Goal: Task Accomplishment & Management: Complete application form

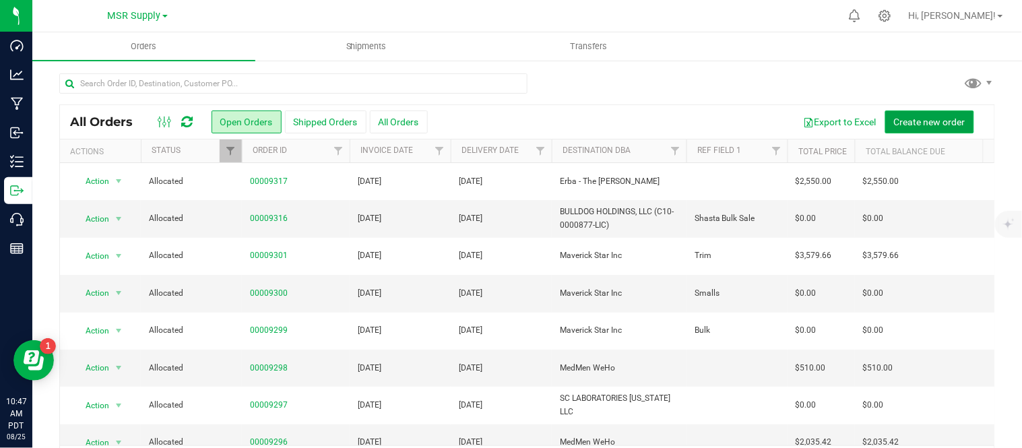
click at [948, 117] on span "Create new order" at bounding box center [929, 122] width 71 height 11
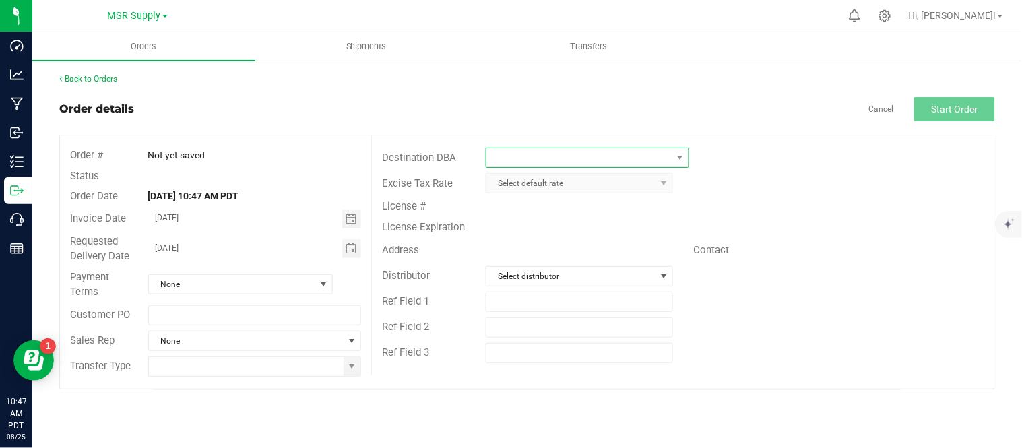
drag, startPoint x: 518, startPoint y: 156, endPoint x: 514, endPoint y: 147, distance: 9.6
click at [516, 152] on span at bounding box center [579, 157] width 185 height 19
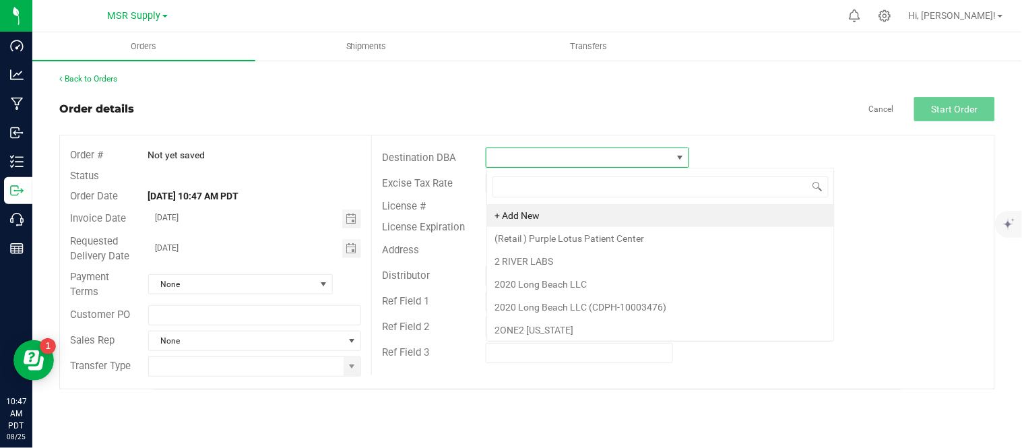
scroll to position [20, 203]
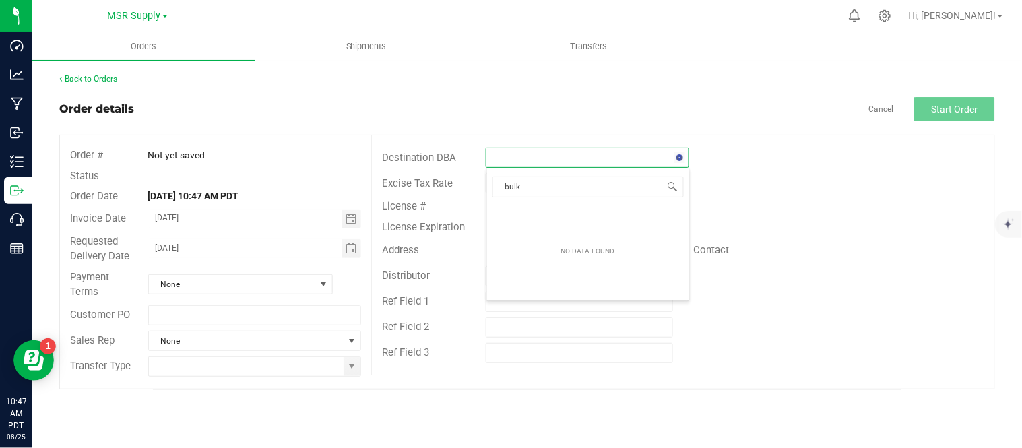
type input "bul"
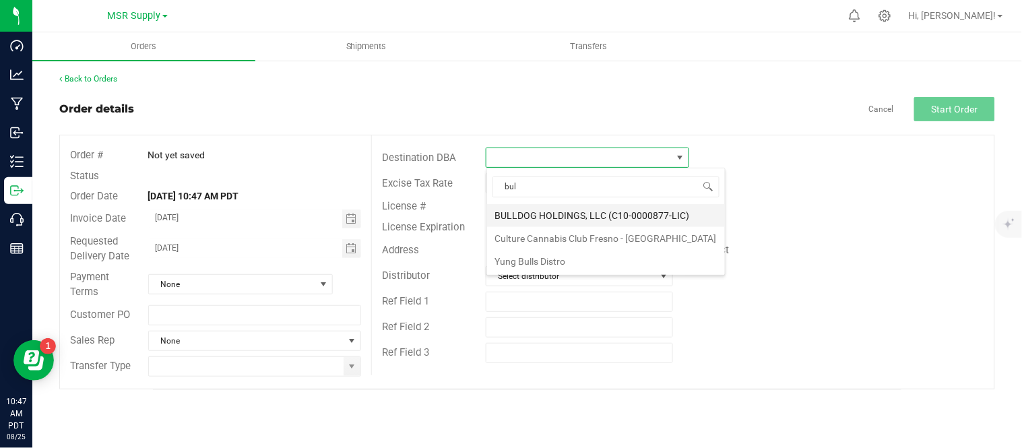
click at [526, 213] on li "BULLDOG HOLDINGS, LLC (C10-0000877-LIC)" at bounding box center [606, 215] width 238 height 23
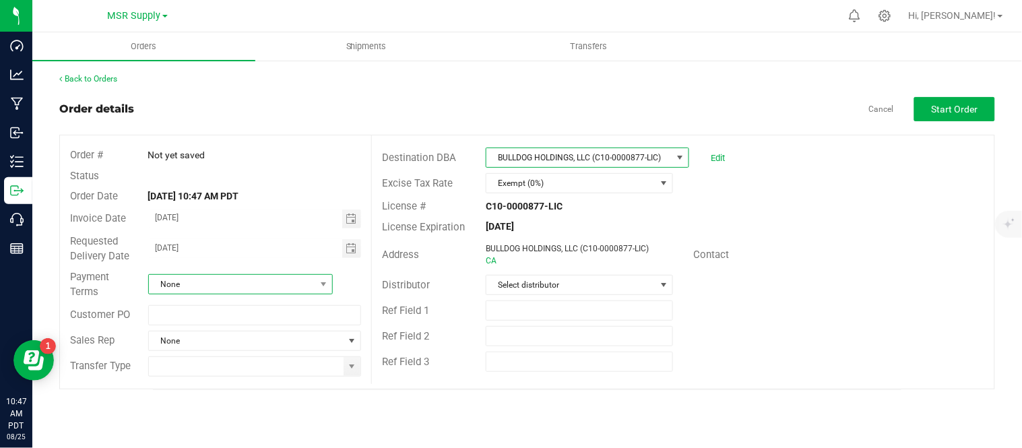
click at [278, 283] on span "None" at bounding box center [232, 284] width 166 height 19
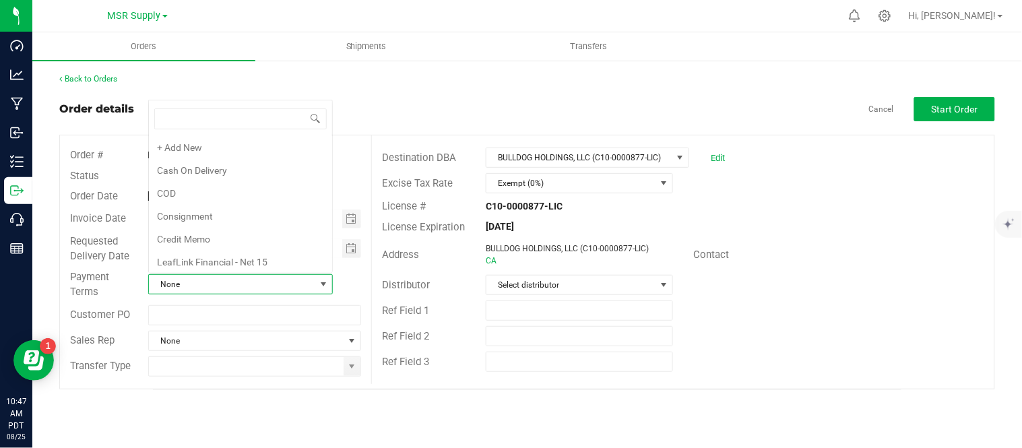
scroll to position [233, 0]
click at [201, 175] on li "Net 30" at bounding box center [240, 166] width 183 height 23
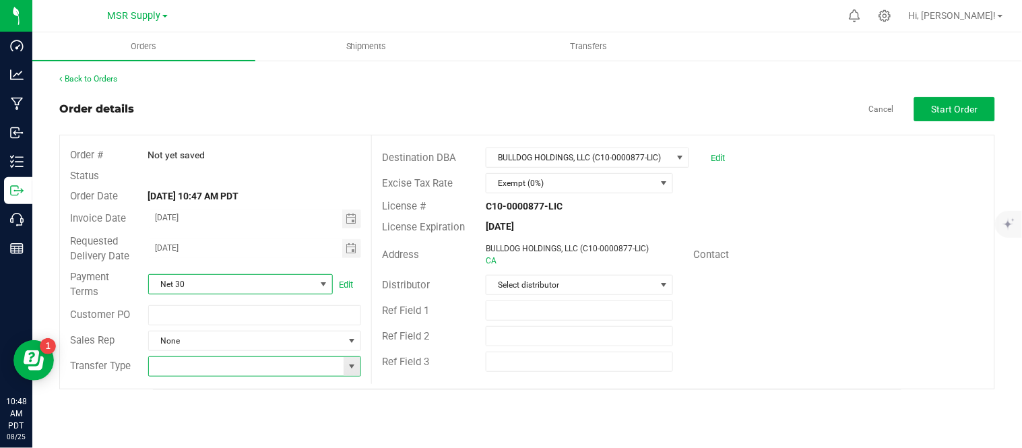
click at [243, 374] on input at bounding box center [246, 366] width 195 height 19
click at [347, 371] on span at bounding box center [352, 366] width 11 height 11
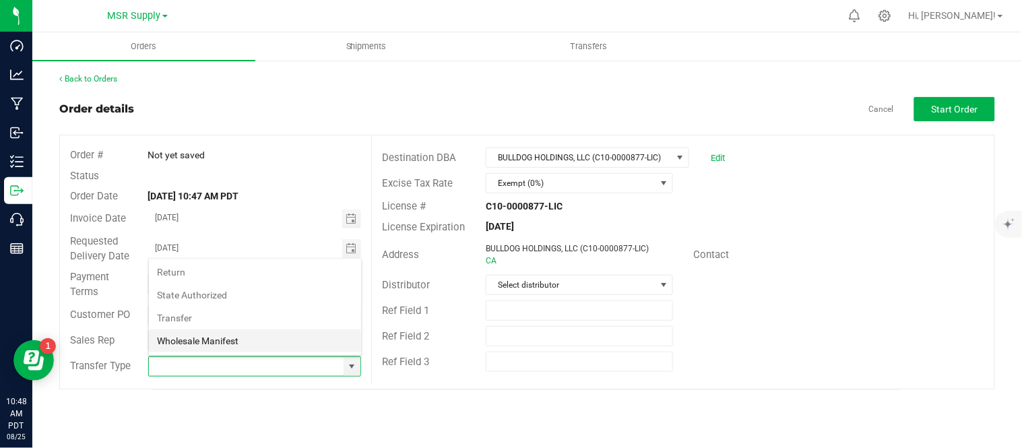
click at [179, 340] on li "Wholesale Manifest" at bounding box center [255, 341] width 212 height 23
type input "Wholesale Manifest"
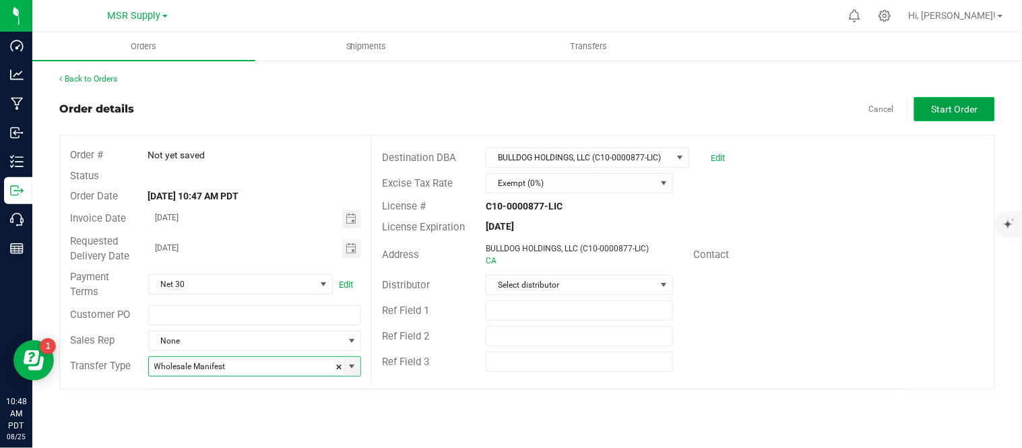
click at [968, 104] on span "Start Order" at bounding box center [955, 109] width 47 height 11
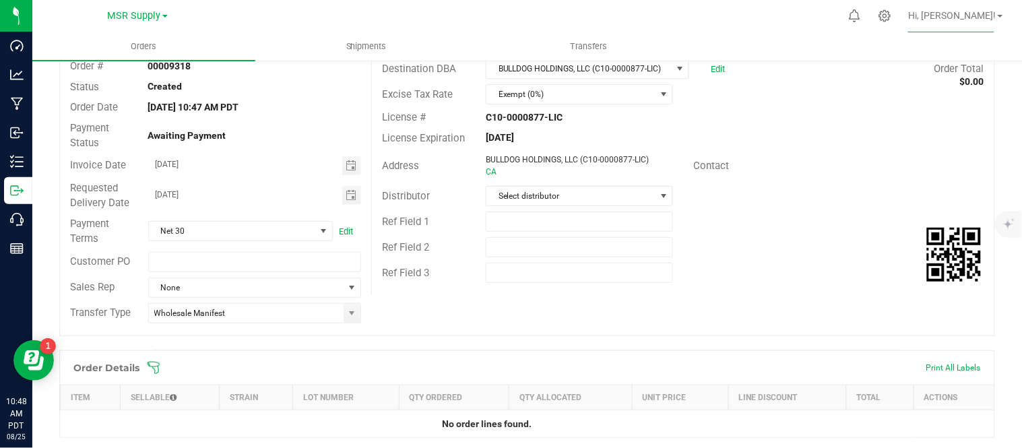
scroll to position [224, 0]
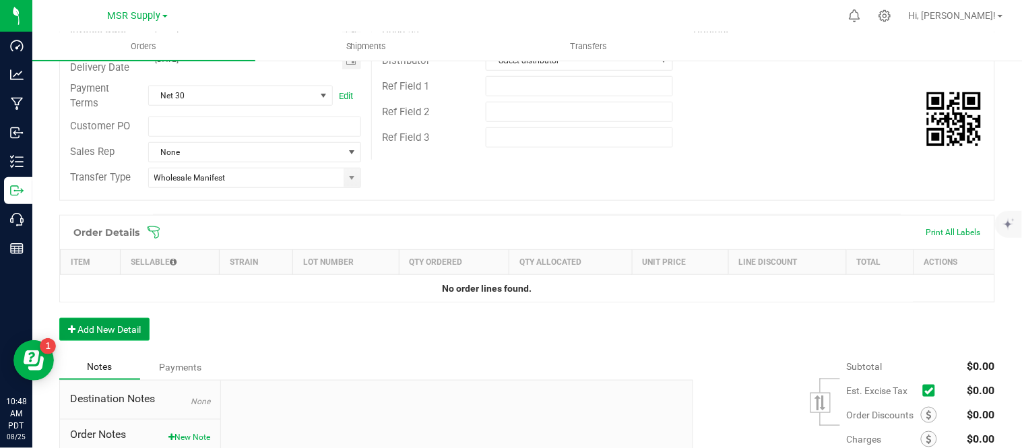
click at [124, 328] on button "Add New Detail" at bounding box center [104, 329] width 90 height 23
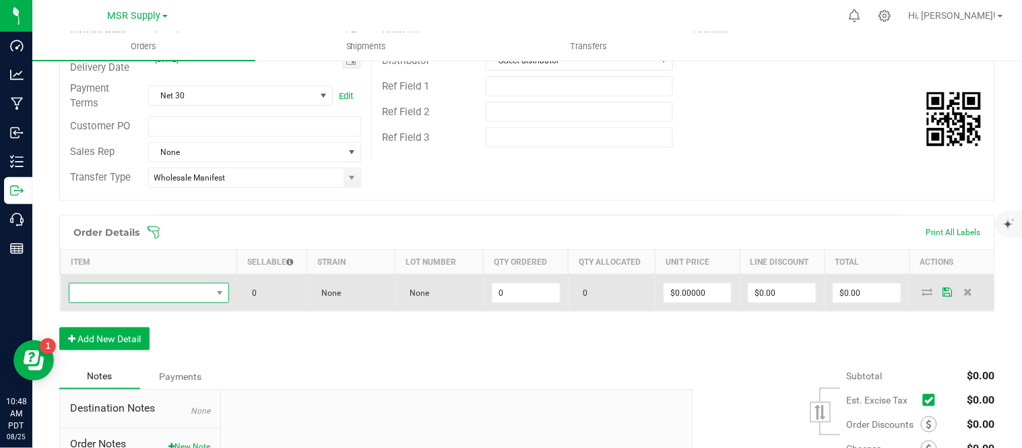
click at [183, 286] on span "NO DATA FOUND" at bounding box center [140, 293] width 142 height 19
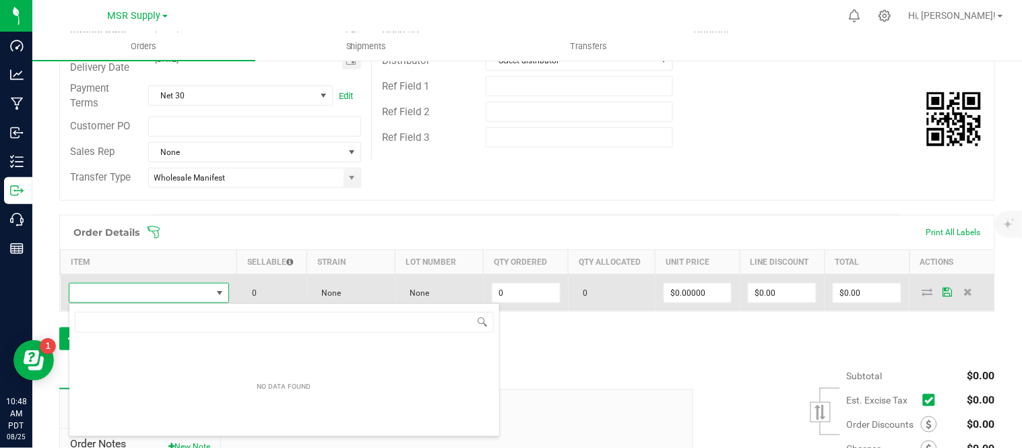
scroll to position [20, 156]
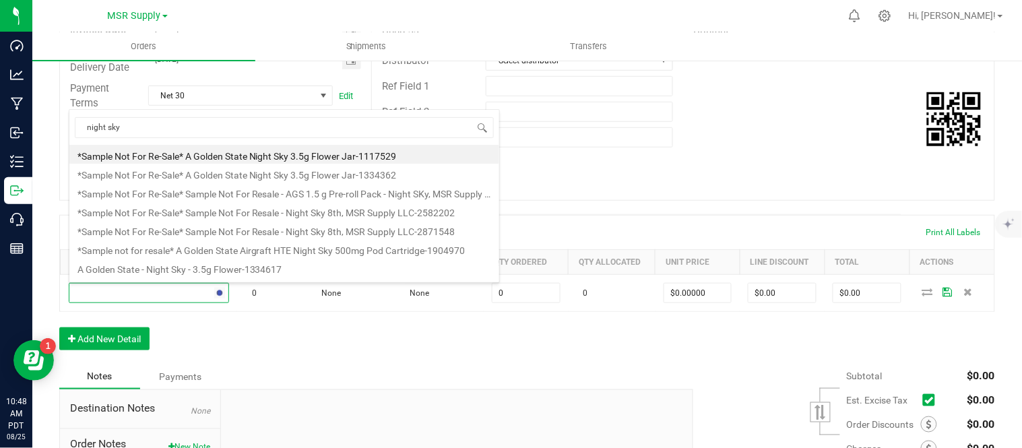
type input "night sky"
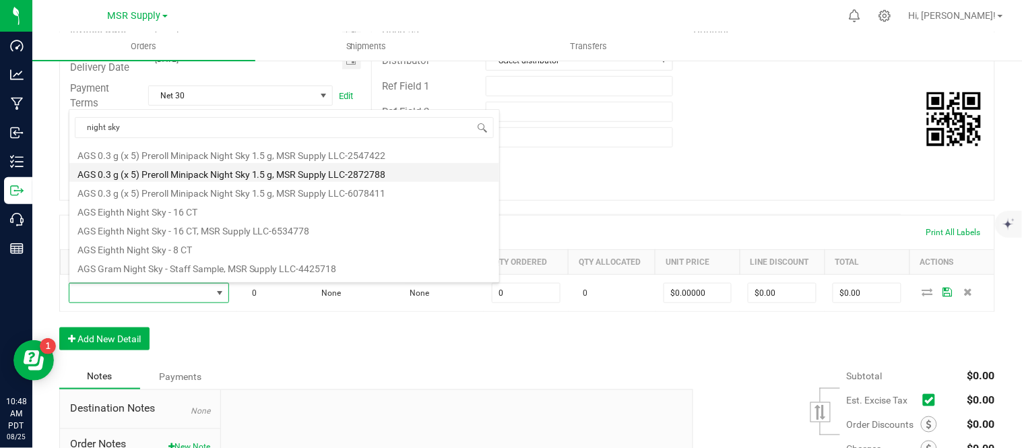
scroll to position [224, 0]
click at [178, 182] on li "AGS Eighth Night Sky - 16 CT" at bounding box center [284, 175] width 430 height 19
type input "0 ea"
type input "$30.00000"
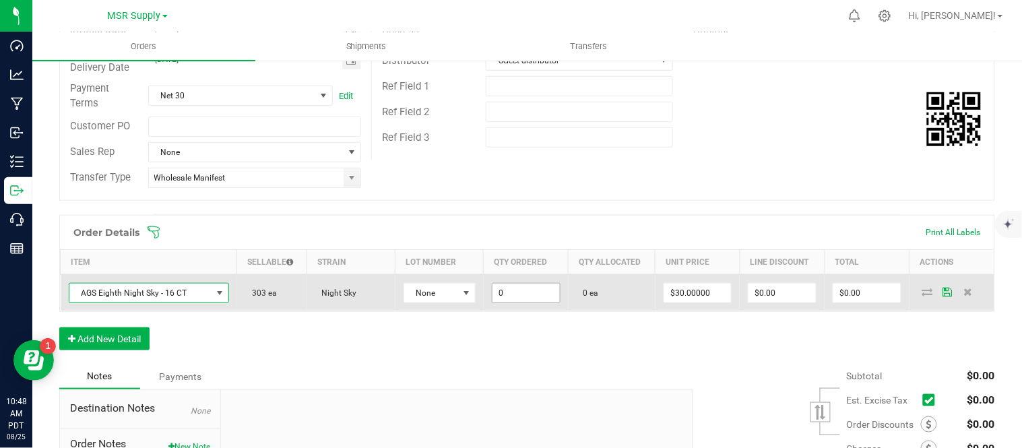
click at [518, 290] on input "0" at bounding box center [526, 293] width 67 height 19
type input "32 ea"
type input "30"
type input "$960.00"
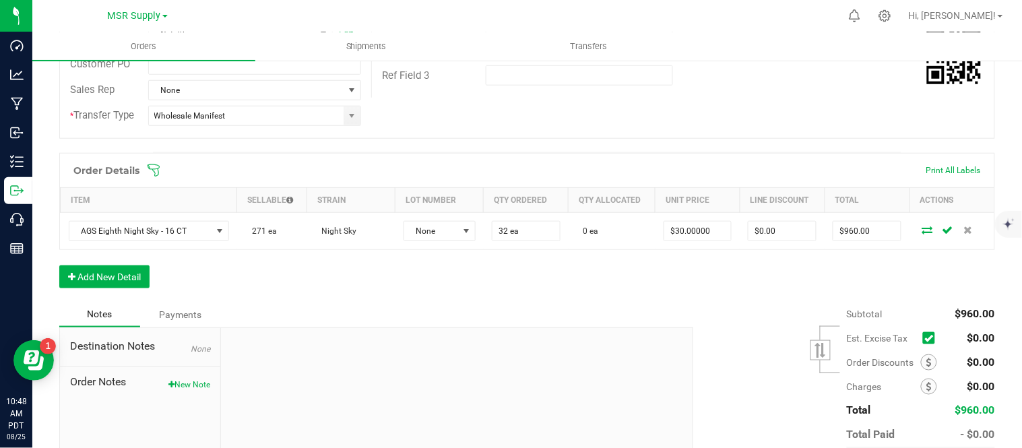
scroll to position [371, 0]
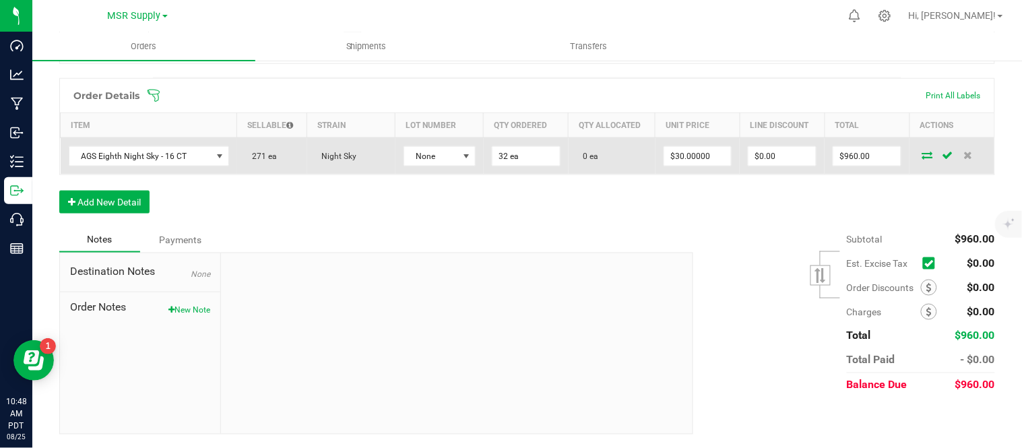
click at [923, 158] on icon at bounding box center [928, 155] width 11 height 8
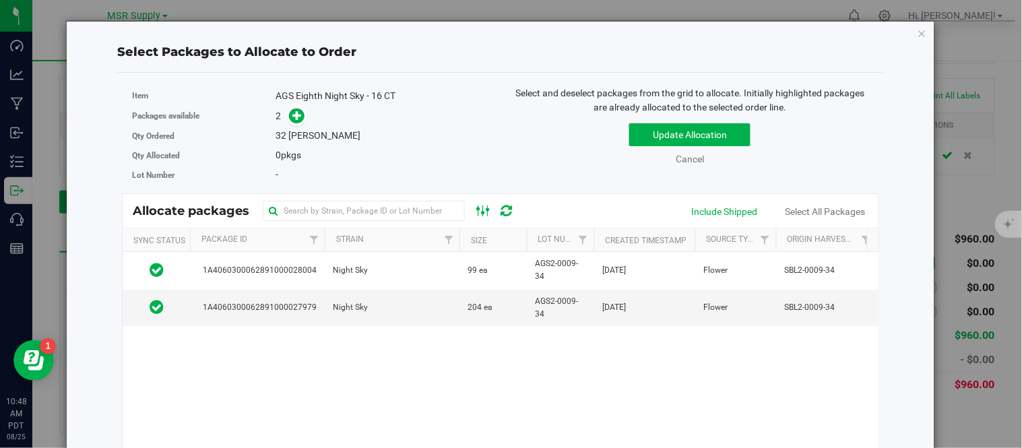
click at [482, 207] on icon at bounding box center [483, 211] width 15 height 16
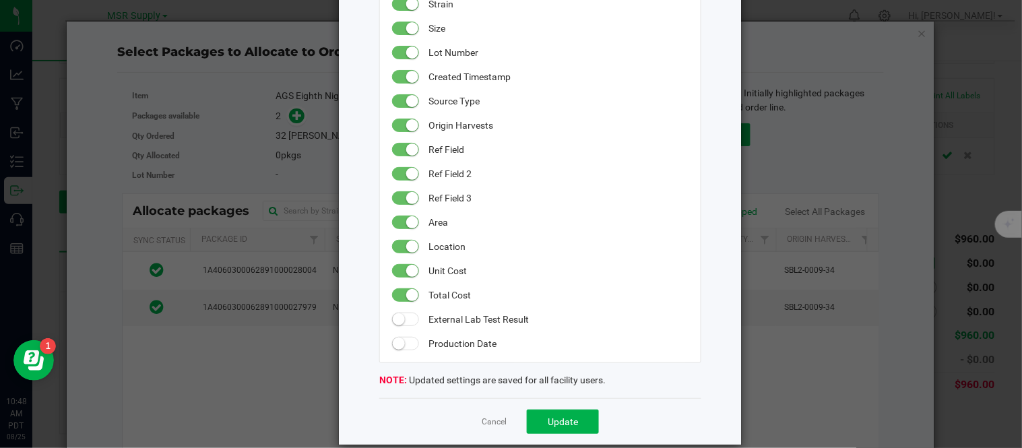
scroll to position [192, 0]
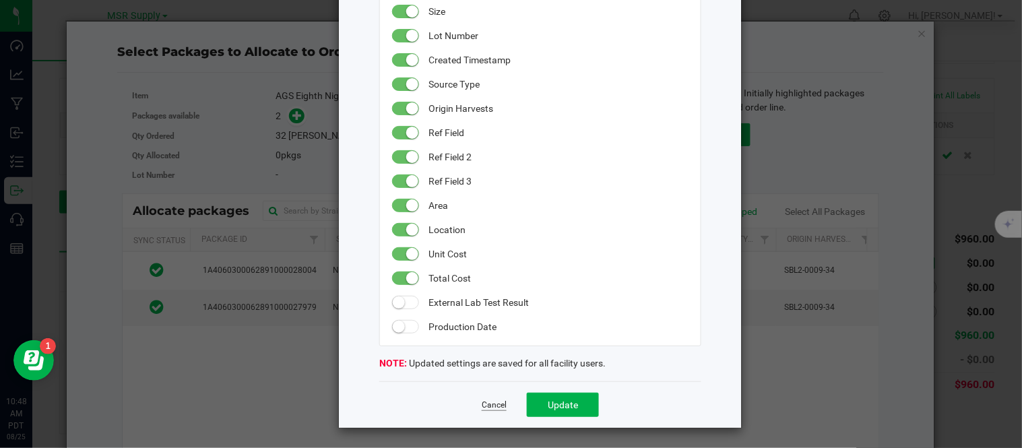
click at [487, 403] on link "Cancel" at bounding box center [494, 405] width 25 height 11
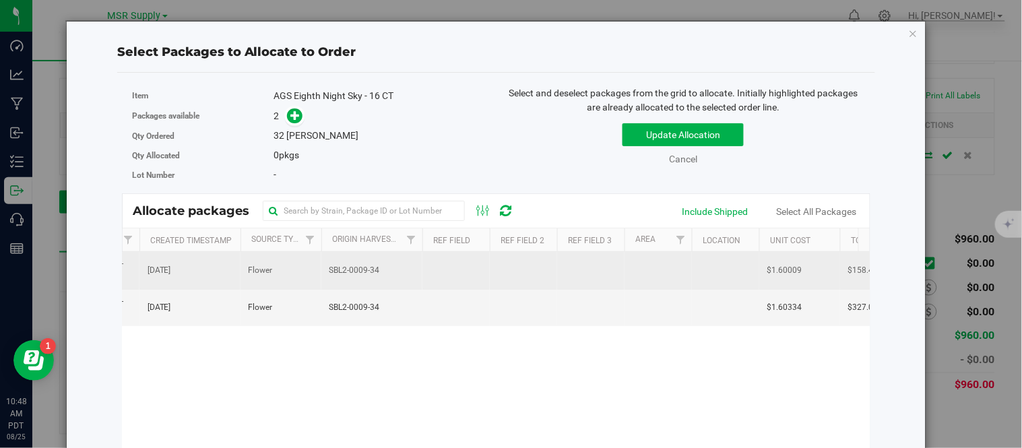
scroll to position [0, 456]
drag, startPoint x: 656, startPoint y: 239, endPoint x: 318, endPoint y: 255, distance: 338.7
click at [318, 255] on div "Allocate packages Sync Status Package Id Strain Size Lot Number Created Timesta…" at bounding box center [496, 391] width 749 height 396
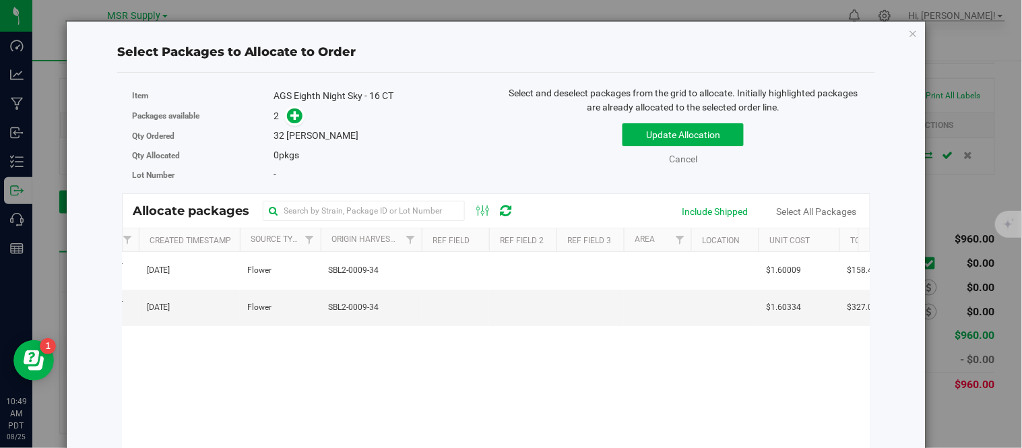
drag, startPoint x: 661, startPoint y: 377, endPoint x: 657, endPoint y: 367, distance: 11.5
click at [658, 373] on div "1A4060300062891000028004 Night Sky 99 ea AGS2-0009-34 Aug 20, 2025 Flower SBL2-…" at bounding box center [496, 420] width 747 height 337
drag, startPoint x: 656, startPoint y: 238, endPoint x: 669, endPoint y: 238, distance: 12.1
click at [667, 237] on th "Area" at bounding box center [657, 240] width 67 height 24
click at [656, 246] on th "Area" at bounding box center [657, 240] width 67 height 24
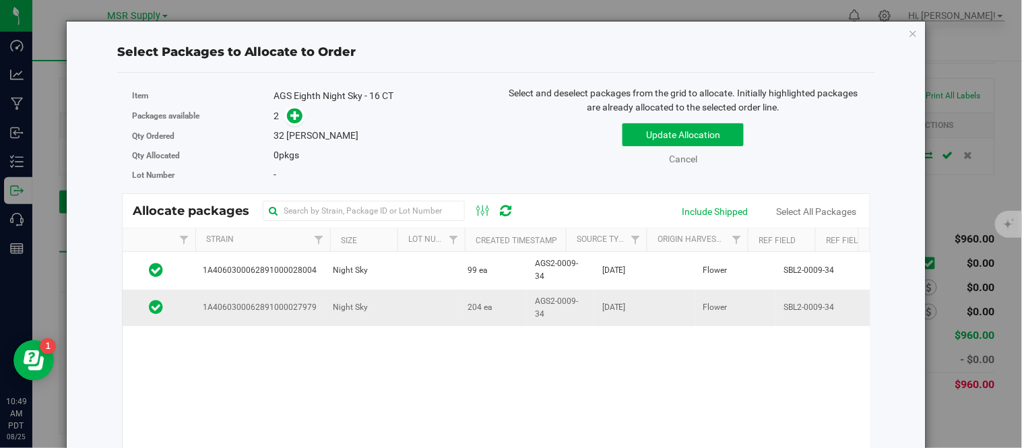
scroll to position [0, 0]
click at [512, 313] on td "204 ea" at bounding box center [493, 308] width 67 height 36
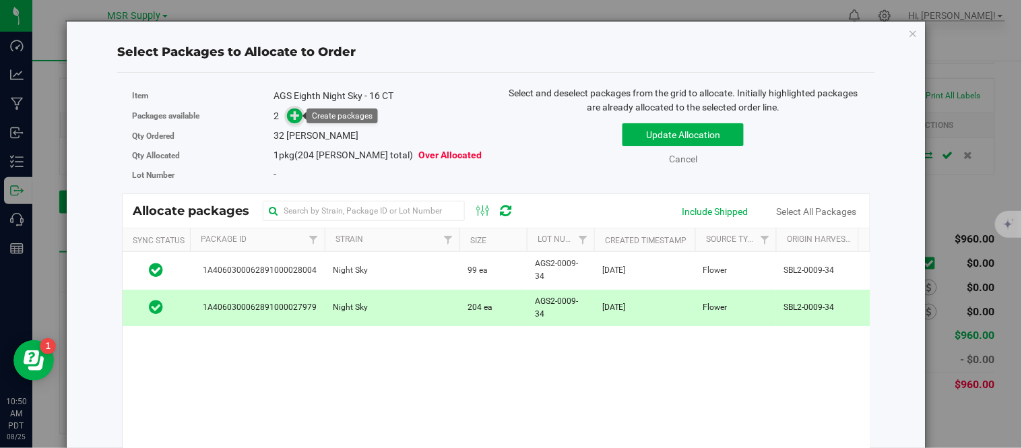
click at [291, 113] on icon at bounding box center [295, 115] width 9 height 9
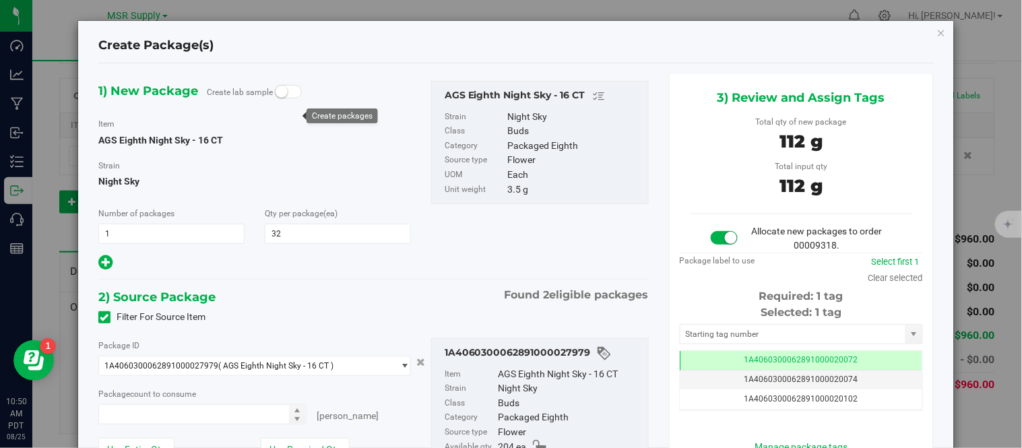
type input "32 ea"
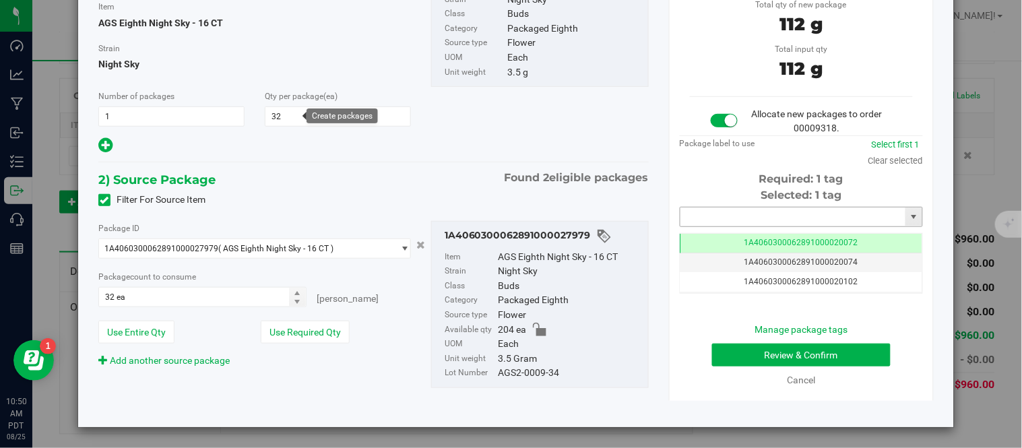
click at [710, 212] on input "text" at bounding box center [793, 217] width 225 height 19
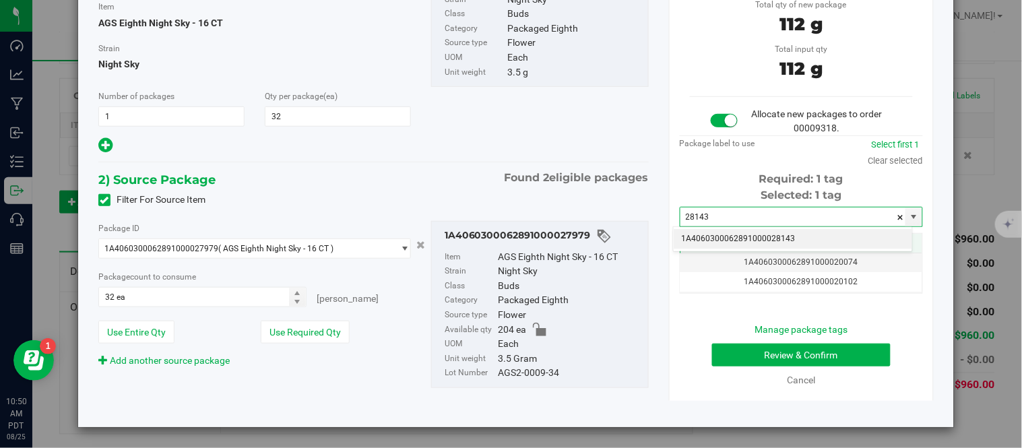
drag, startPoint x: 739, startPoint y: 241, endPoint x: 750, endPoint y: 244, distance: 11.9
click at [739, 241] on li "1A4060300062891000028143" at bounding box center [793, 239] width 239 height 20
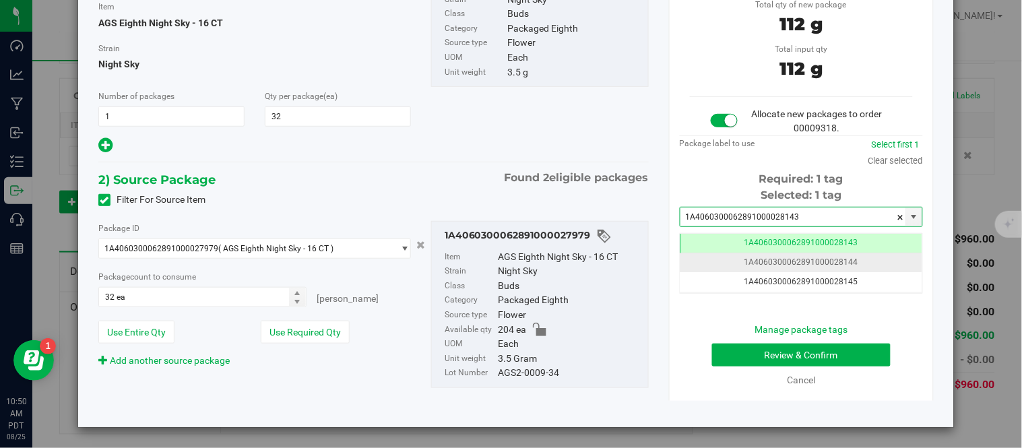
scroll to position [0, -1]
type input "1A4060300062891000028143"
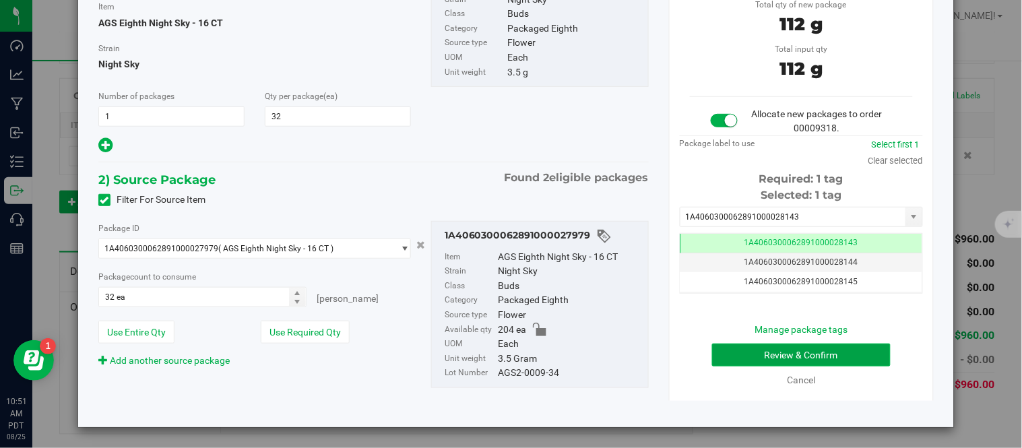
click at [743, 348] on button "Review & Confirm" at bounding box center [801, 355] width 179 height 23
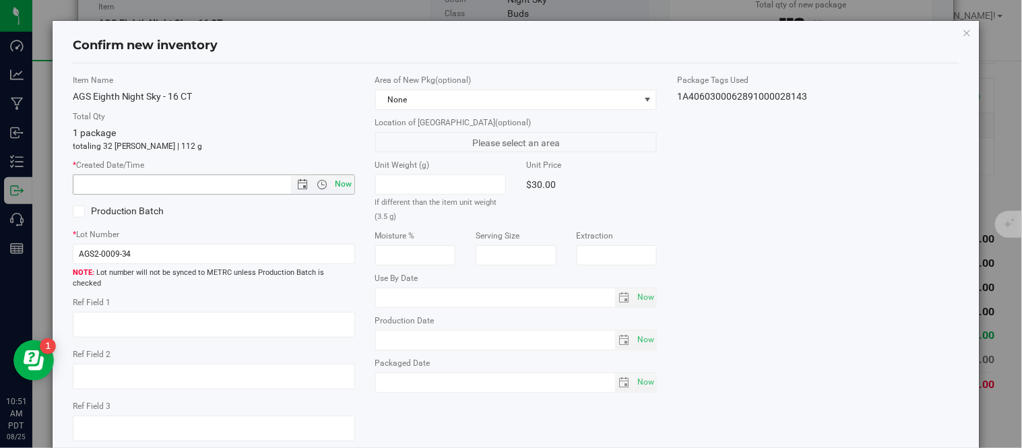
click at [340, 186] on span "Now" at bounding box center [343, 185] width 23 height 20
type input "8/25/2025 10:51 AM"
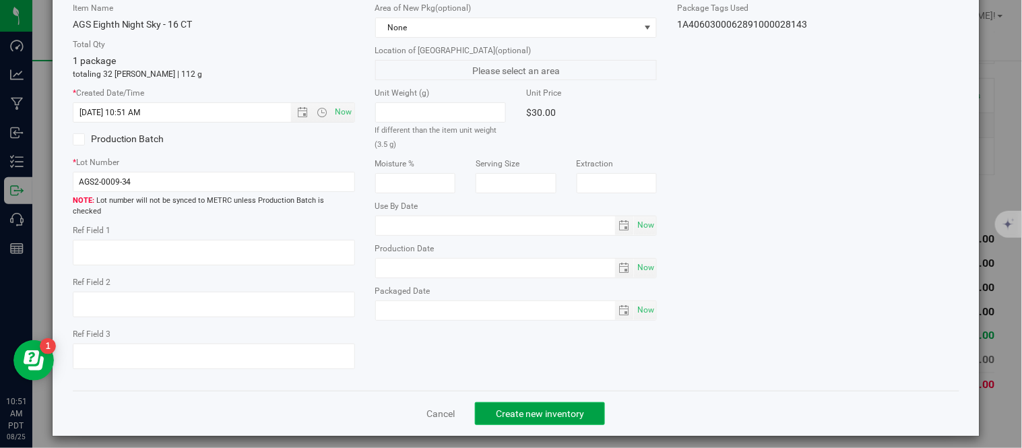
click at [549, 408] on span "Create new inventory" at bounding box center [540, 413] width 88 height 11
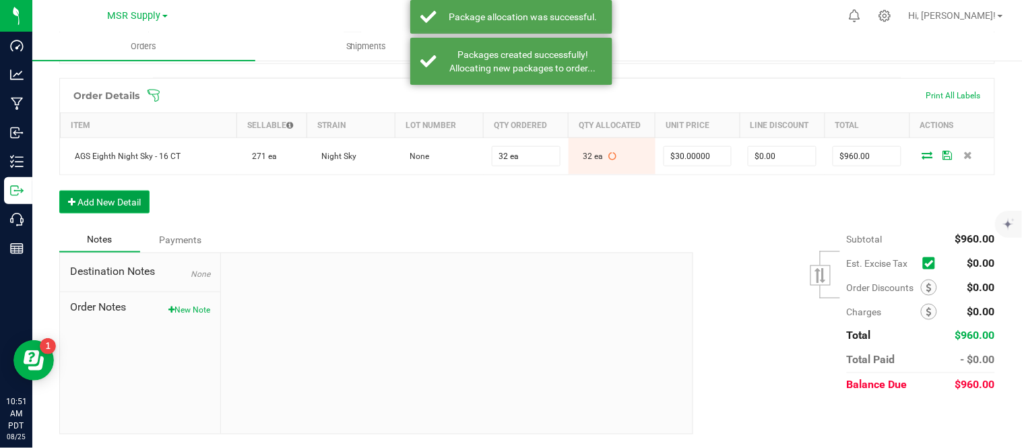
click at [104, 208] on button "Add New Detail" at bounding box center [104, 202] width 90 height 23
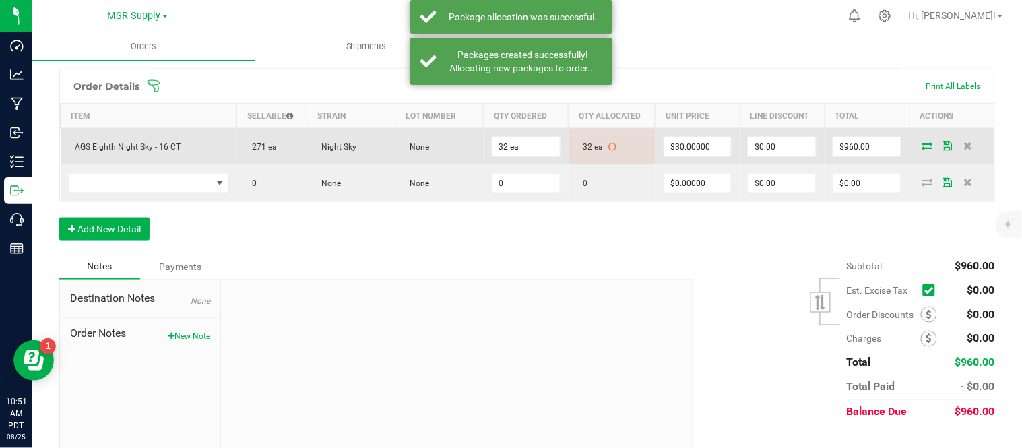
click at [166, 165] on td "AGS Eighth Night Sky - 16 CT" at bounding box center [149, 146] width 177 height 37
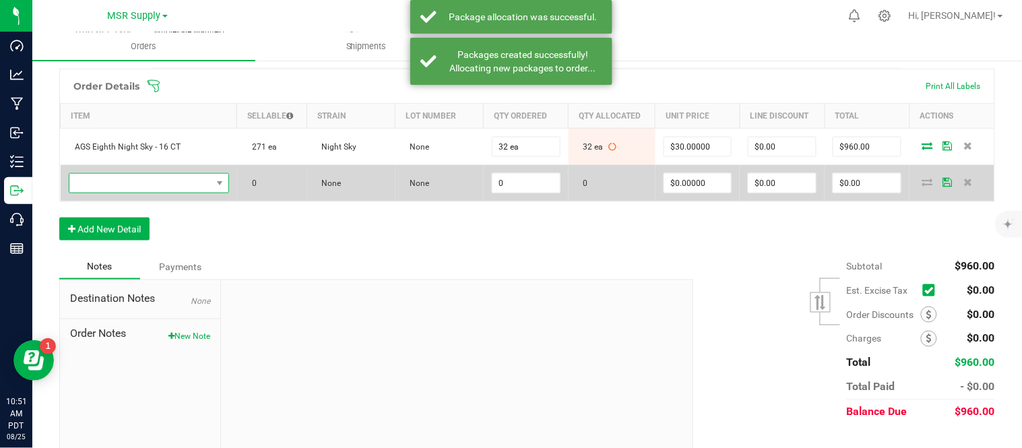
click at [176, 189] on span "NO DATA FOUND" at bounding box center [140, 183] width 142 height 19
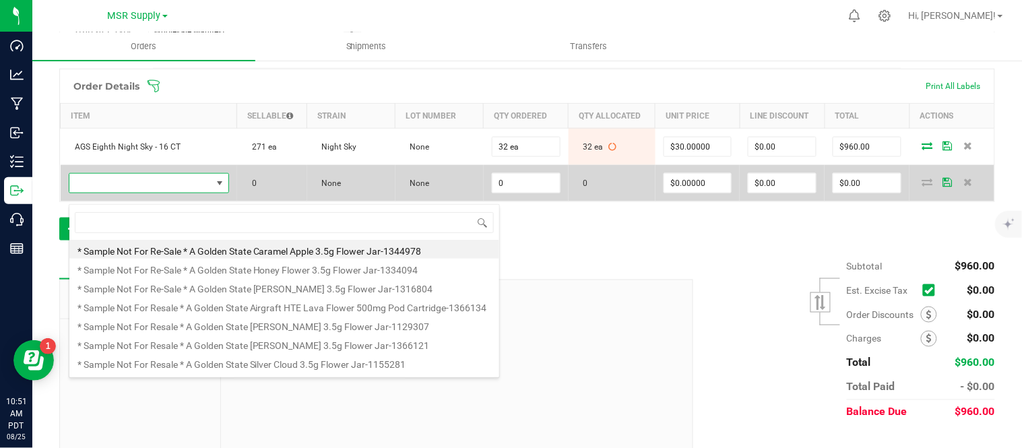
scroll to position [20, 156]
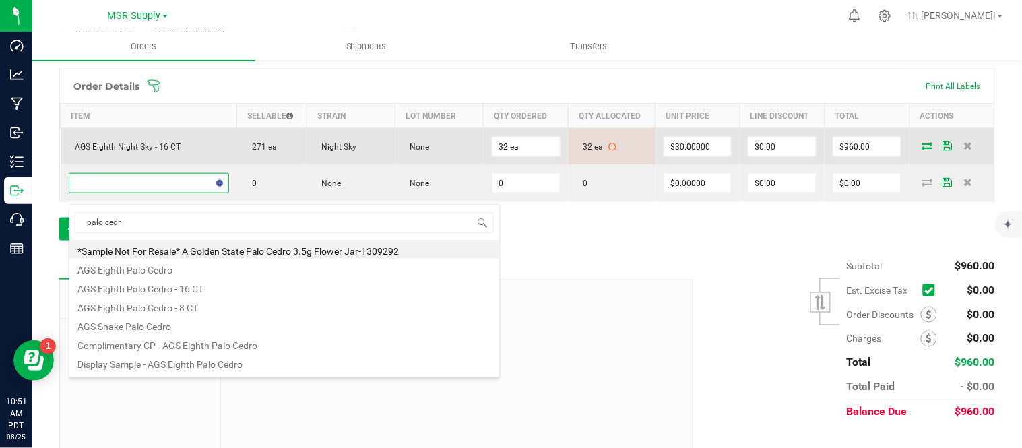
type input "palo cedro"
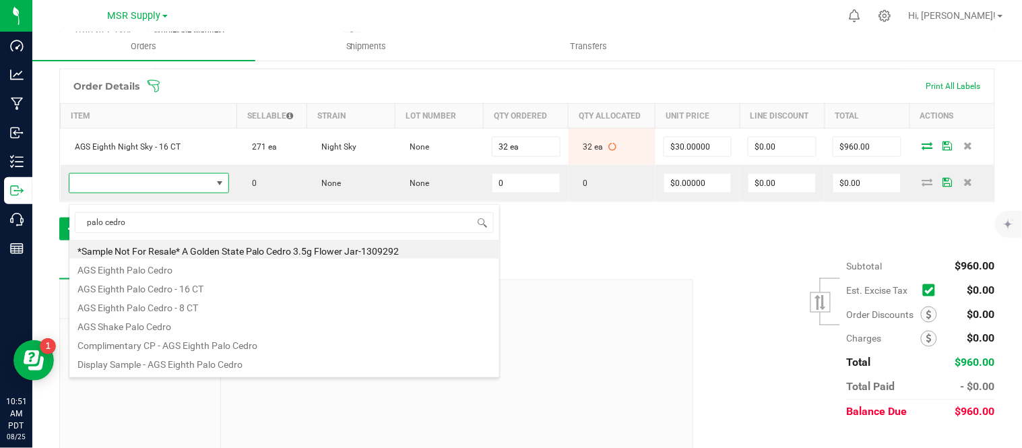
click at [206, 286] on li "AGS Eighth Palo Cedro - 16 CT" at bounding box center [284, 287] width 430 height 19
type input "0 ea"
type input "$30.00000"
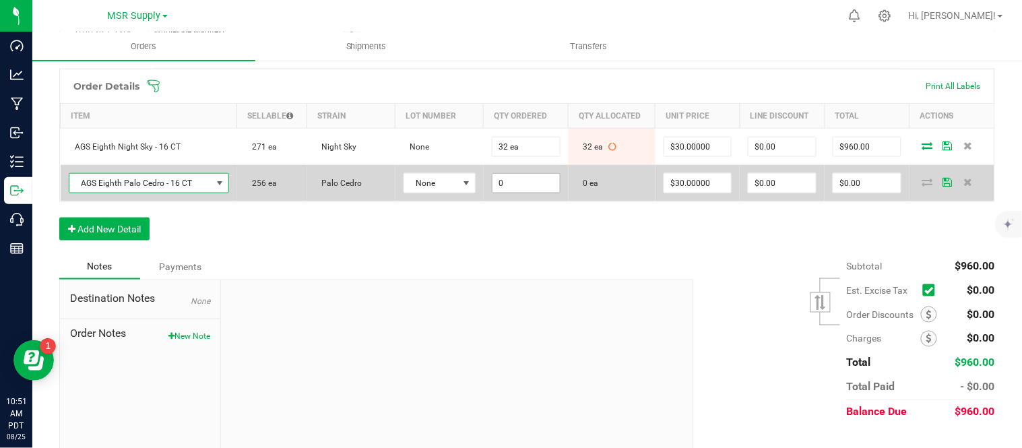
click at [520, 193] on input "0" at bounding box center [526, 183] width 67 height 19
type input "16 ea"
type input "30"
type input "$480.00"
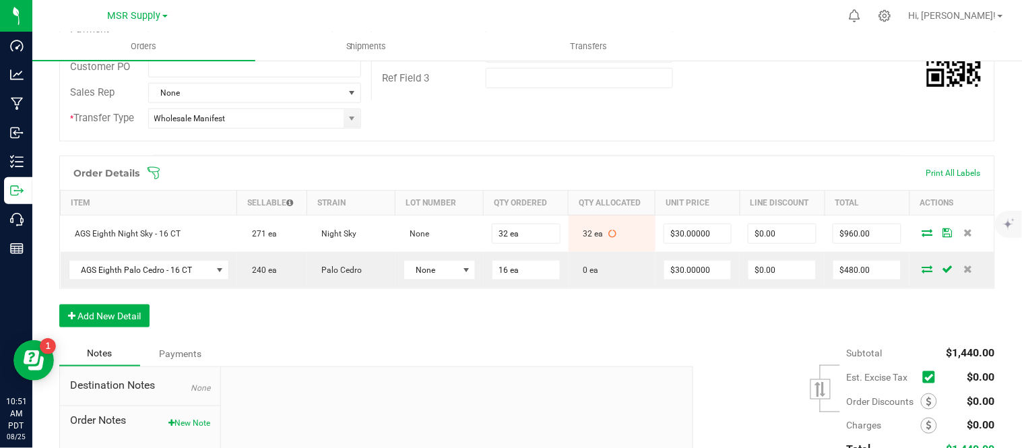
scroll to position [220, 0]
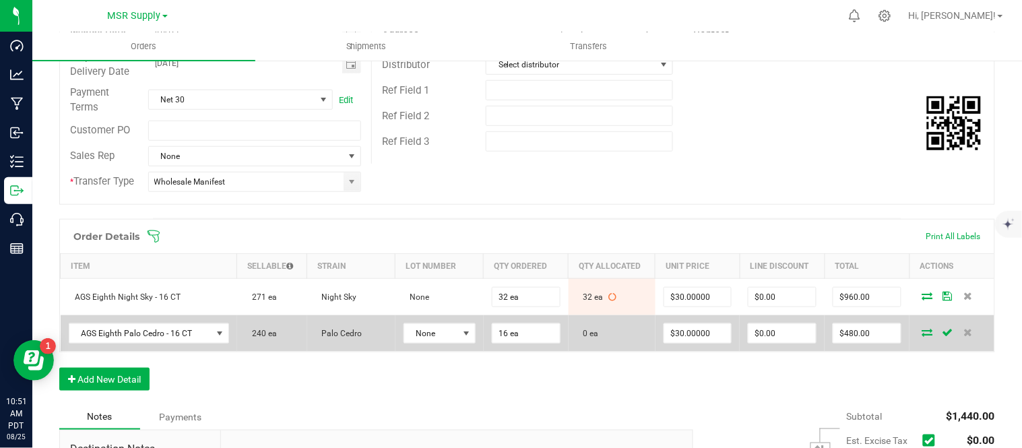
click at [923, 336] on icon at bounding box center [928, 332] width 11 height 8
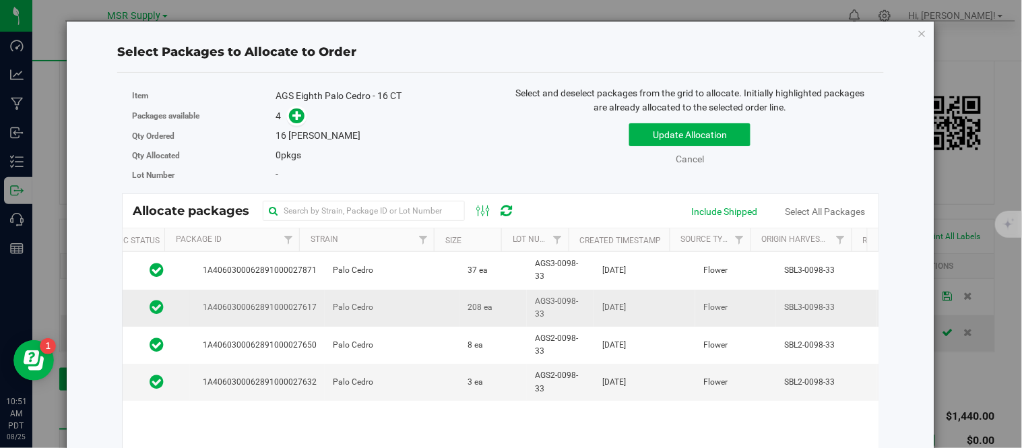
scroll to position [0, 0]
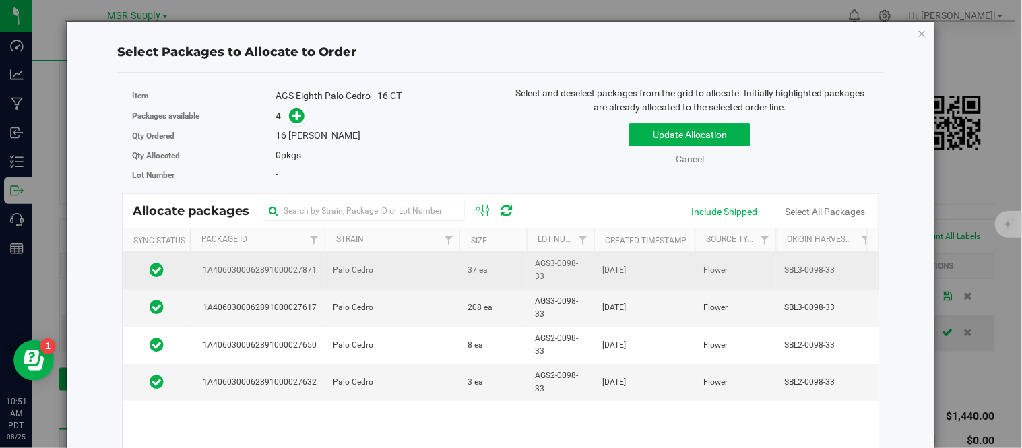
click at [355, 264] on td "Palo Cedro" at bounding box center [392, 270] width 135 height 37
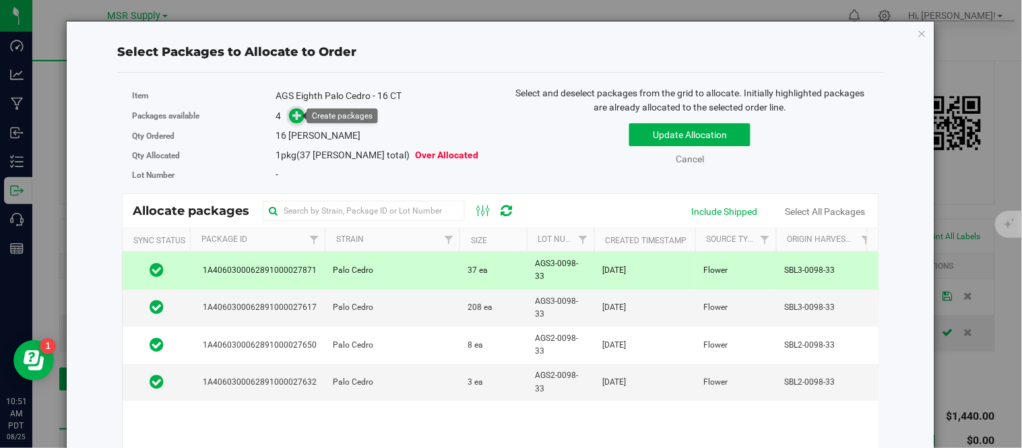
click at [299, 117] on icon at bounding box center [297, 115] width 9 height 9
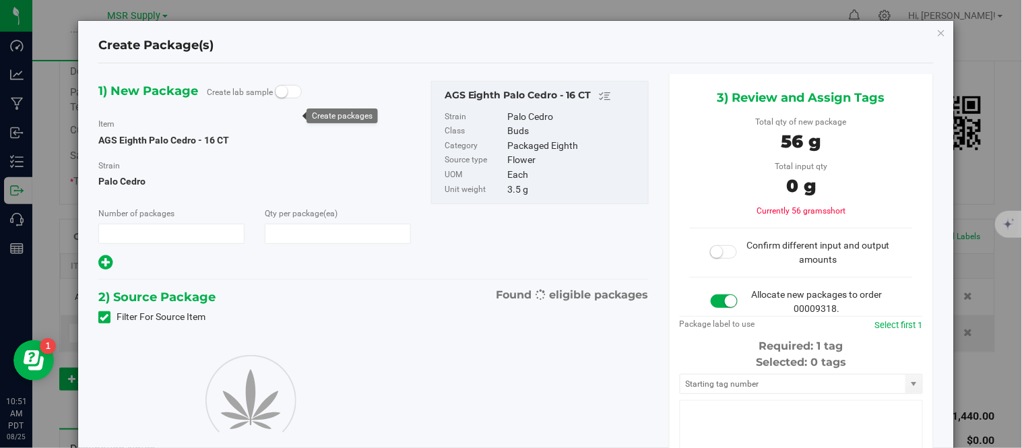
type input "1"
type input "16"
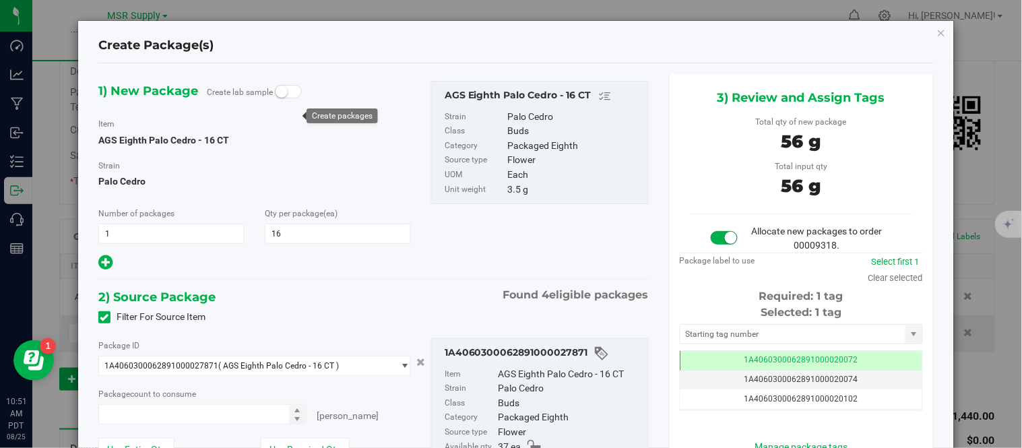
type input "16 ea"
click at [724, 329] on input "text" at bounding box center [793, 334] width 225 height 19
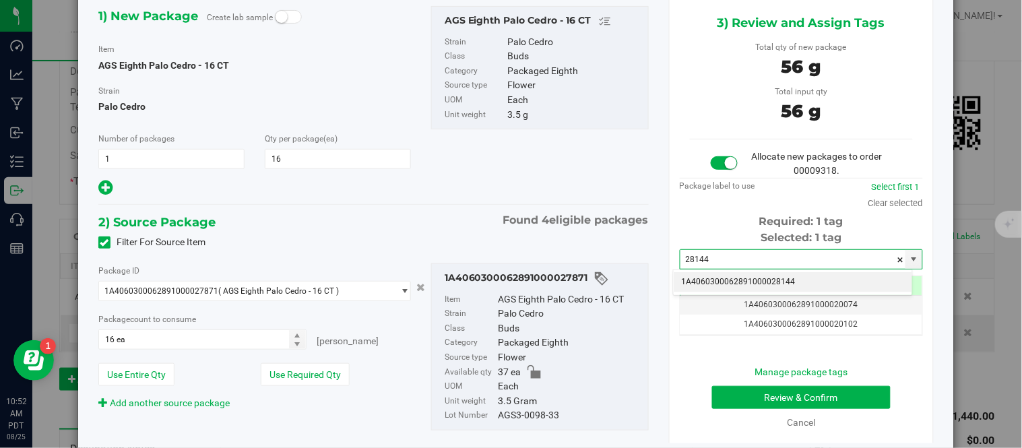
click at [729, 288] on li "1A4060300062891000028144" at bounding box center [793, 282] width 239 height 20
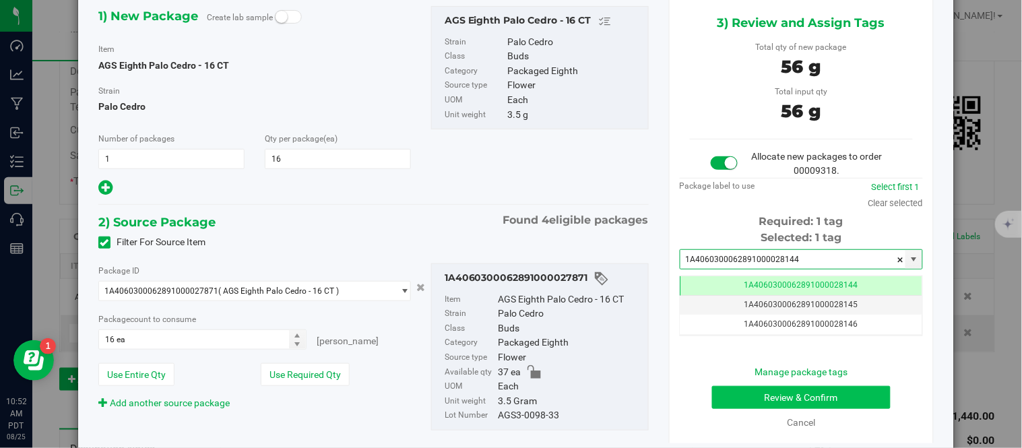
type input "1A4060300062891000028144"
click at [740, 402] on button "Review & Confirm" at bounding box center [801, 397] width 179 height 23
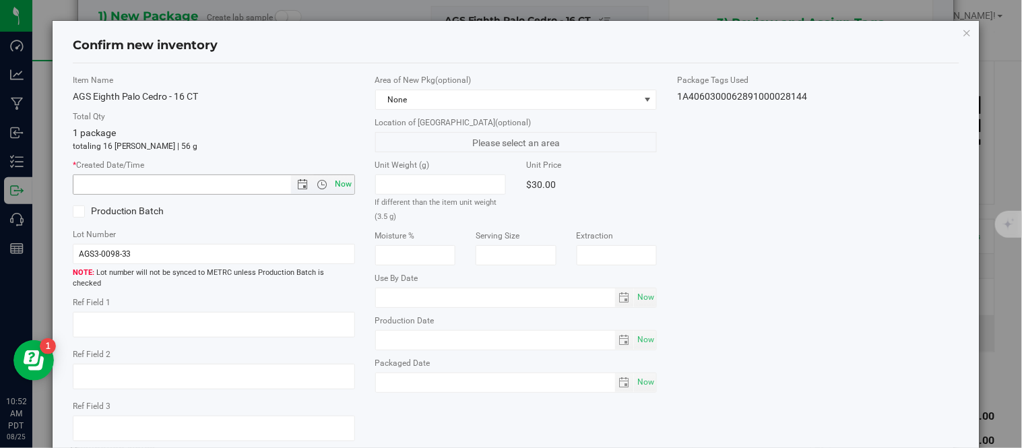
click at [341, 191] on span "Now" at bounding box center [343, 185] width 23 height 20
type input "8/25/2025 10:52 AM"
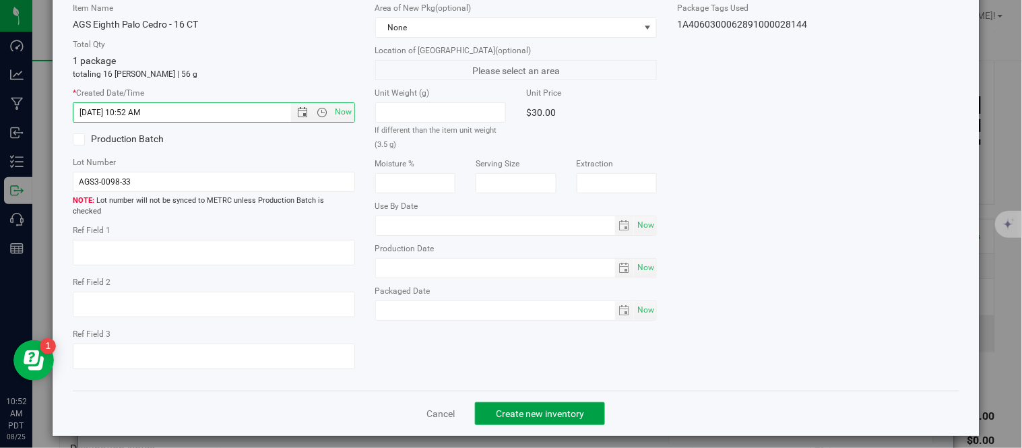
click at [502, 402] on button "Create new inventory" at bounding box center [540, 413] width 130 height 23
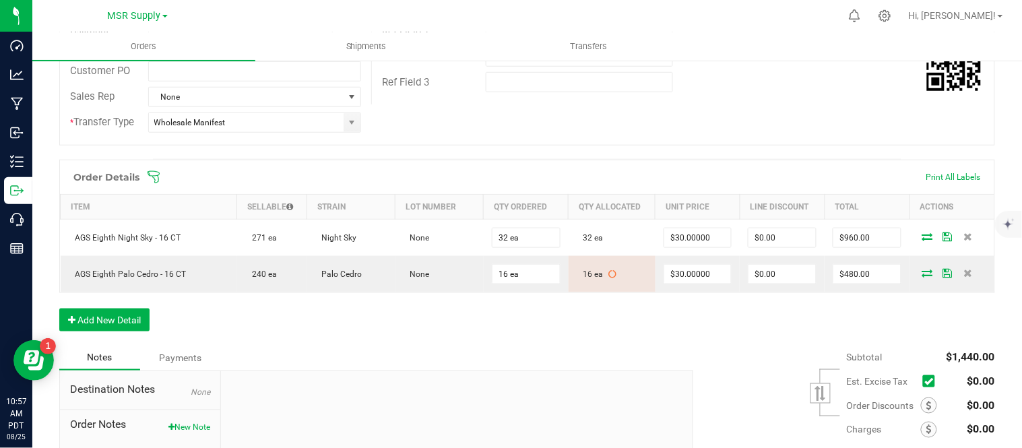
scroll to position [371, 0]
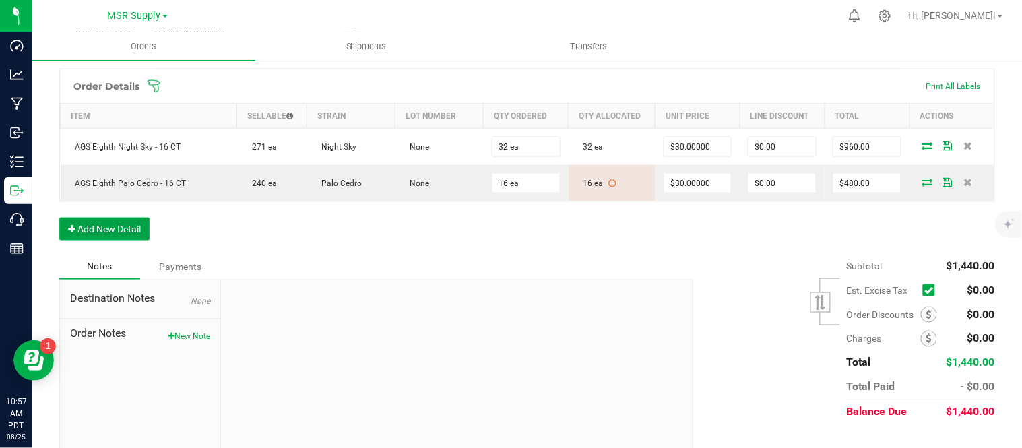
click at [92, 228] on button "Add New Detail" at bounding box center [104, 229] width 90 height 23
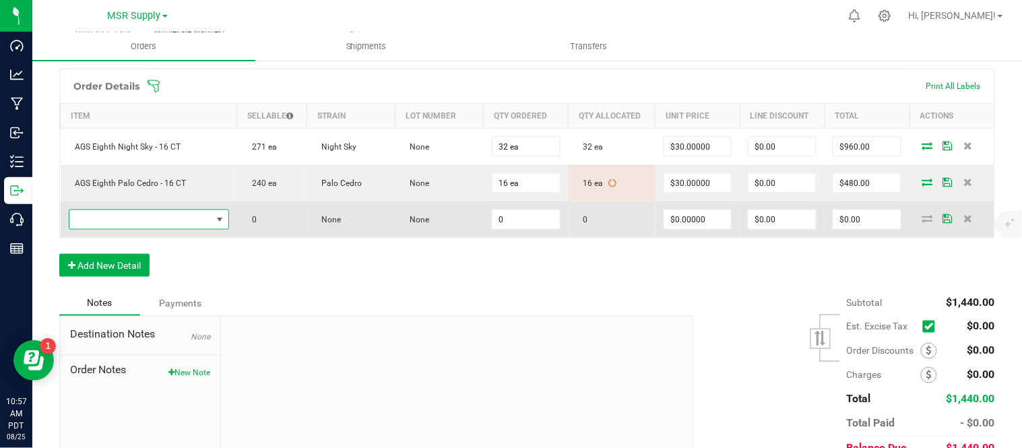
click at [179, 227] on span "NO DATA FOUND" at bounding box center [140, 219] width 142 height 19
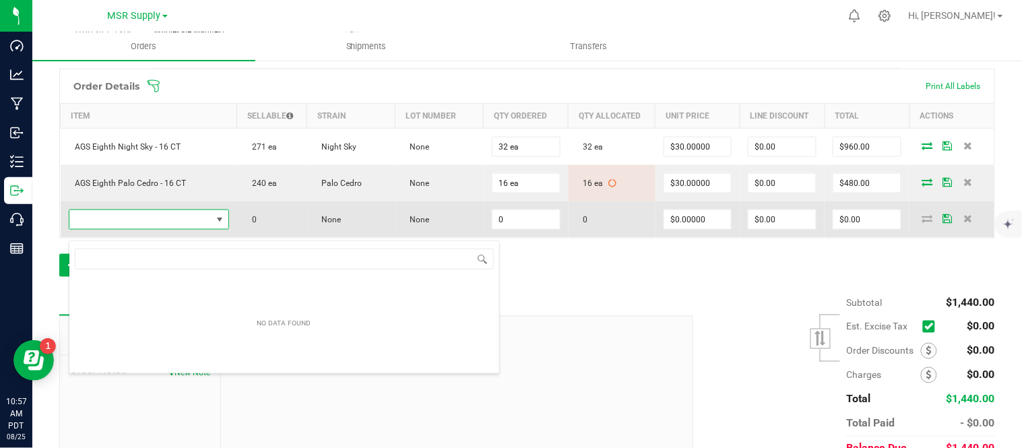
scroll to position [20, 156]
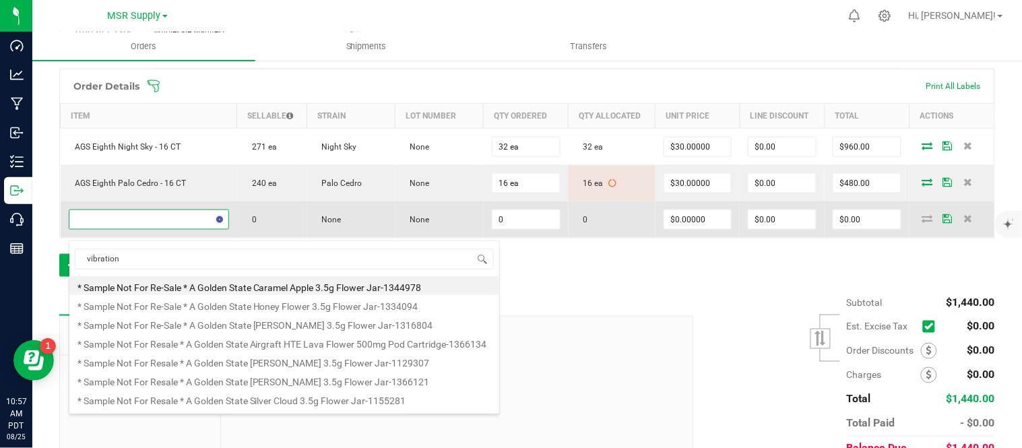
type input "vibration b"
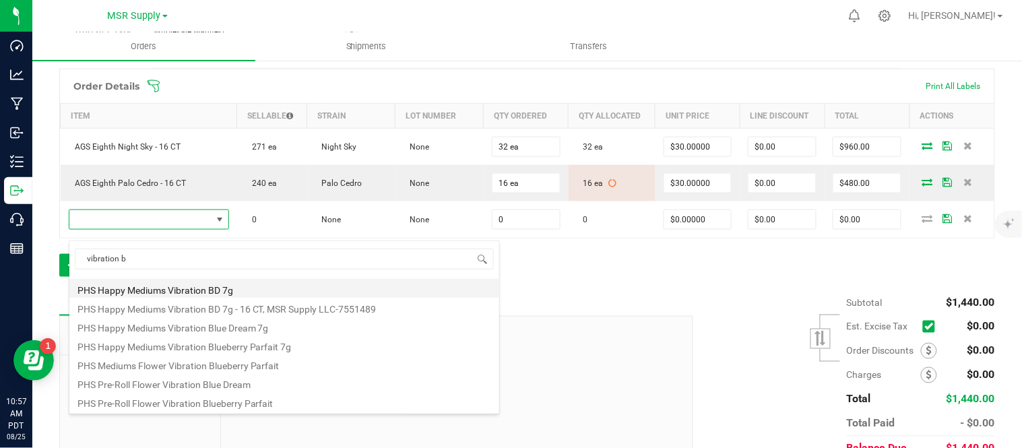
scroll to position [167, 0]
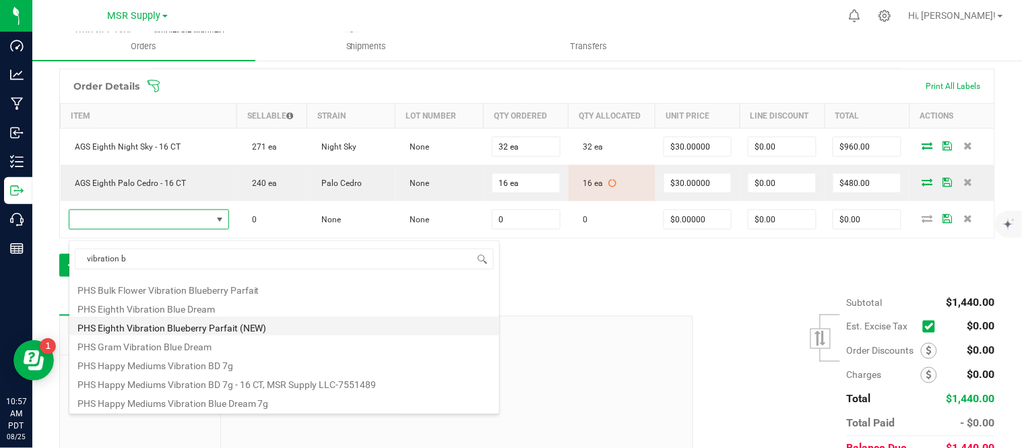
click at [271, 328] on li "PHS Eighth Vibration Blueberry Parfait (NEW)" at bounding box center [284, 326] width 430 height 19
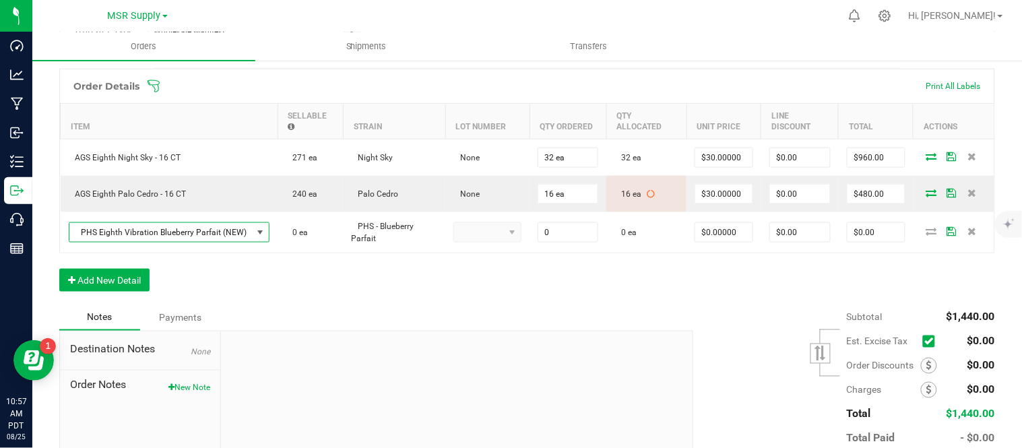
type input "0 ea"
type input "$25.00000"
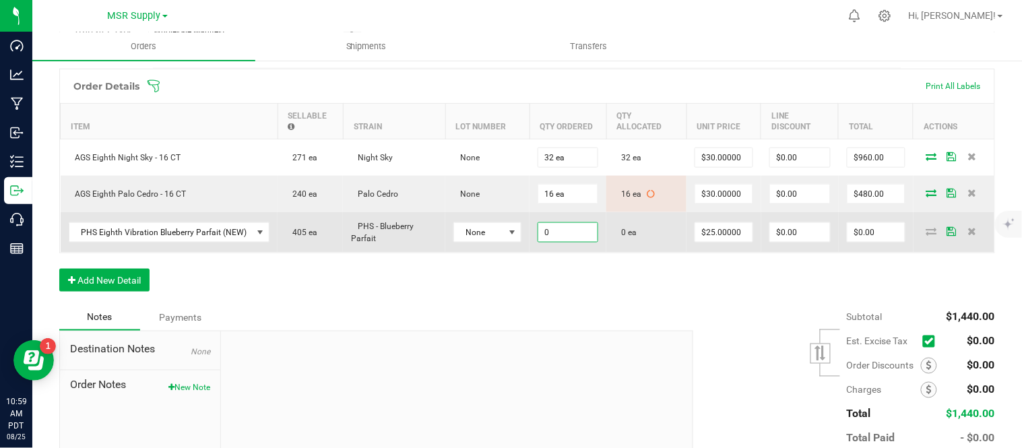
click at [569, 241] on input "0" at bounding box center [567, 232] width 59 height 19
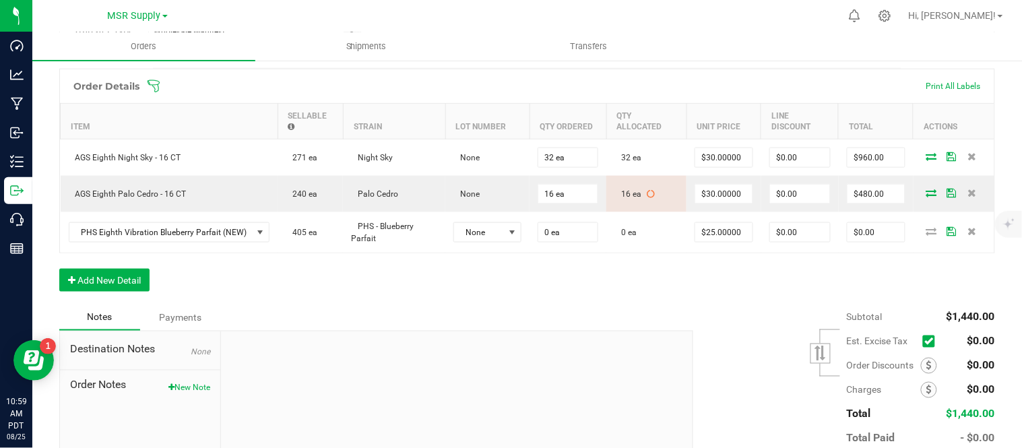
click at [897, 290] on div "Order Details Print All Labels Item Sellable Strain Lot Number Qty Ordered Qty …" at bounding box center [527, 187] width 936 height 237
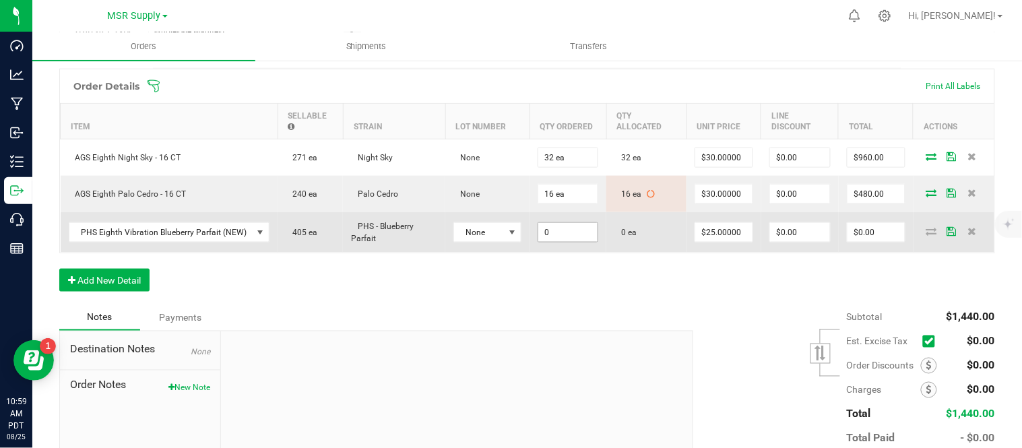
click at [550, 242] on input "0" at bounding box center [567, 232] width 59 height 19
type input "32"
type input "25"
type input "32 ea"
type input "$800.00"
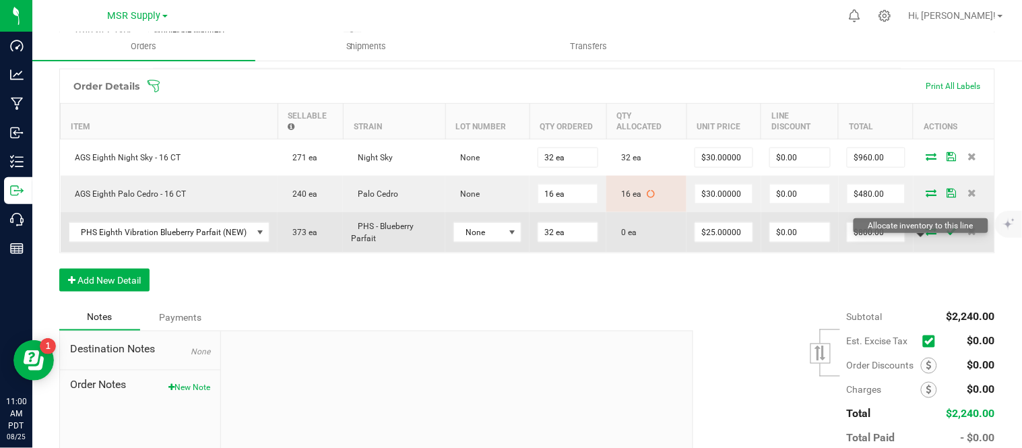
click at [927, 235] on icon at bounding box center [932, 231] width 11 height 8
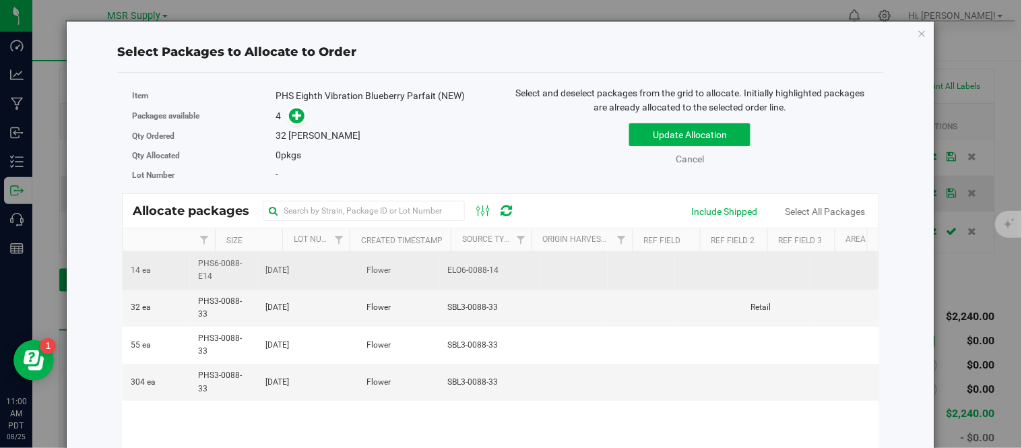
scroll to position [0, 337]
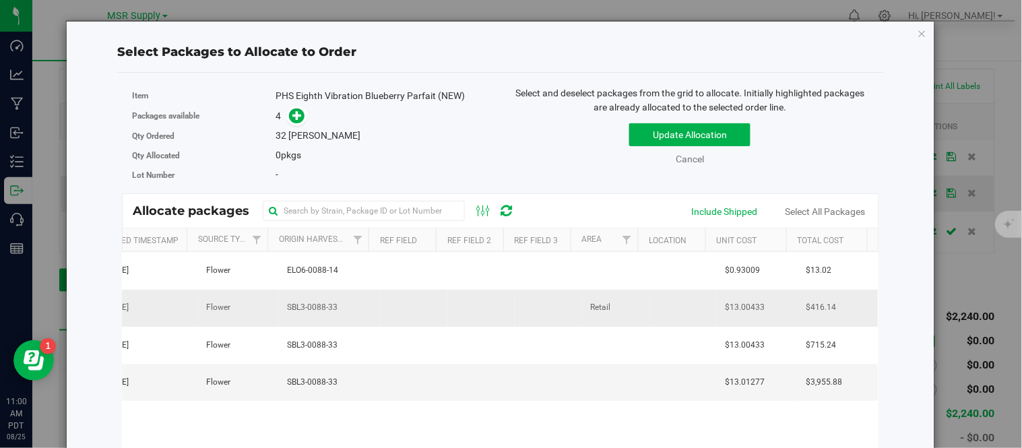
click at [610, 298] on td "Retail" at bounding box center [615, 308] width 67 height 37
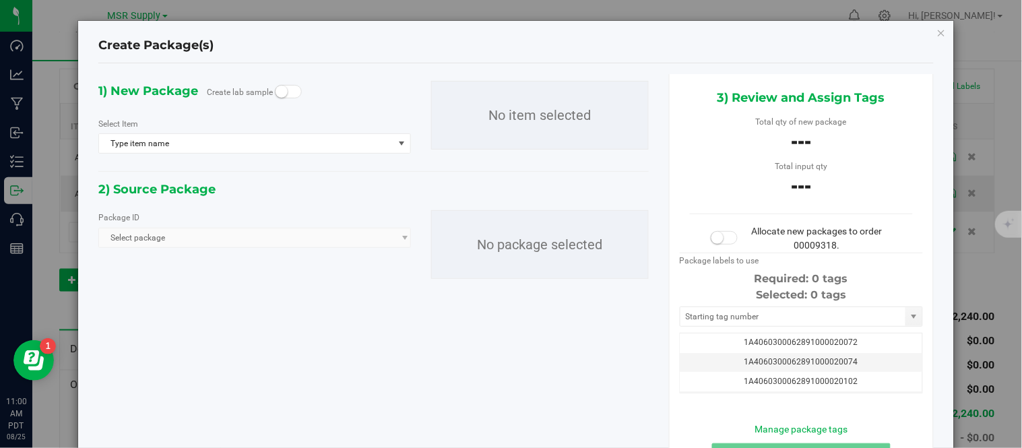
scroll to position [0, -1]
click at [937, 32] on icon "button" at bounding box center [941, 32] width 9 height 16
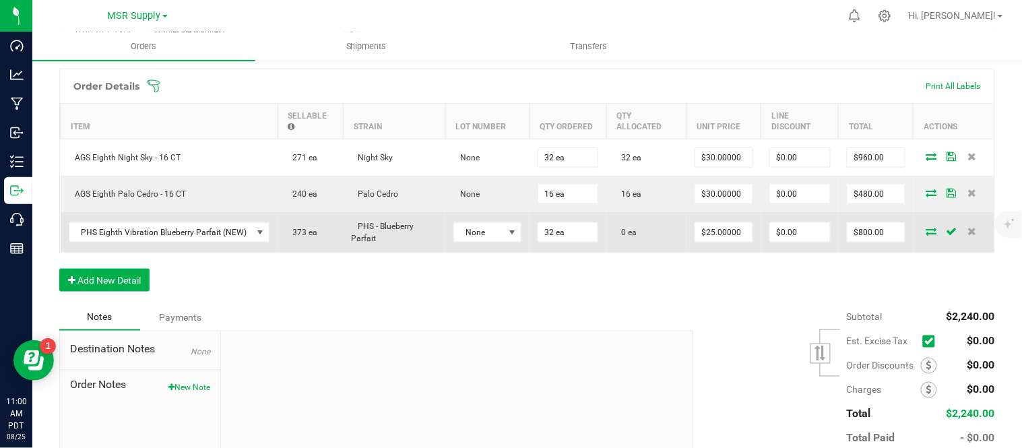
click at [922, 235] on span at bounding box center [932, 231] width 20 height 8
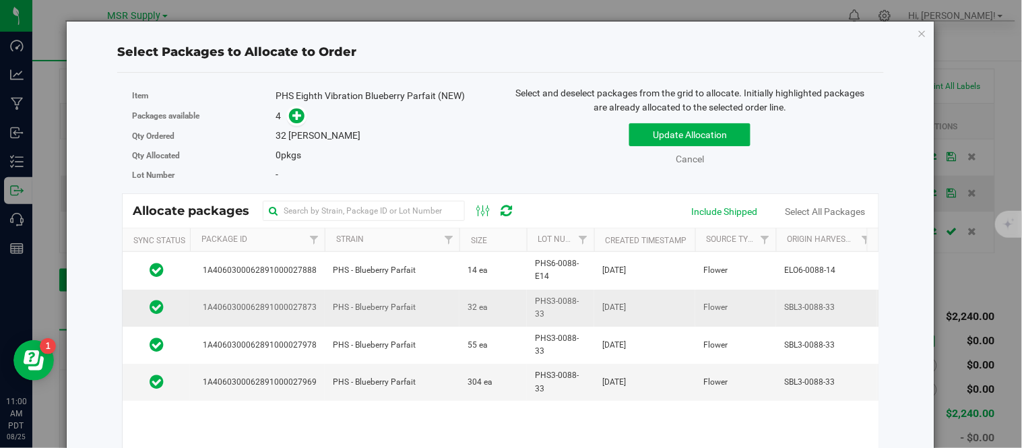
click at [668, 306] on td "[DATE]" at bounding box center [644, 308] width 101 height 37
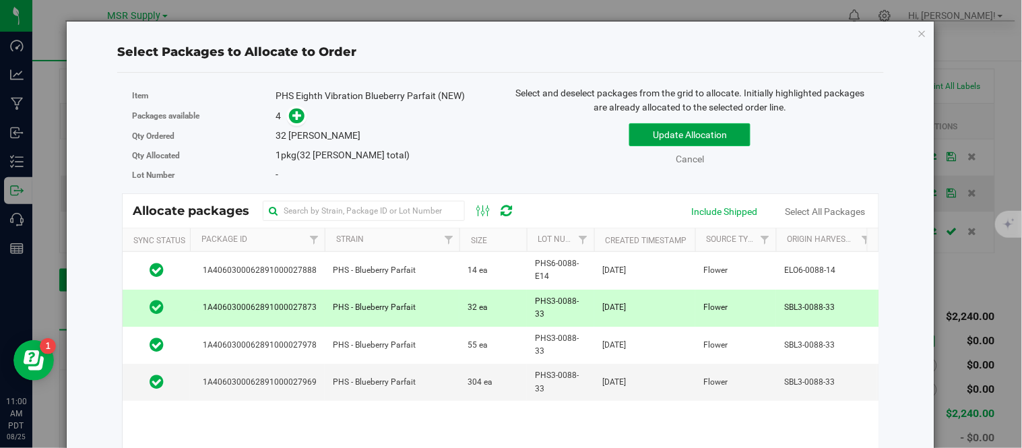
click at [695, 140] on button "Update Allocation" at bounding box center [689, 134] width 121 height 23
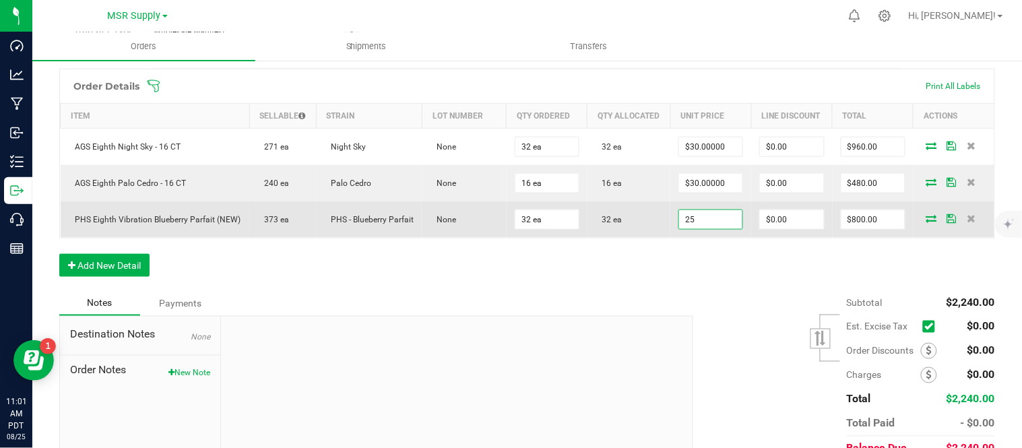
click at [682, 229] on input "25" at bounding box center [710, 219] width 63 height 19
type input "$22.50000"
type input "0"
type input "$720.00"
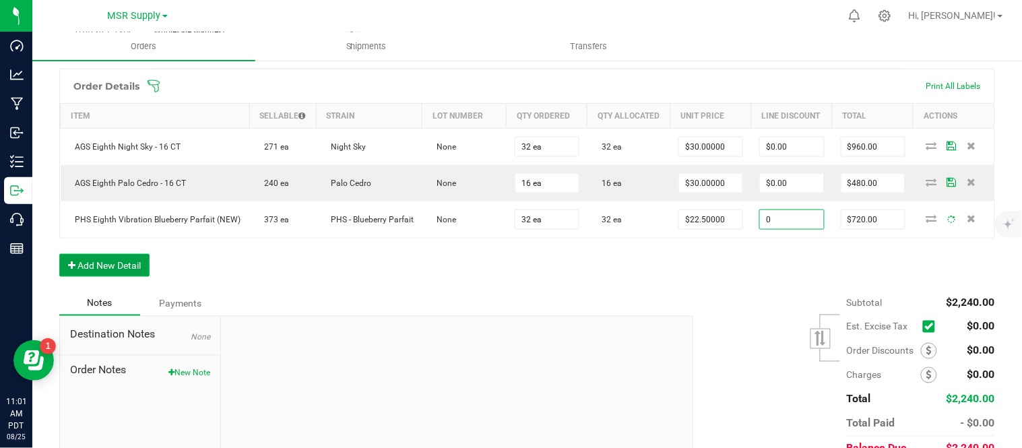
type input "$0.00"
click at [115, 277] on button "Add New Detail" at bounding box center [104, 265] width 90 height 23
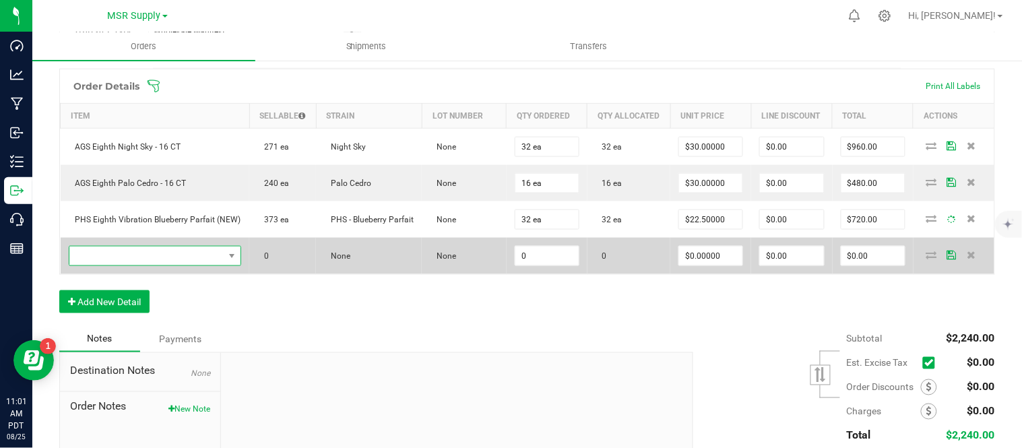
click at [156, 266] on span "NO DATA FOUND" at bounding box center [146, 256] width 155 height 19
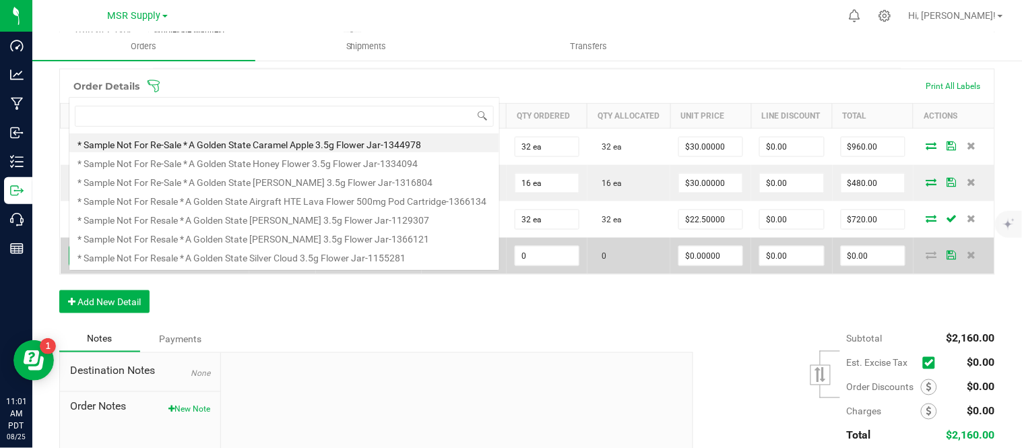
scroll to position [20, 166]
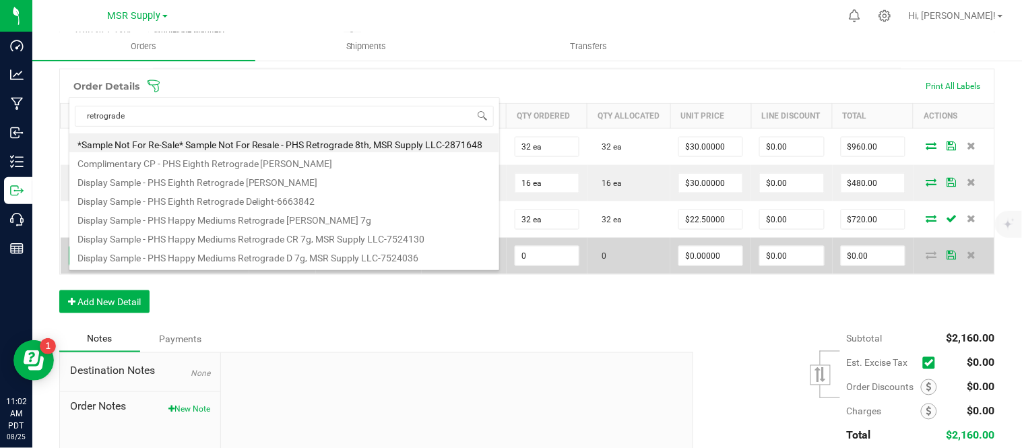
type input "retrograde c"
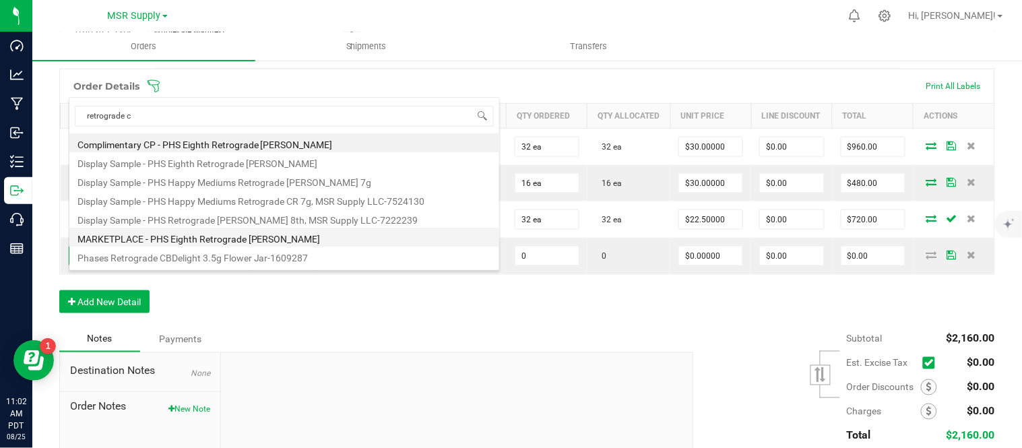
scroll to position [75, 0]
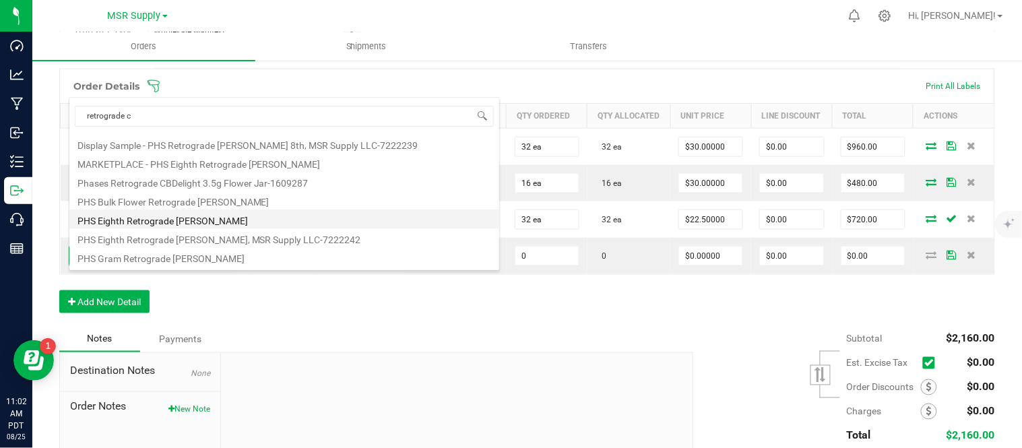
click at [252, 224] on li "PHS Eighth Retrograde [PERSON_NAME]" at bounding box center [284, 219] width 430 height 19
type input "0 ea"
type input "$25.00000"
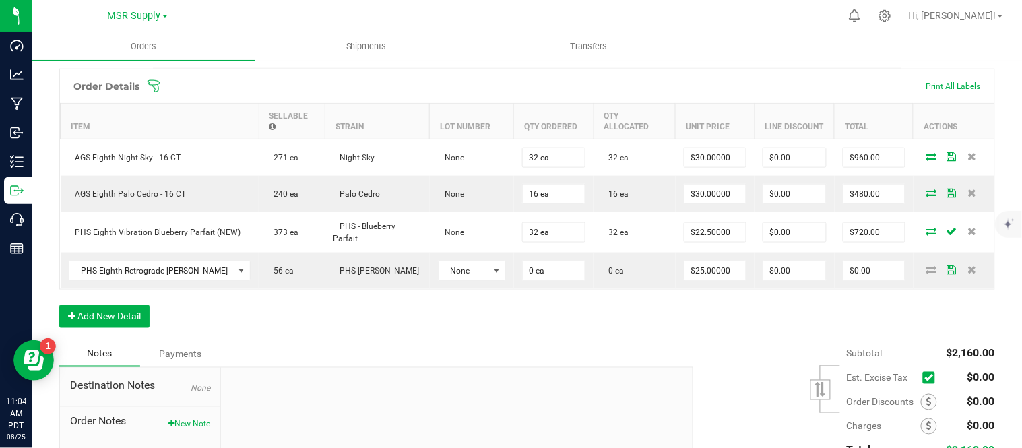
click at [838, 321] on div "Order Details Print All Labels Item Sellable Strain Lot Number Qty Ordered Qty …" at bounding box center [527, 205] width 936 height 273
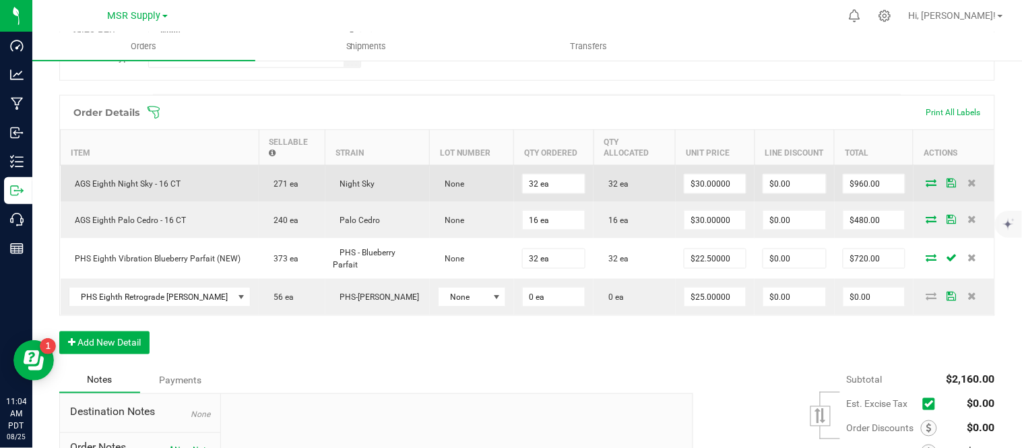
scroll to position [371, 0]
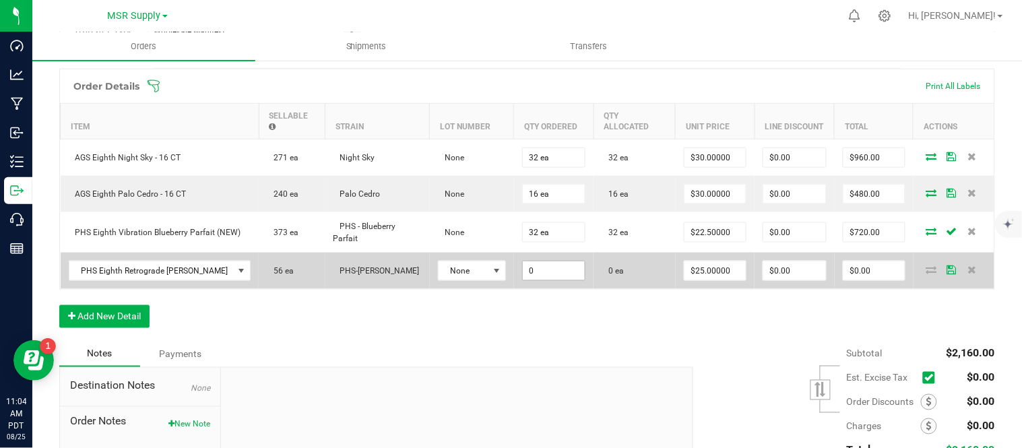
click at [532, 280] on input "0" at bounding box center [554, 270] width 62 height 19
type input "32"
type input "25"
type input "32 ea"
type input "$800.00"
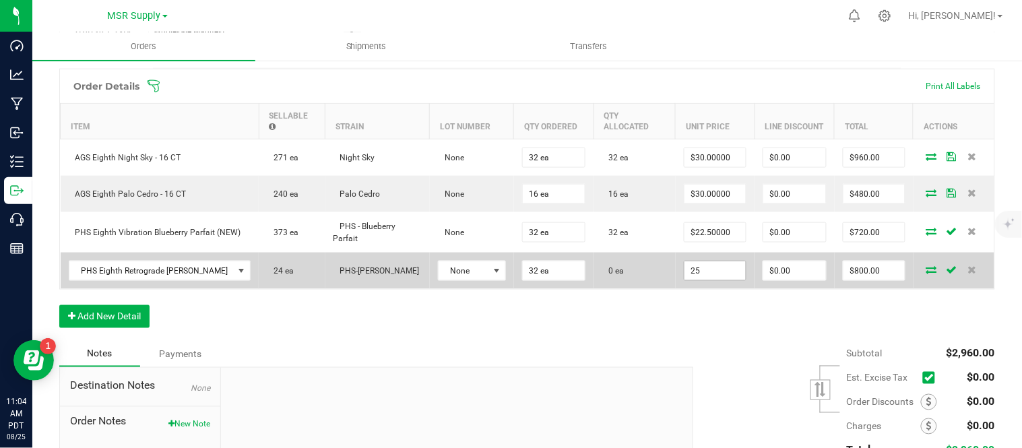
click at [718, 280] on input "25" at bounding box center [715, 270] width 61 height 19
type input "$22.50000"
type input "0"
type input "$720.00"
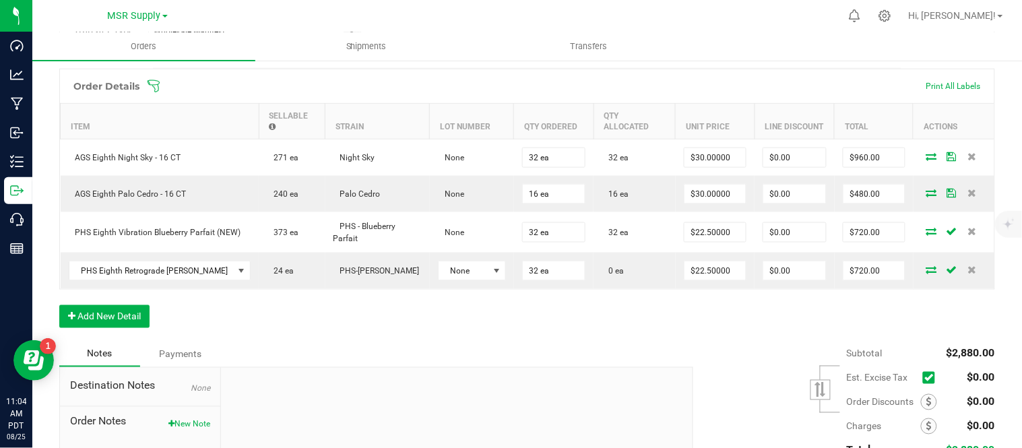
click at [756, 359] on div "Subtotal $2,880.00 Est. Excise Tax" at bounding box center [839, 427] width 312 height 171
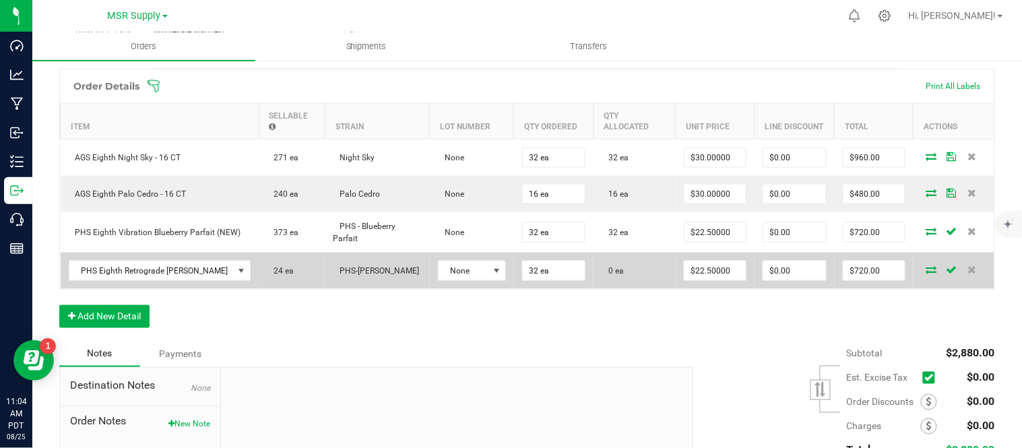
click at [927, 274] on icon at bounding box center [932, 270] width 11 height 8
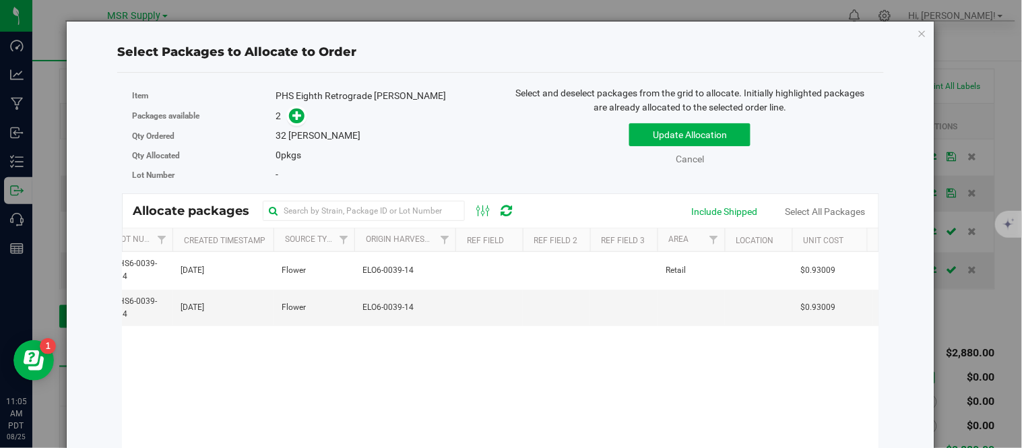
scroll to position [0, 423]
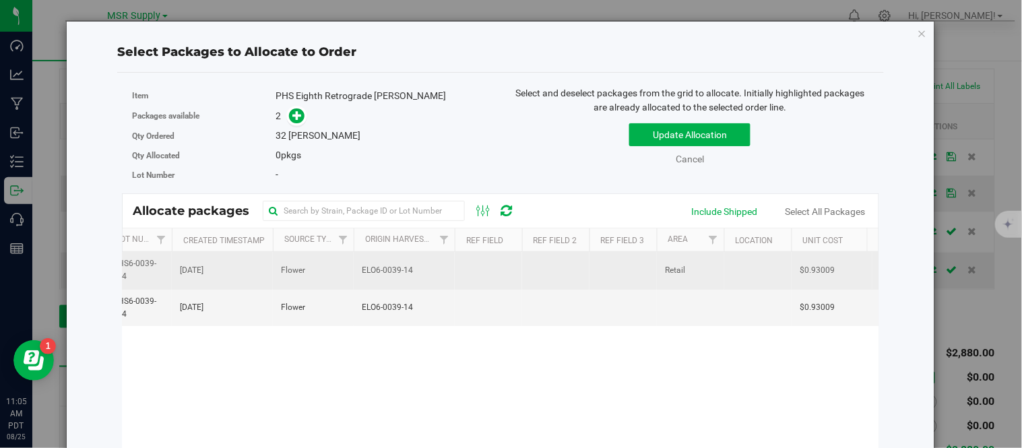
click at [520, 274] on td at bounding box center [488, 270] width 67 height 37
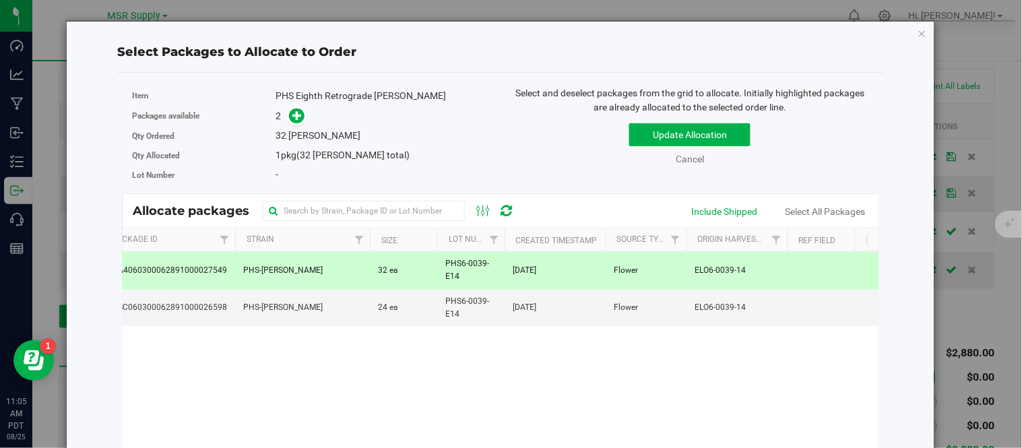
scroll to position [0, 0]
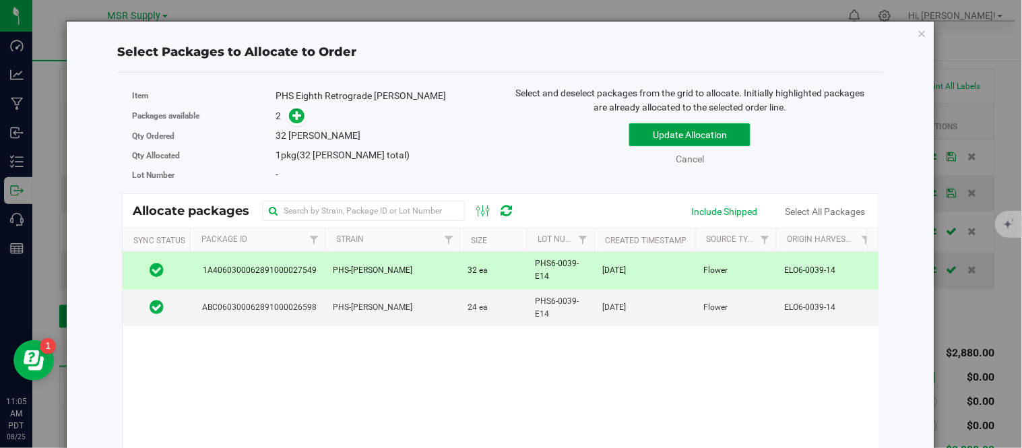
click at [648, 140] on button "Update Allocation" at bounding box center [689, 134] width 121 height 23
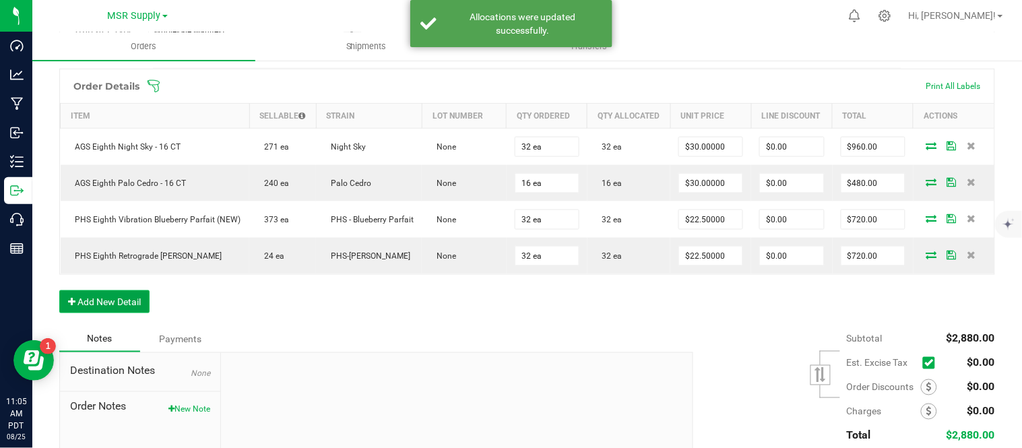
click at [123, 313] on button "Add New Detail" at bounding box center [104, 301] width 90 height 23
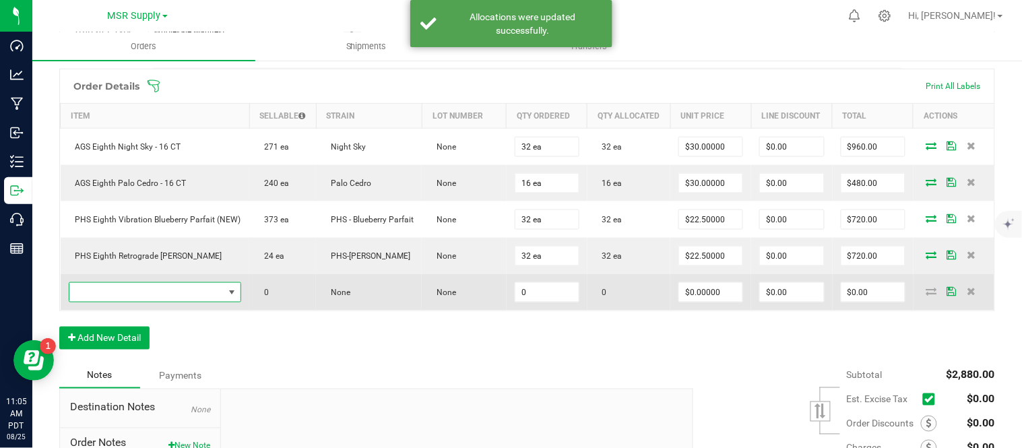
click at [192, 302] on span "NO DATA FOUND" at bounding box center [146, 292] width 155 height 19
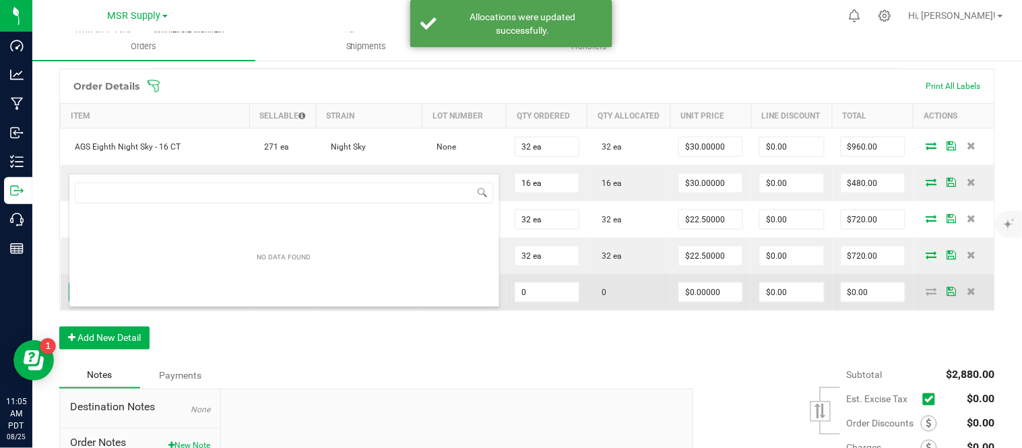
scroll to position [20, 166]
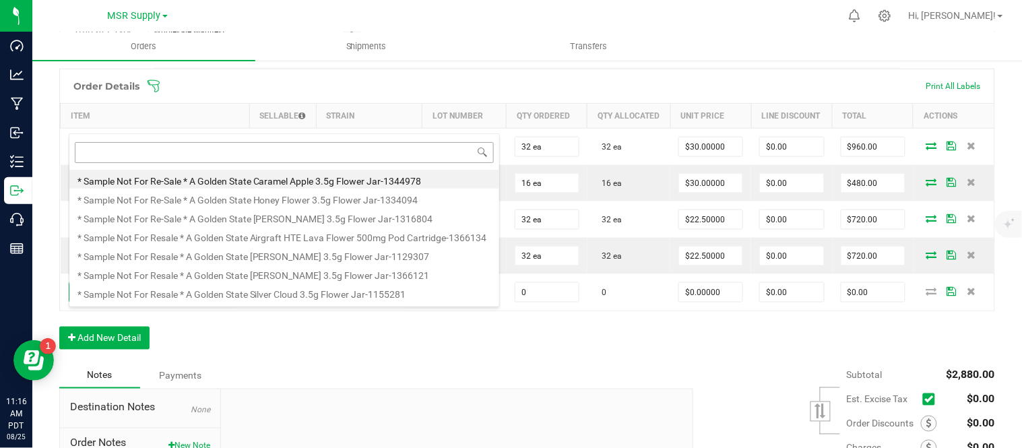
click at [274, 152] on input at bounding box center [284, 152] width 419 height 21
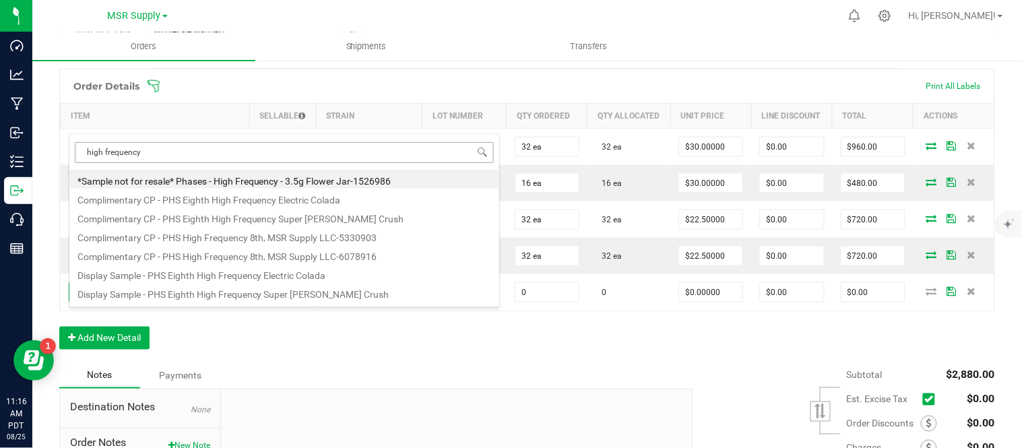
type input "high frequency e"
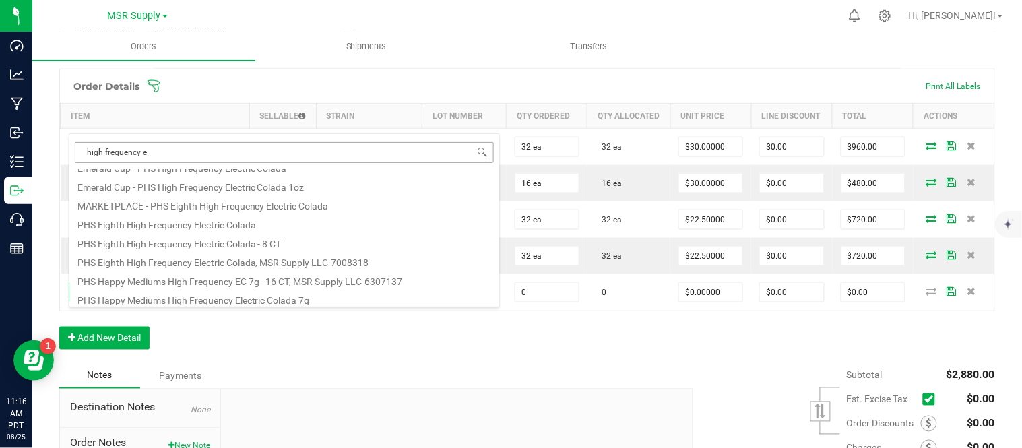
scroll to position [117, 0]
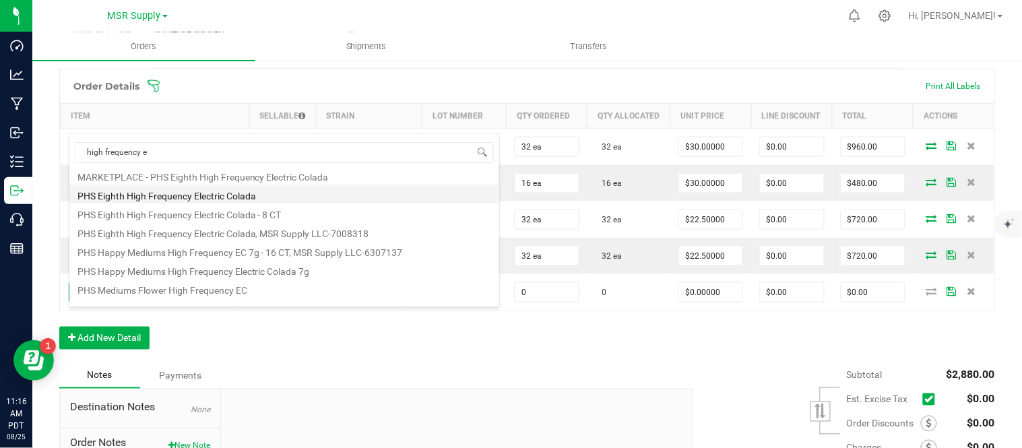
click at [243, 187] on li "PHS Eighth High Frequency Electric Colada" at bounding box center [284, 194] width 430 height 19
type input "0 ea"
type input "$25.00000"
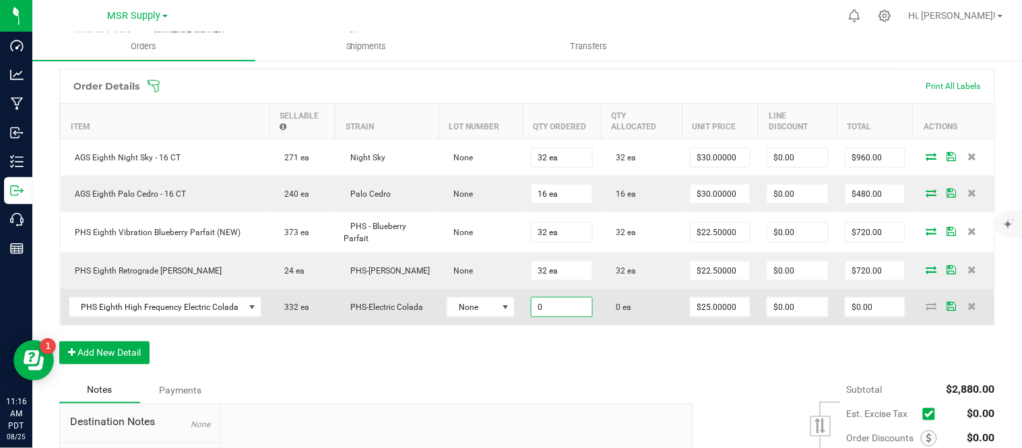
click at [574, 312] on input "0" at bounding box center [562, 307] width 61 height 19
type input "16 ea"
type input "25"
type input "$400.00"
click at [723, 317] on input "25" at bounding box center [720, 307] width 59 height 19
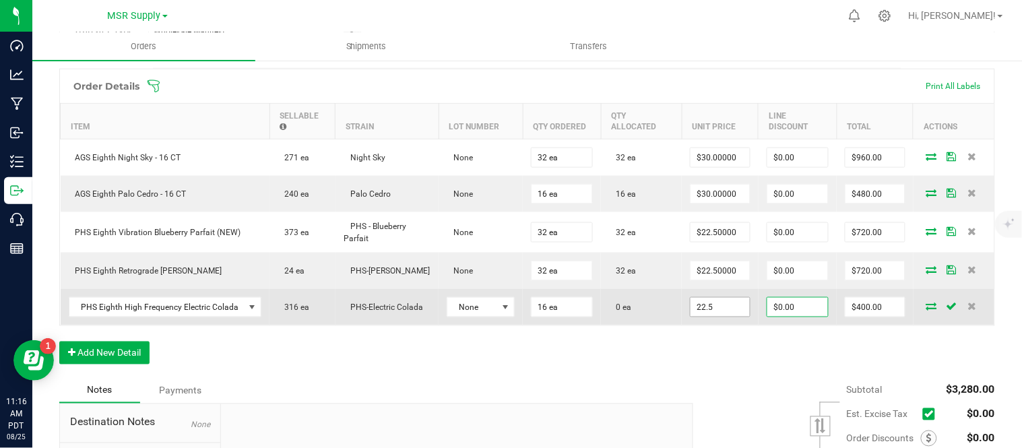
type input "$22.50000"
type input "0"
type input "$360.00"
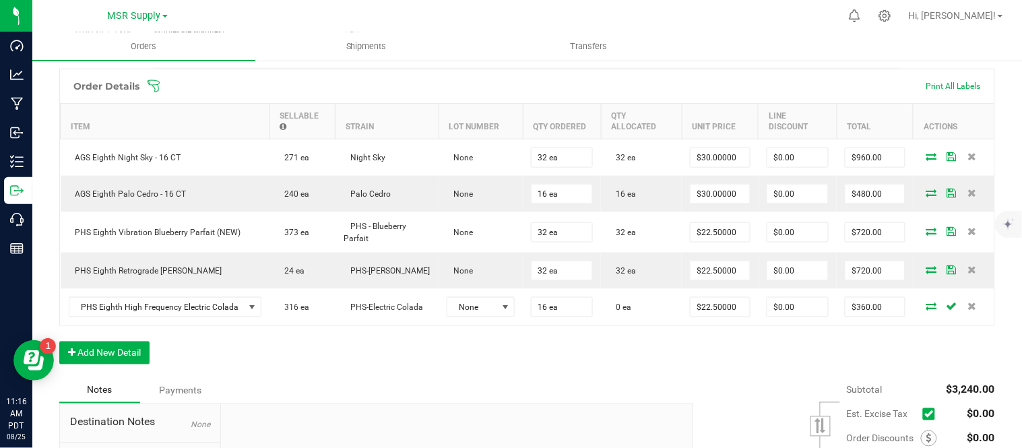
click at [623, 367] on div "Order Details Print All Labels Item Sellable Strain Lot Number Qty Ordered Qty …" at bounding box center [527, 223] width 936 height 309
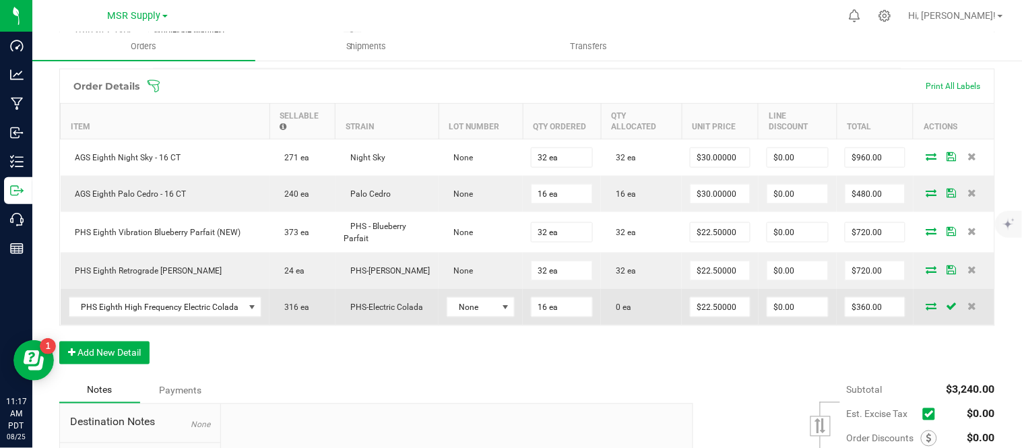
click at [927, 310] on icon at bounding box center [932, 306] width 11 height 8
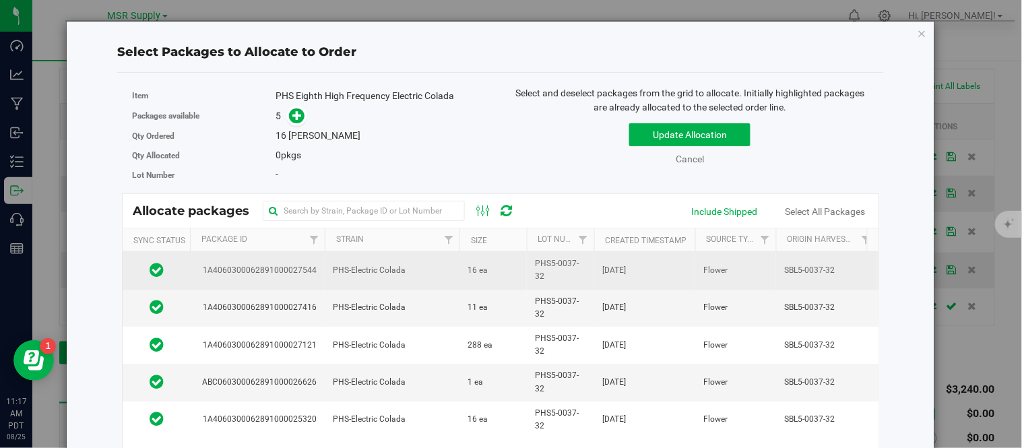
click at [685, 257] on td "Aug 8, 2025" at bounding box center [644, 270] width 101 height 37
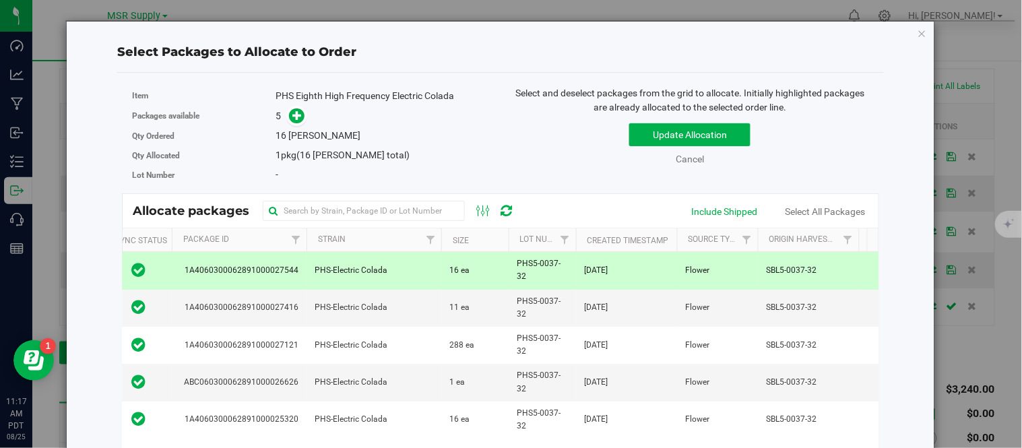
scroll to position [0, 18]
click at [697, 138] on button "Update Allocation" at bounding box center [689, 134] width 121 height 23
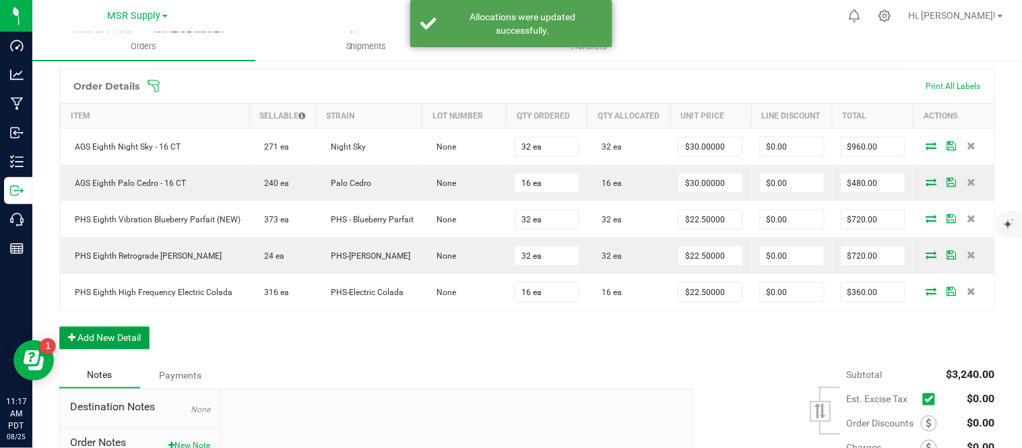
click at [109, 350] on button "Add New Detail" at bounding box center [104, 338] width 90 height 23
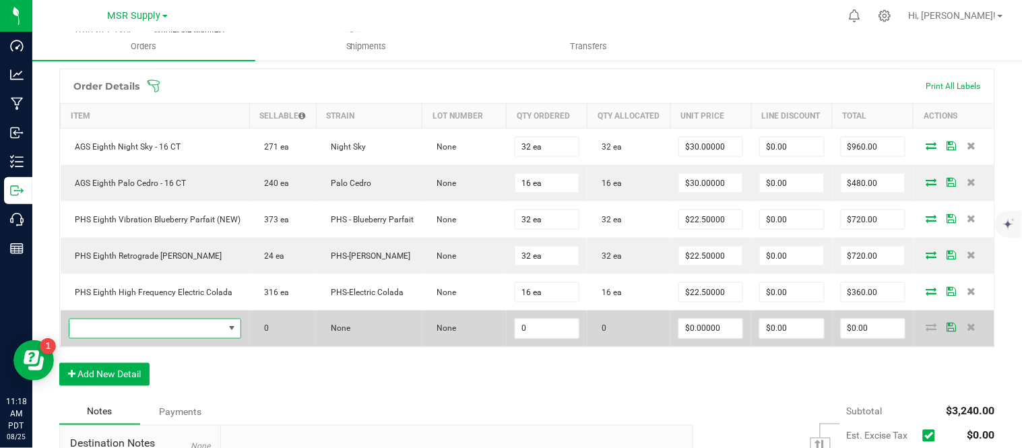
click at [194, 338] on span "NO DATA FOUND" at bounding box center [146, 328] width 155 height 19
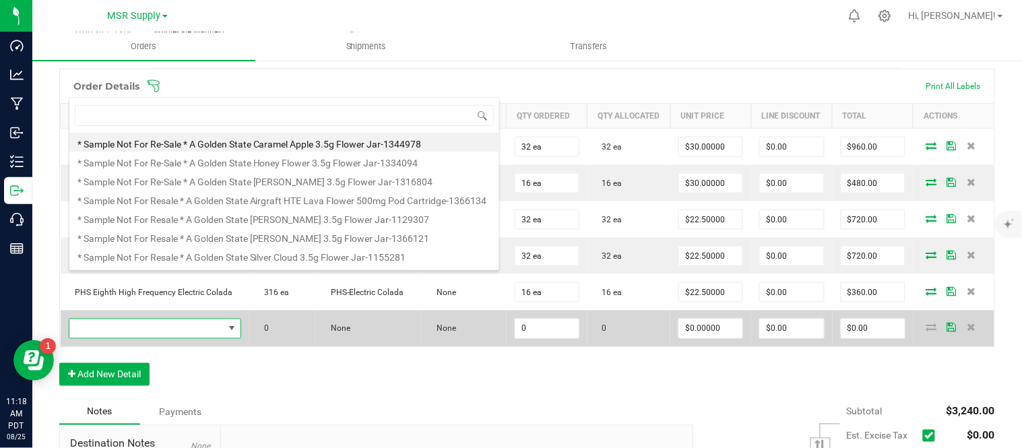
scroll to position [443, 0]
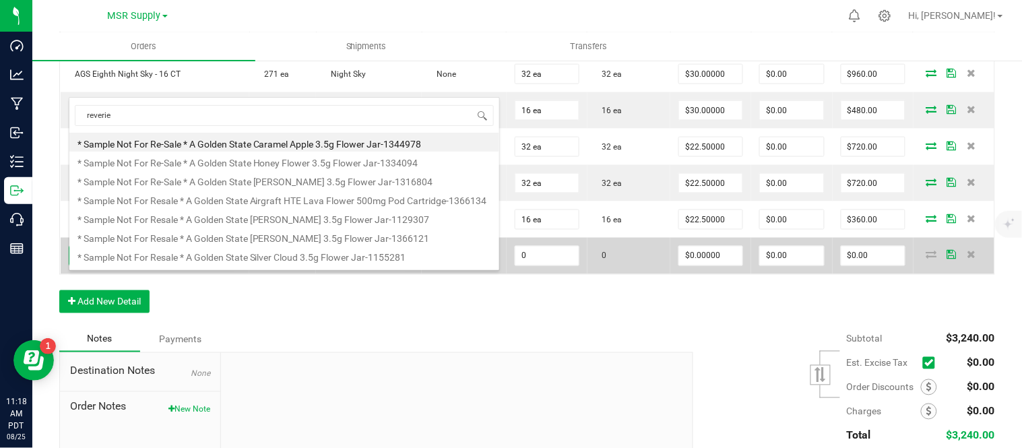
type input "reverie g"
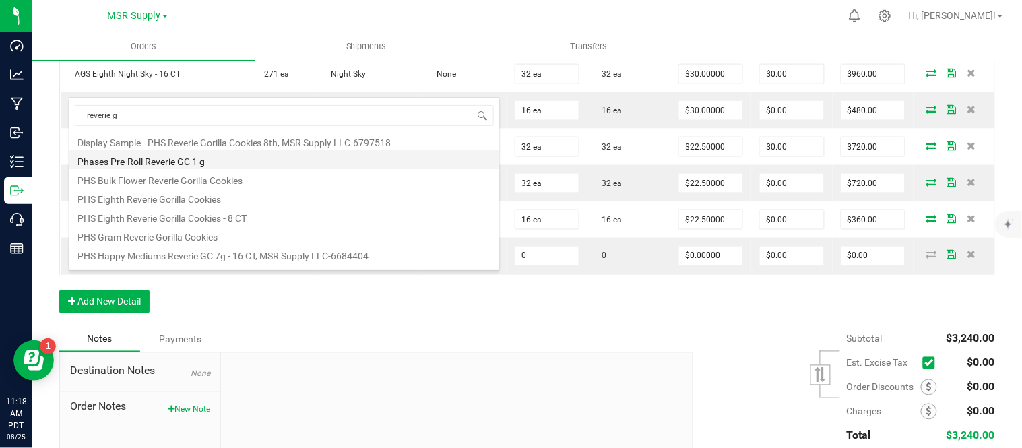
scroll to position [78, 0]
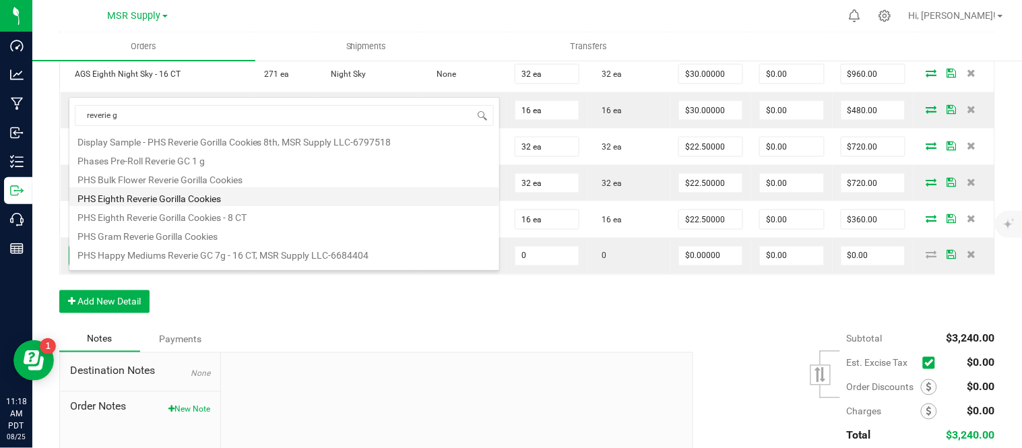
click at [234, 195] on li "PHS Eighth Reverie Gorilla Cookies" at bounding box center [284, 196] width 430 height 19
type input "0 ea"
type input "$25.00000"
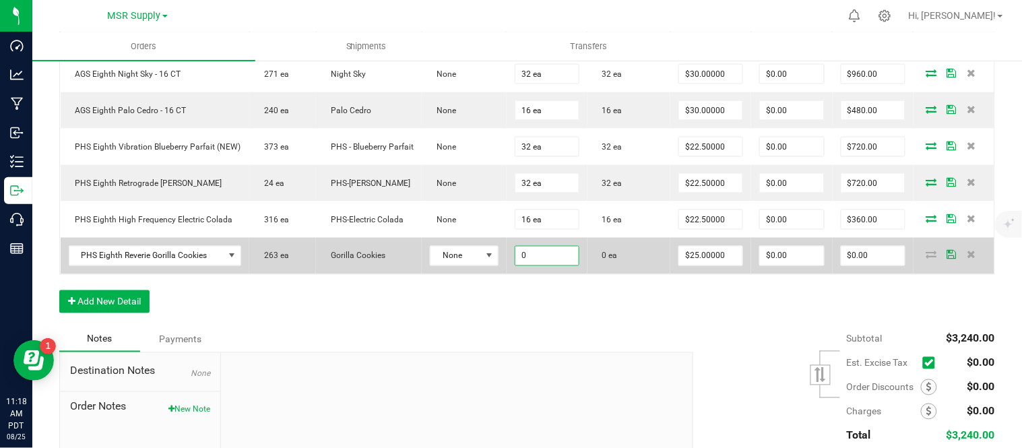
click at [539, 266] on input "0" at bounding box center [547, 256] width 63 height 19
type input "16 ea"
type input "25"
type input "$400.00"
click at [713, 266] on input "25" at bounding box center [710, 256] width 63 height 19
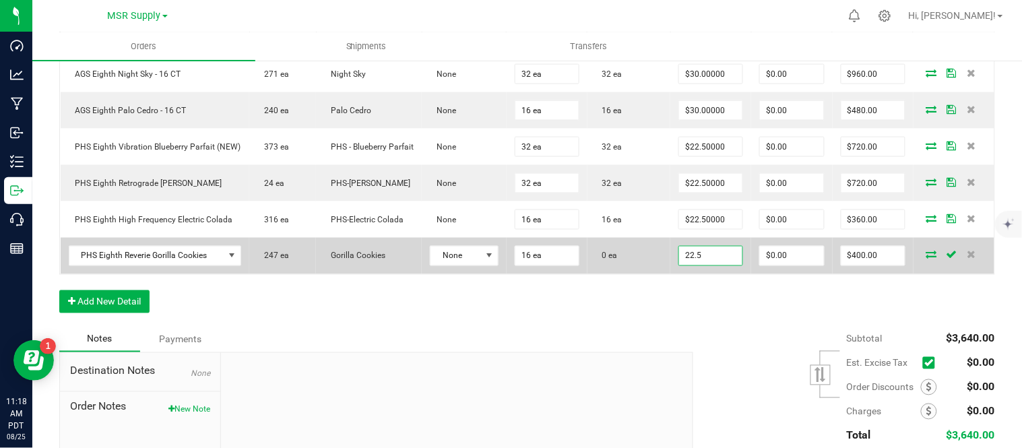
type input "$22.50000"
type input "0"
type input "$360.00"
click at [927, 259] on icon at bounding box center [932, 255] width 11 height 8
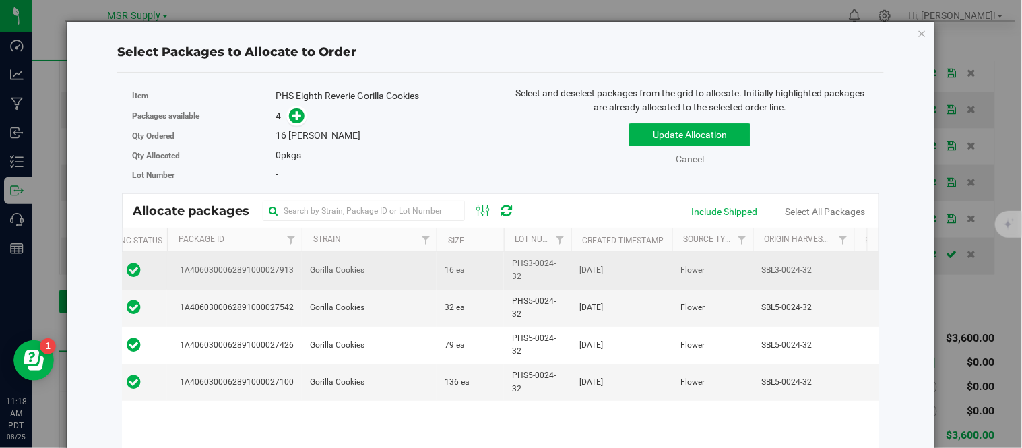
scroll to position [0, 24]
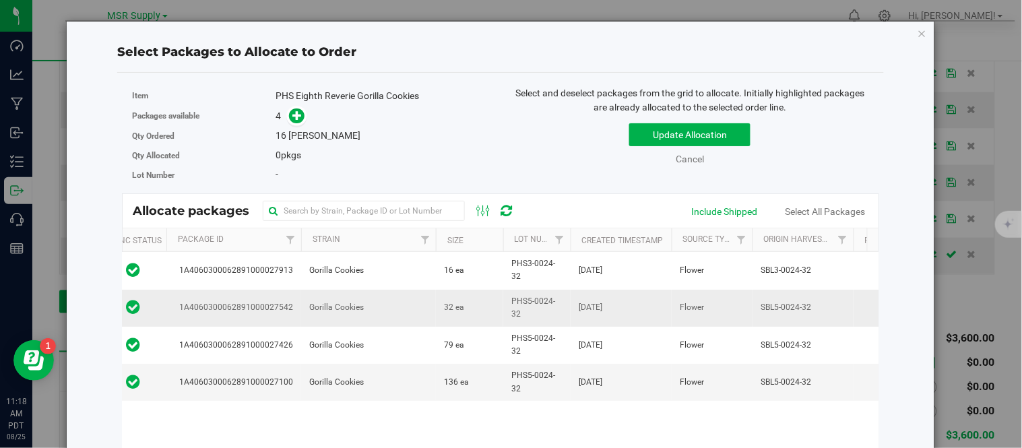
click at [474, 305] on td "32 ea" at bounding box center [469, 308] width 67 height 37
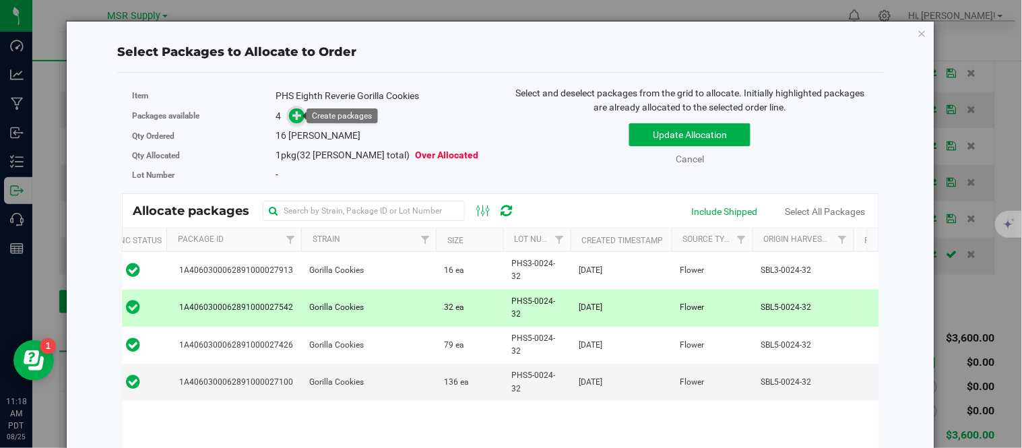
click at [298, 117] on icon at bounding box center [297, 115] width 9 height 9
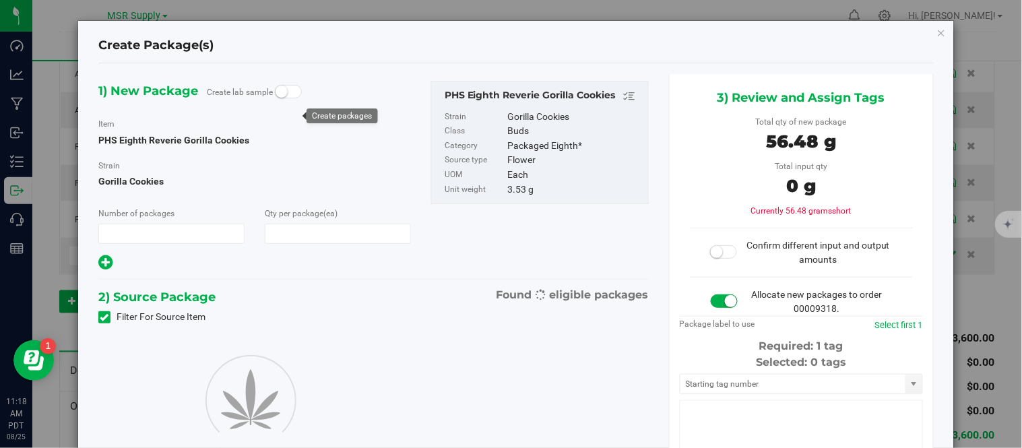
type input "1"
type input "16"
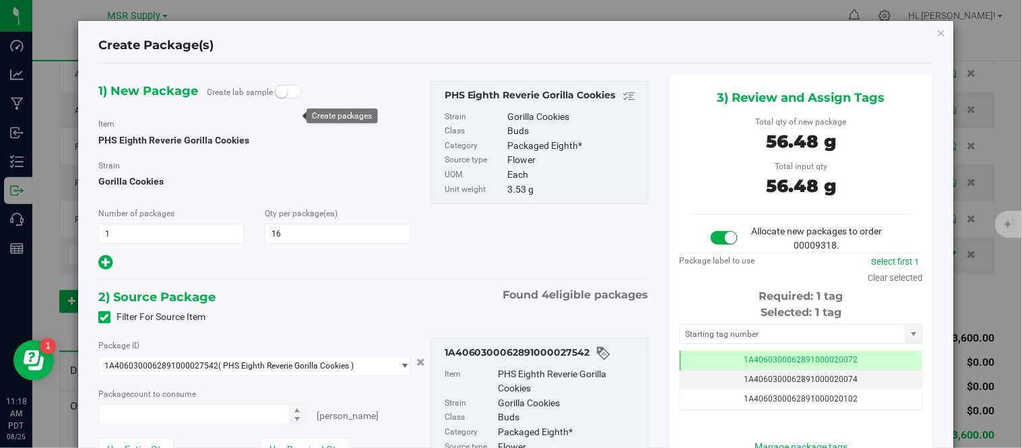
type input "16 ea"
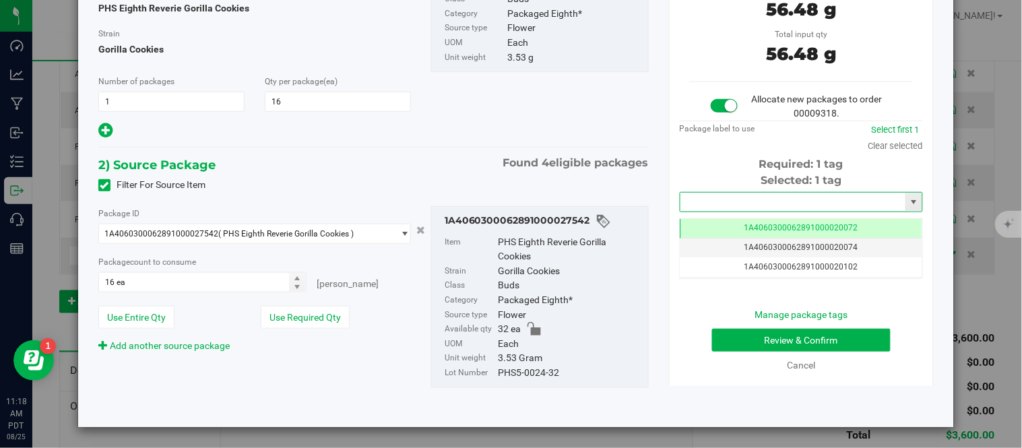
click at [737, 199] on input "text" at bounding box center [793, 202] width 225 height 19
click at [780, 223] on li "1A4060300062891000028145" at bounding box center [793, 225] width 239 height 20
type input "1A4060300062891000028145"
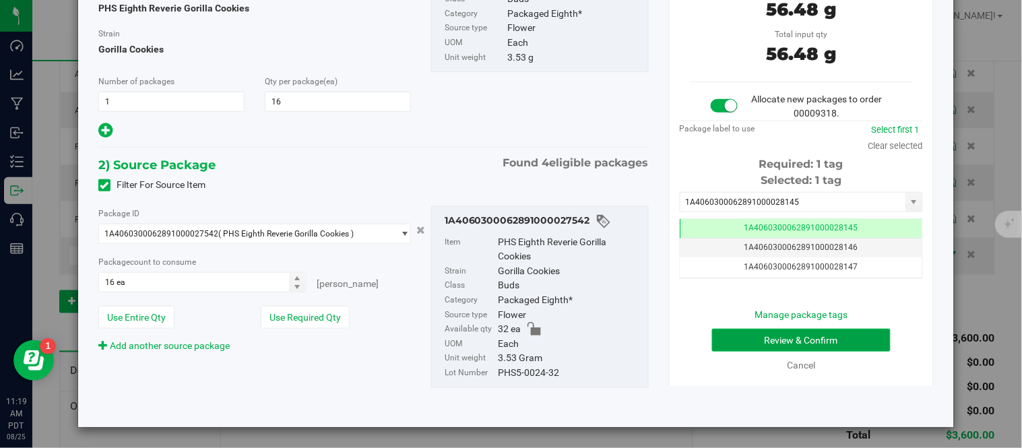
click at [789, 338] on button "Review & Confirm" at bounding box center [801, 340] width 179 height 23
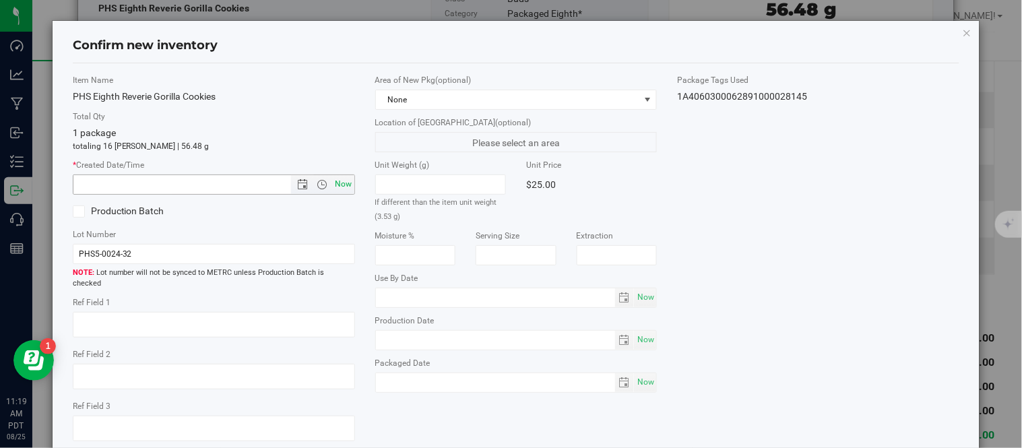
click at [338, 184] on span "Now" at bounding box center [343, 185] width 23 height 20
type input "8/25/2025 11:19 AM"
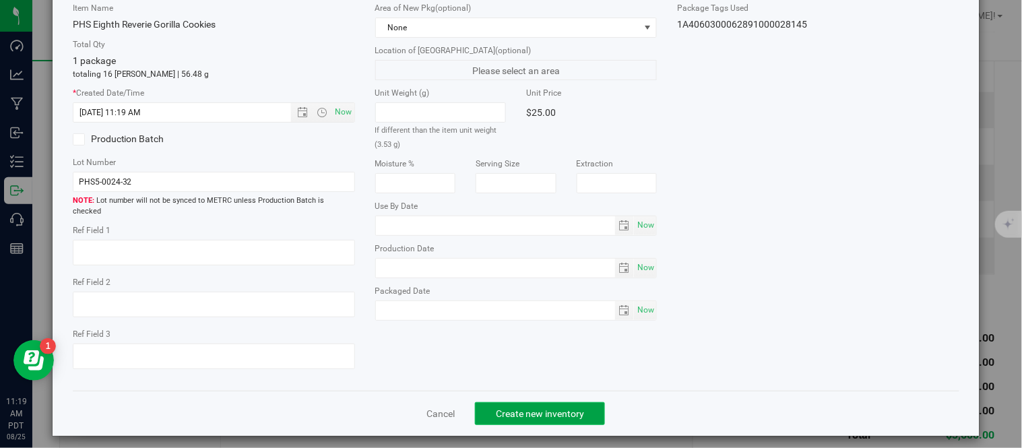
click at [576, 408] on span "Create new inventory" at bounding box center [540, 413] width 88 height 11
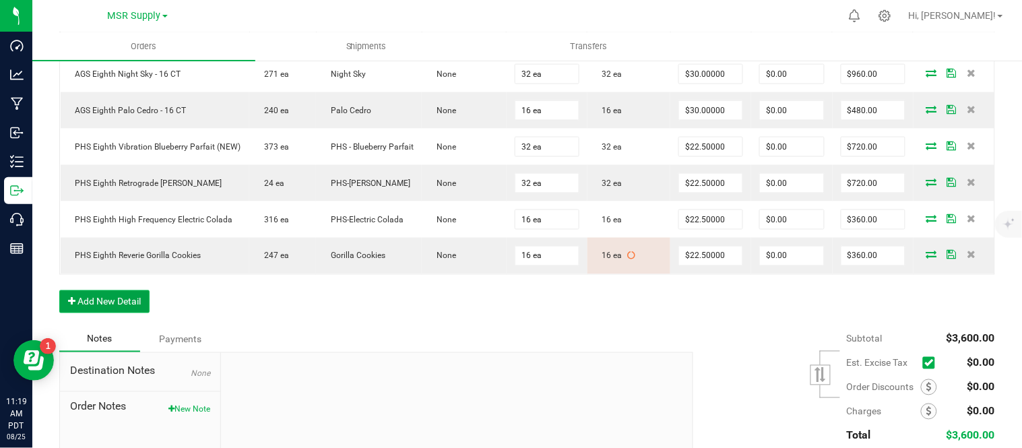
click at [106, 313] on button "Add New Detail" at bounding box center [104, 301] width 90 height 23
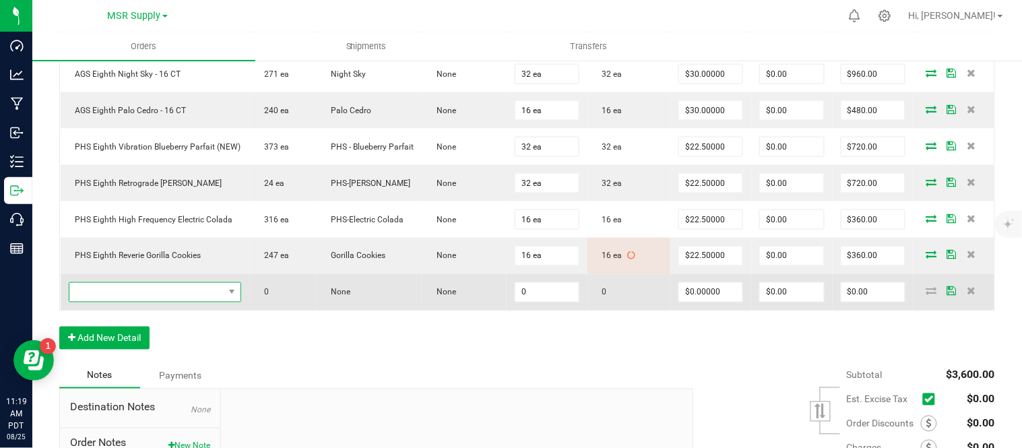
click at [201, 302] on span "NO DATA FOUND" at bounding box center [146, 292] width 155 height 19
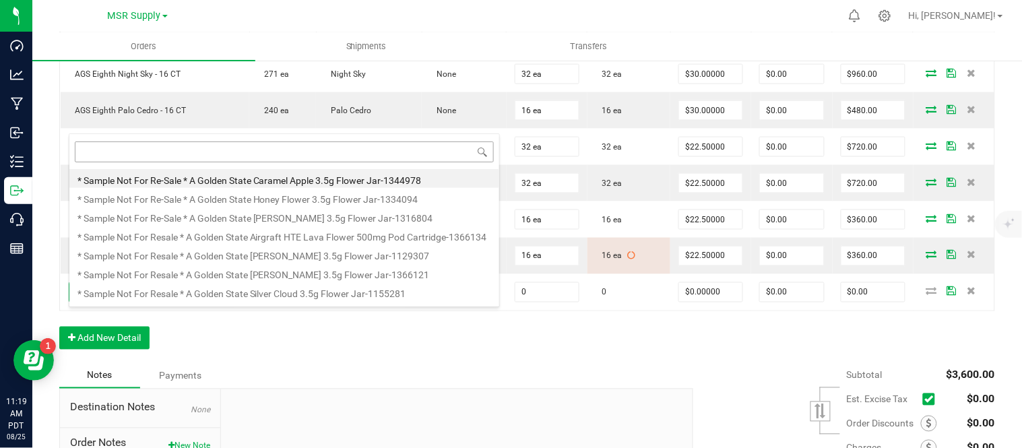
click at [293, 150] on input at bounding box center [284, 152] width 419 height 21
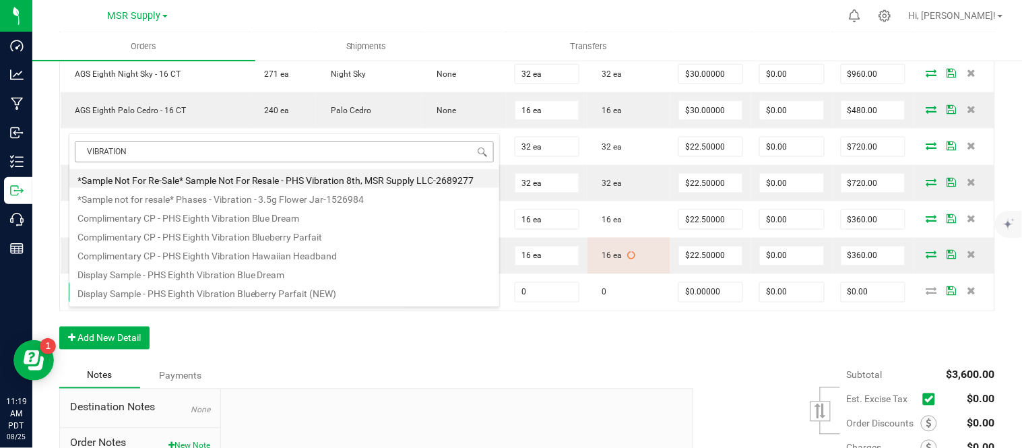
type input "VIBRATION h"
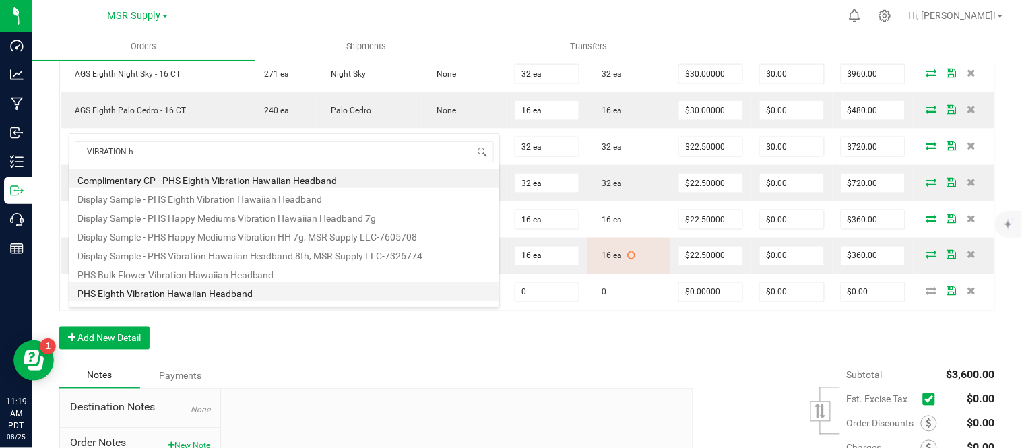
click at [321, 288] on li "PHS Eighth Vibration Hawaiian Headband" at bounding box center [284, 291] width 430 height 19
type input "0 ea"
type input "$25.00000"
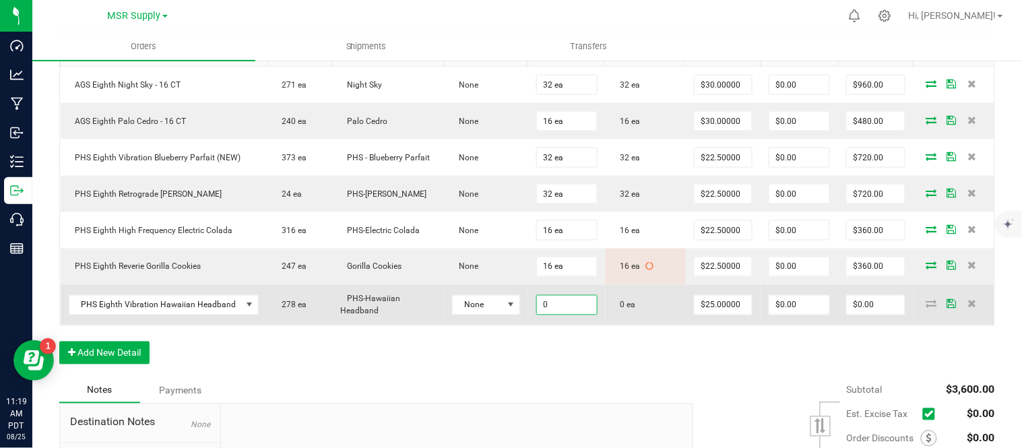
click at [551, 315] on input "0" at bounding box center [567, 305] width 60 height 19
type input "16 ea"
type input "25"
type input "$400.00"
click at [714, 311] on input "25" at bounding box center [724, 305] width 58 height 19
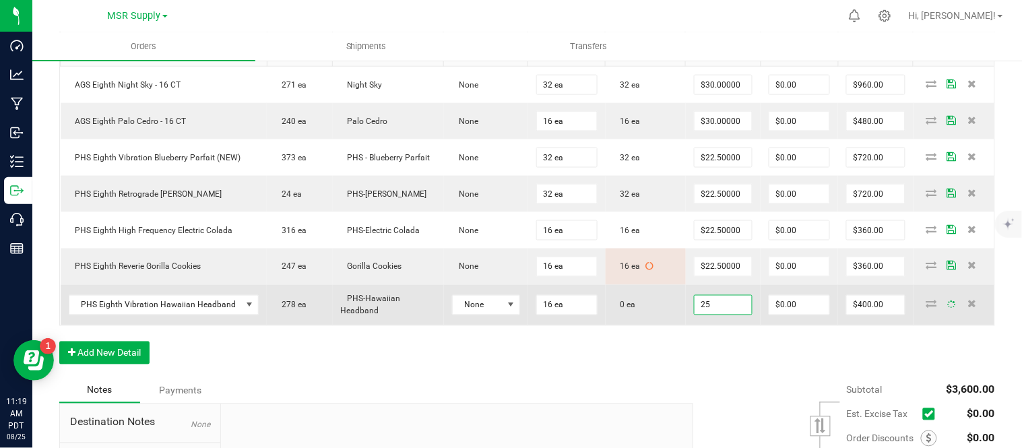
click at [714, 311] on input "25" at bounding box center [724, 305] width 58 height 19
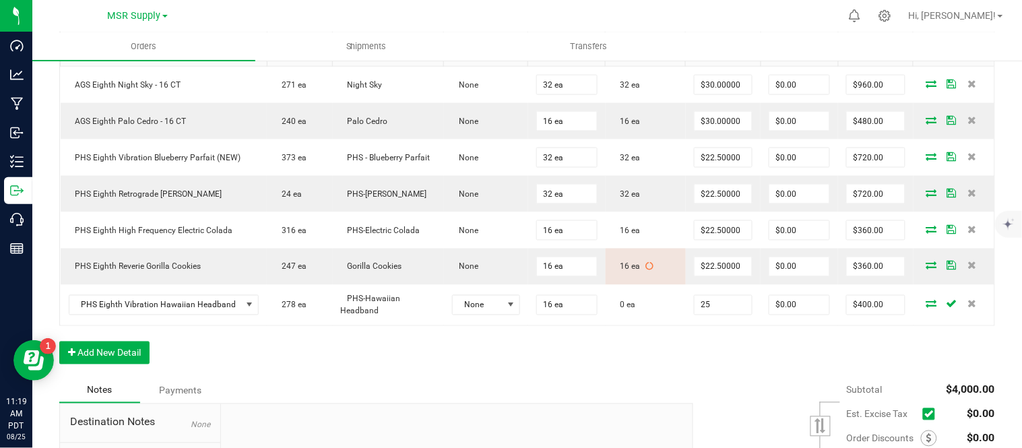
click at [714, 311] on input "25" at bounding box center [724, 305] width 58 height 19
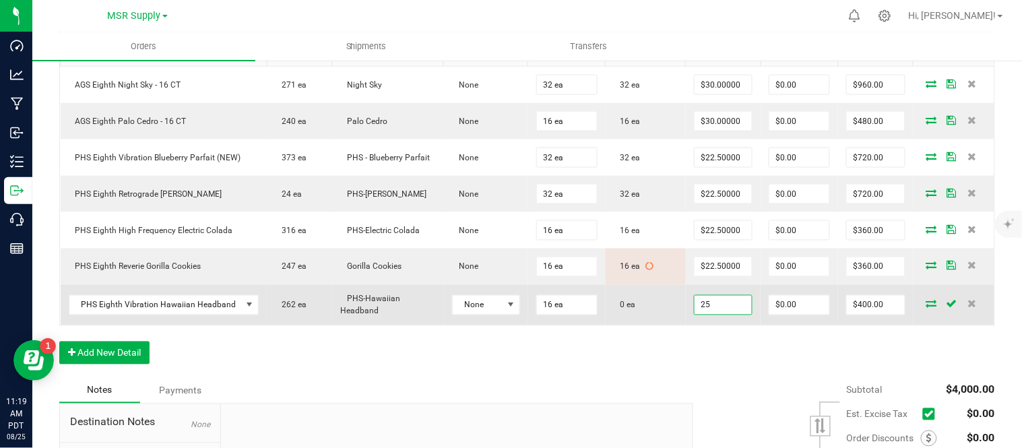
click at [714, 311] on input "25" at bounding box center [724, 305] width 58 height 19
type input "$22.50000"
type input "0"
type input "$360.00"
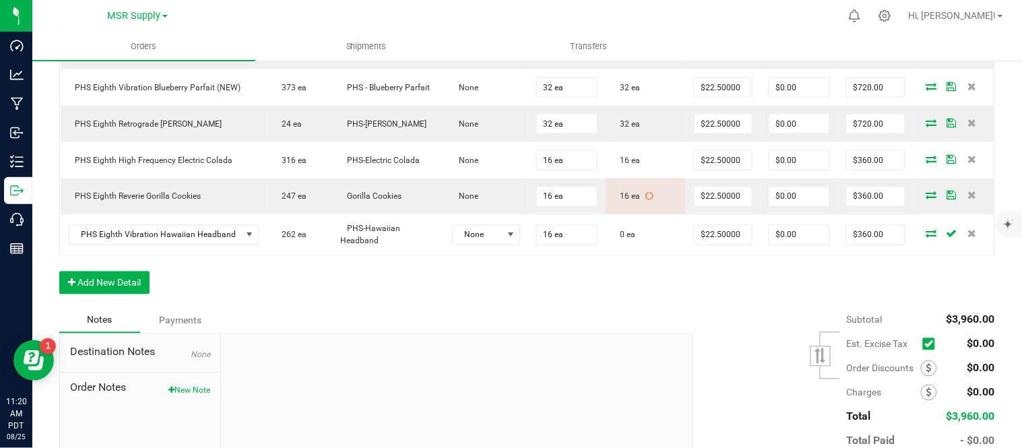
scroll to position [514, 0]
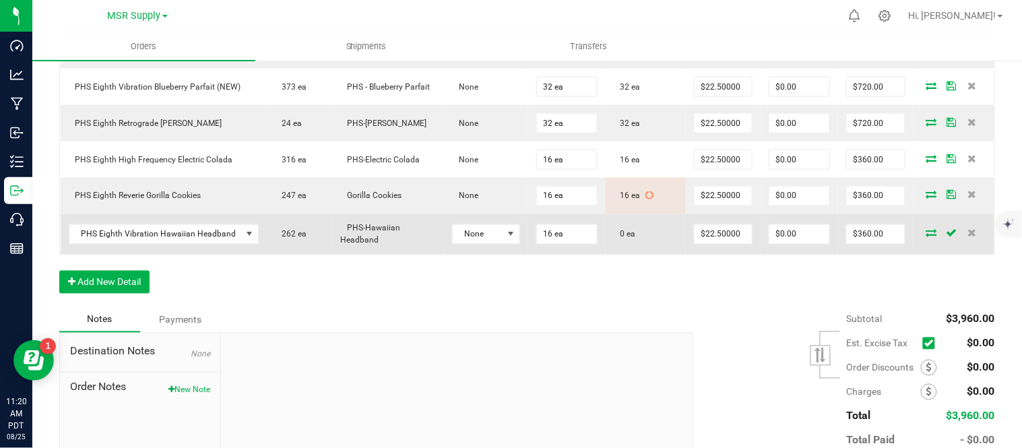
click at [927, 237] on icon at bounding box center [932, 233] width 11 height 8
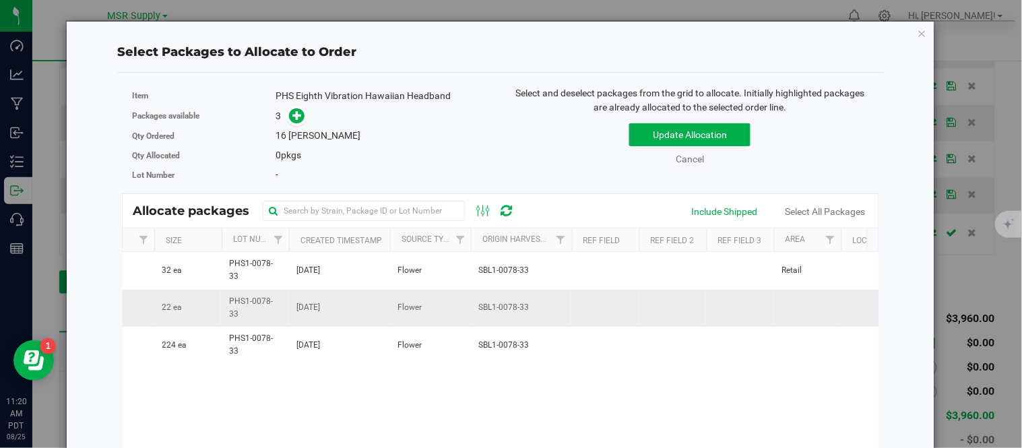
scroll to position [0, 306]
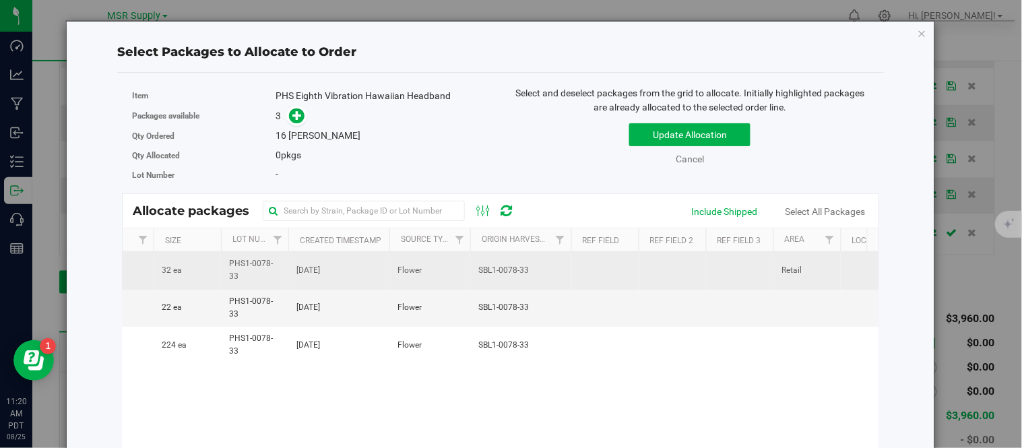
click at [453, 274] on td "Flower" at bounding box center [430, 270] width 81 height 37
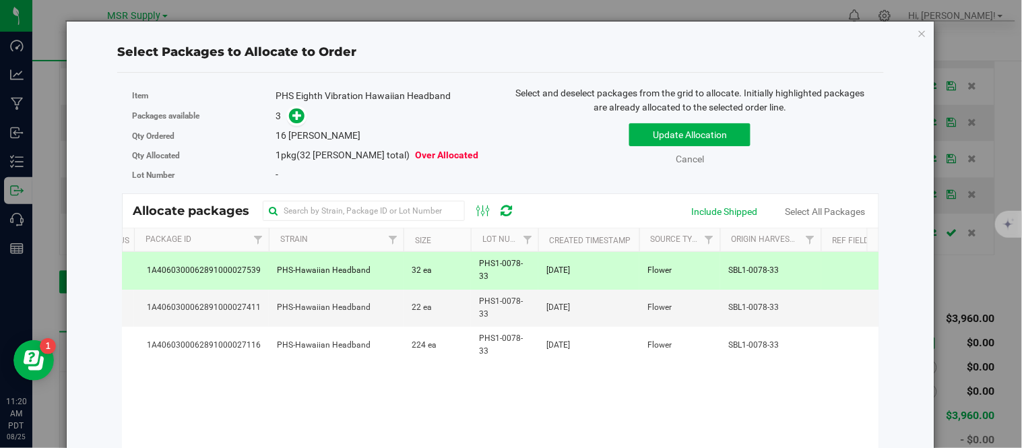
scroll to position [0, 55]
click at [300, 111] on icon at bounding box center [297, 115] width 9 height 9
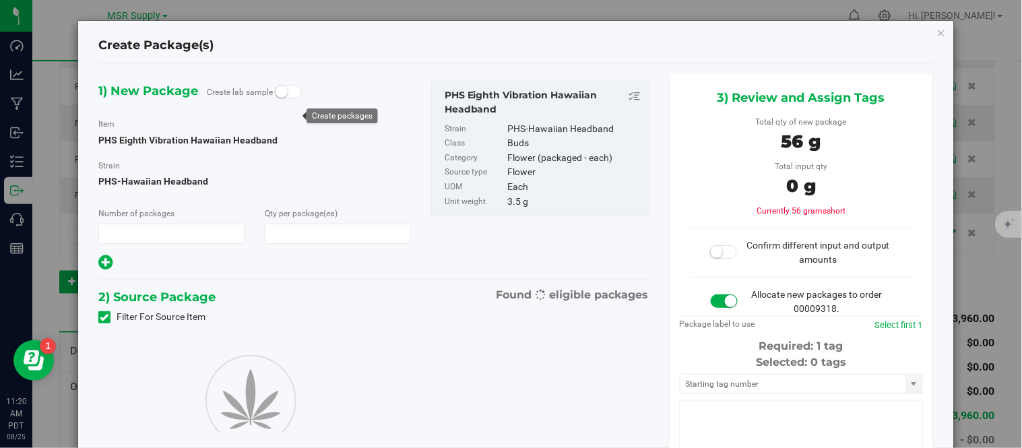
type input "1"
type input "16"
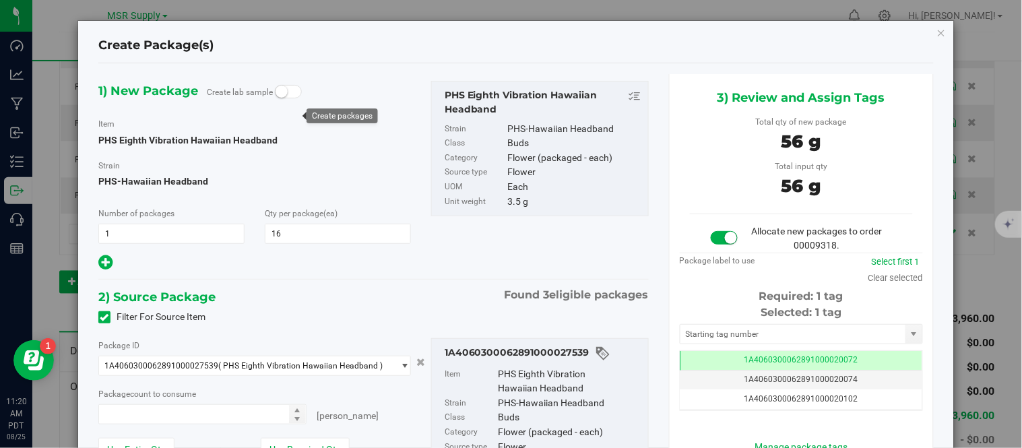
type input "16 ea"
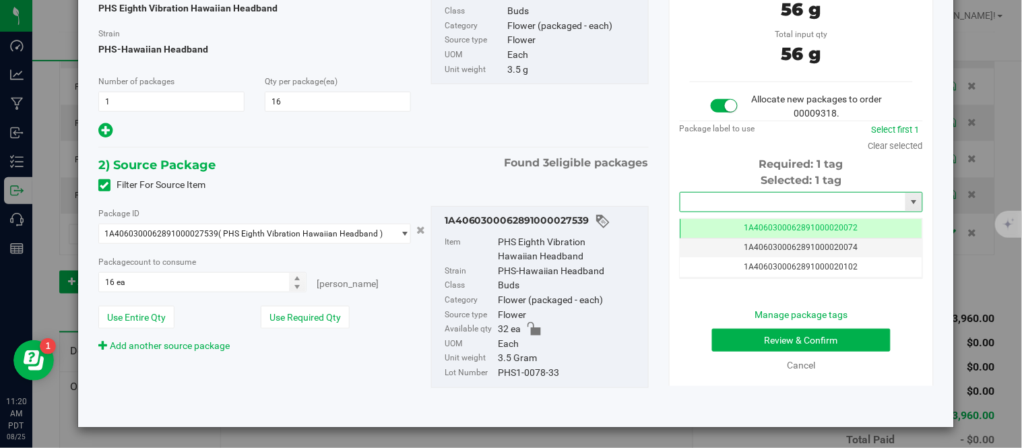
click at [712, 201] on input "text" at bounding box center [793, 202] width 225 height 19
click at [752, 224] on li "1A4060300062891000028146" at bounding box center [793, 225] width 239 height 20
type input "1A4060300062891000028146"
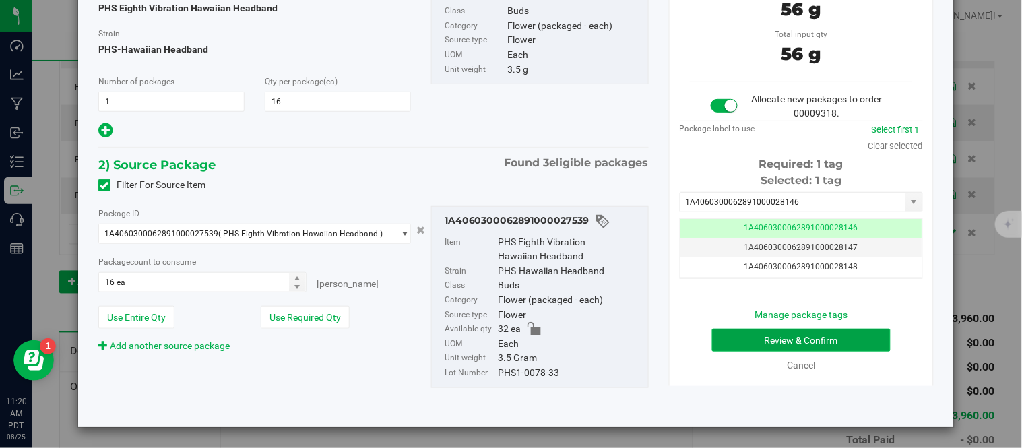
click at [745, 336] on button "Review & Confirm" at bounding box center [801, 340] width 179 height 23
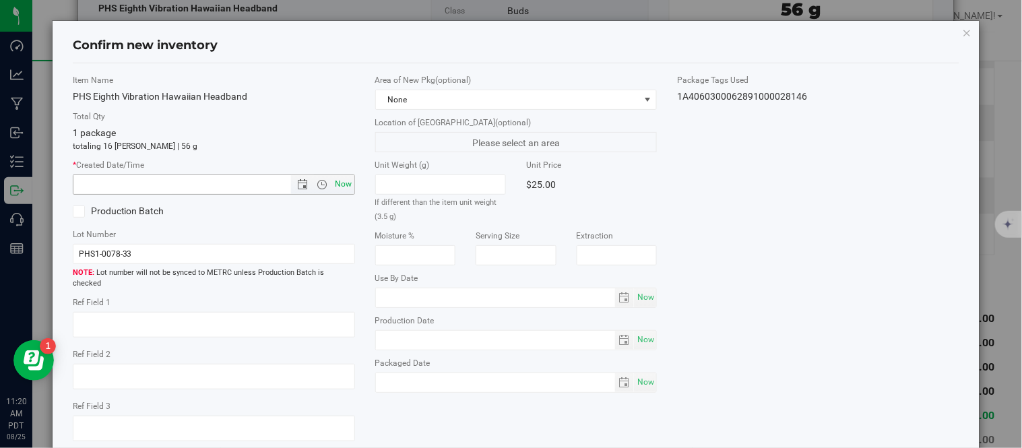
click at [340, 183] on span "Now" at bounding box center [343, 185] width 23 height 20
type input "8/25/2025 11:20 AM"
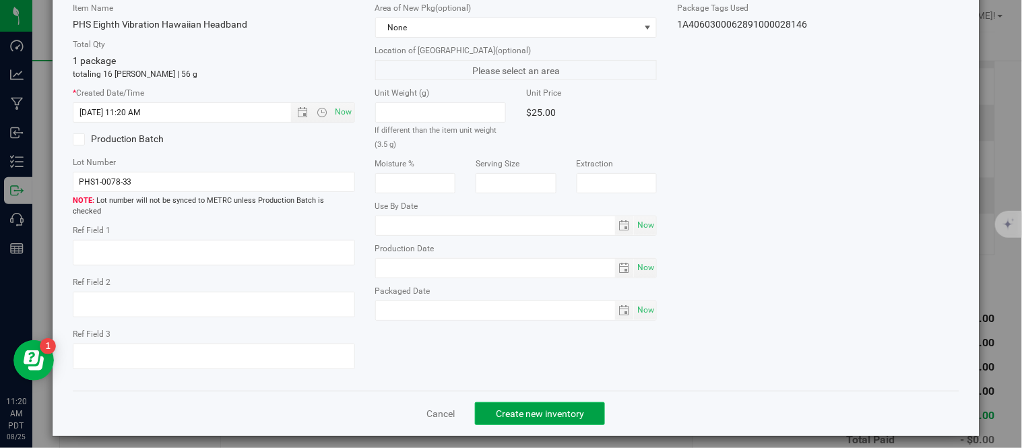
click at [533, 402] on button "Create new inventory" at bounding box center [540, 413] width 130 height 23
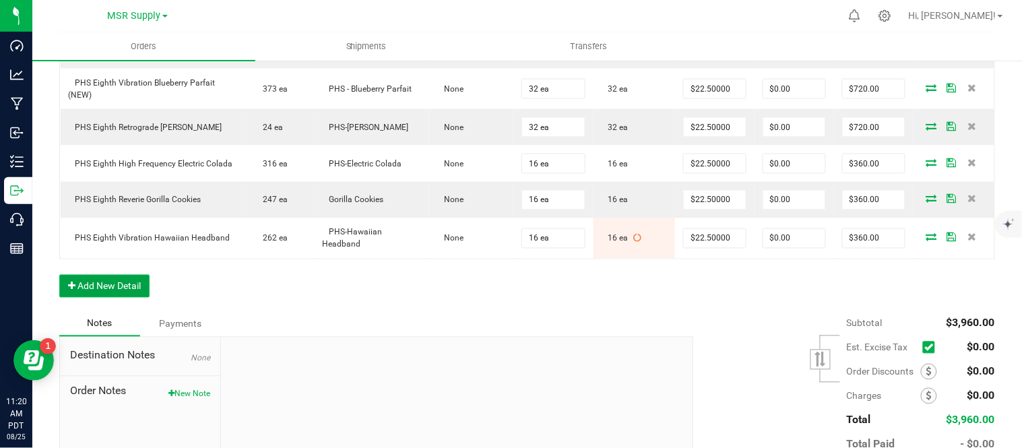
click at [95, 298] on button "Add New Detail" at bounding box center [104, 286] width 90 height 23
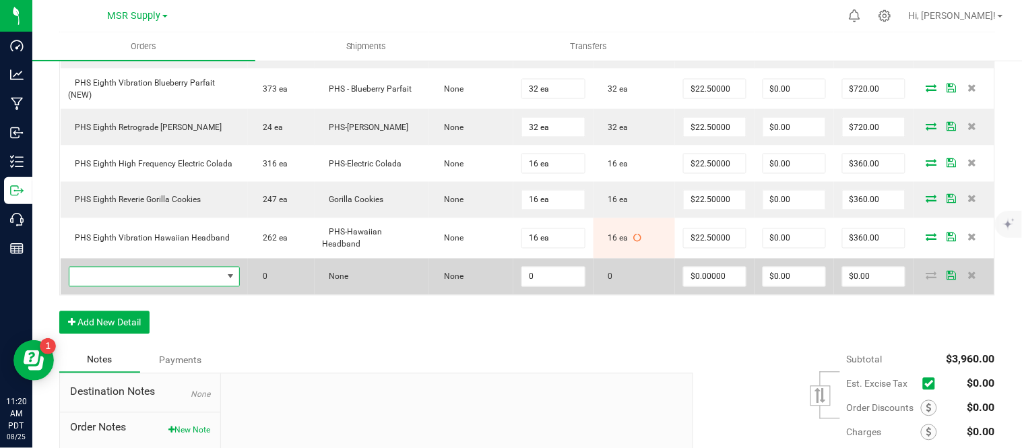
click at [183, 286] on span "NO DATA FOUND" at bounding box center [146, 277] width 154 height 19
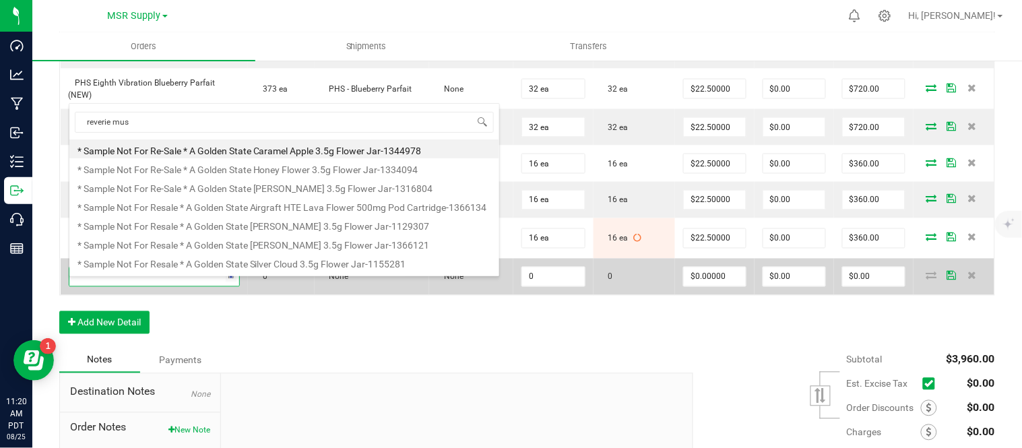
type input "reverie muse"
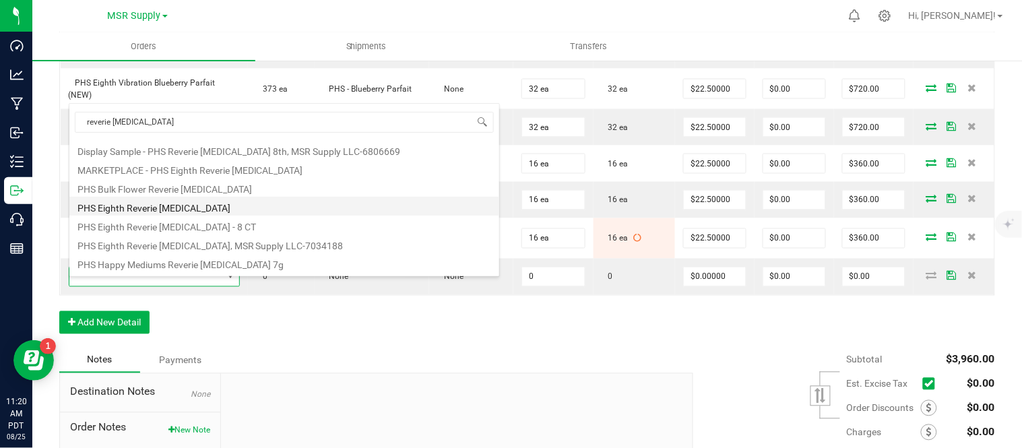
click at [216, 203] on li "PHS Eighth Reverie [MEDICAL_DATA]" at bounding box center [284, 206] width 430 height 19
type input "0 ea"
type input "$25.00000"
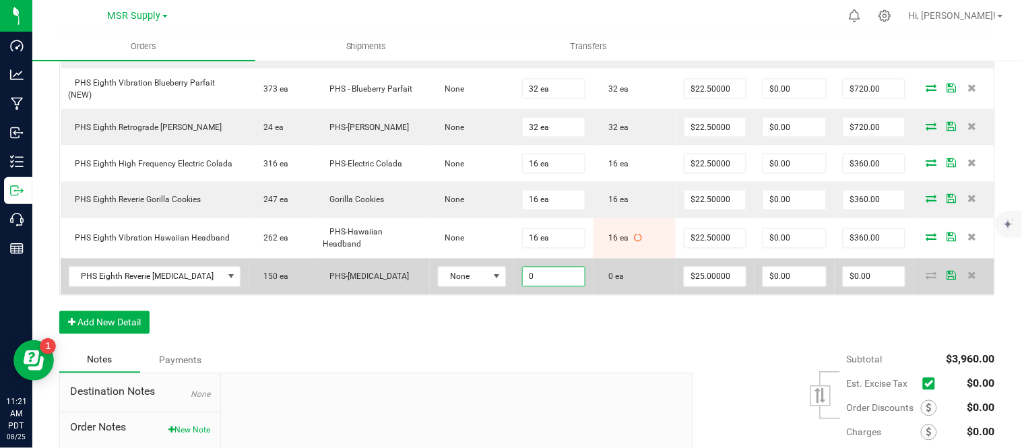
click at [555, 286] on input "0" at bounding box center [554, 277] width 62 height 19
type input "16 ea"
type input "25"
type input "$400.00"
click at [722, 286] on input "25" at bounding box center [715, 277] width 61 height 19
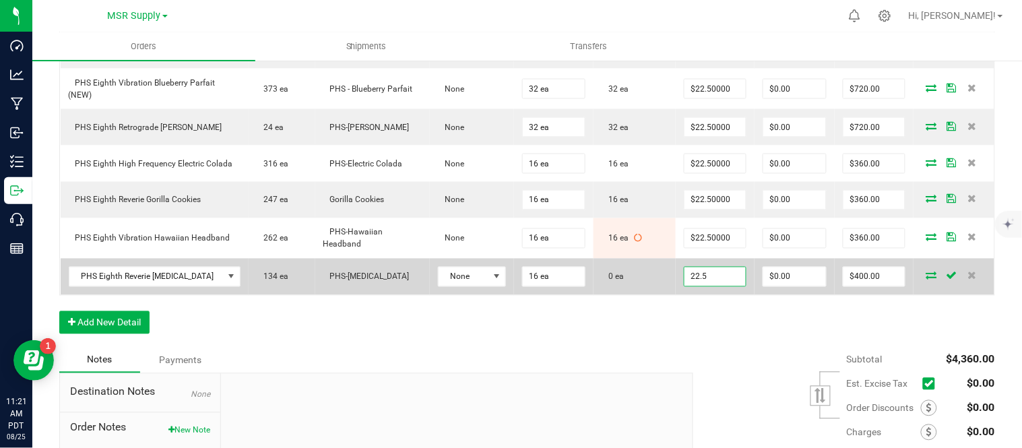
type input "$22.50000"
type input "0"
type input "$360.00"
click at [927, 280] on icon at bounding box center [932, 276] width 11 height 8
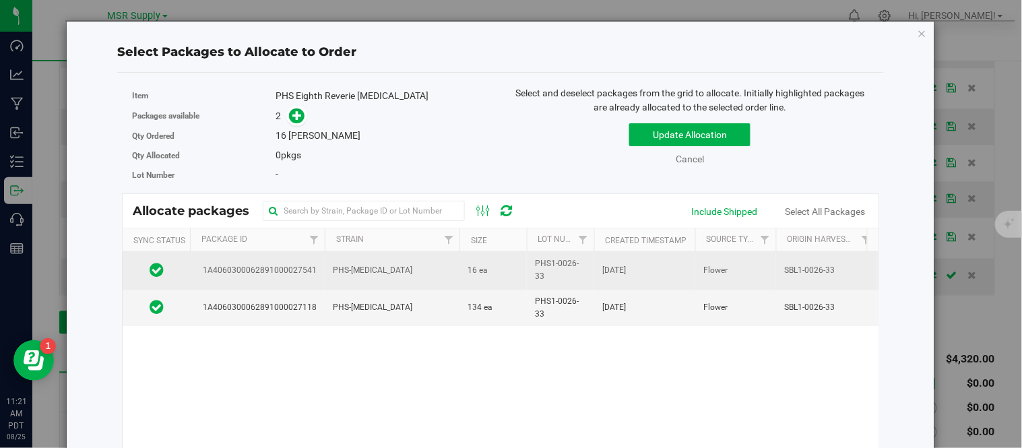
click at [453, 274] on td "PHS-[MEDICAL_DATA]" at bounding box center [392, 270] width 135 height 37
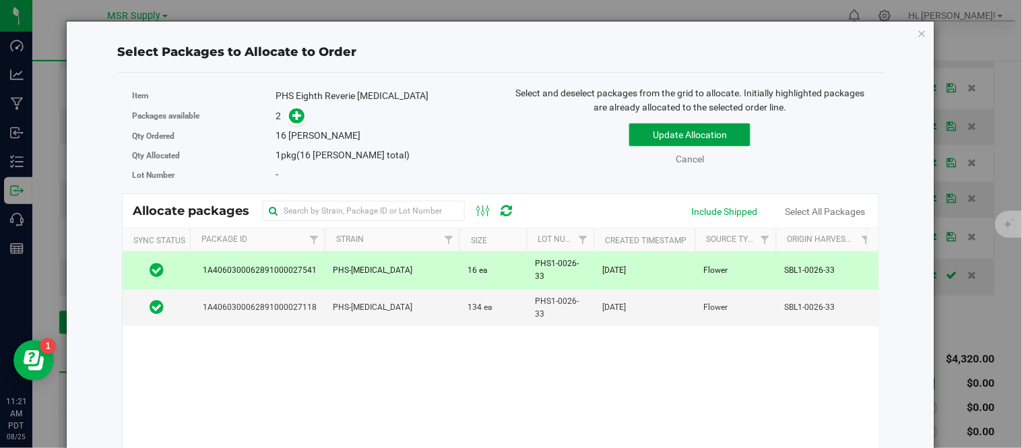
click at [705, 127] on button "Update Allocation" at bounding box center [689, 134] width 121 height 23
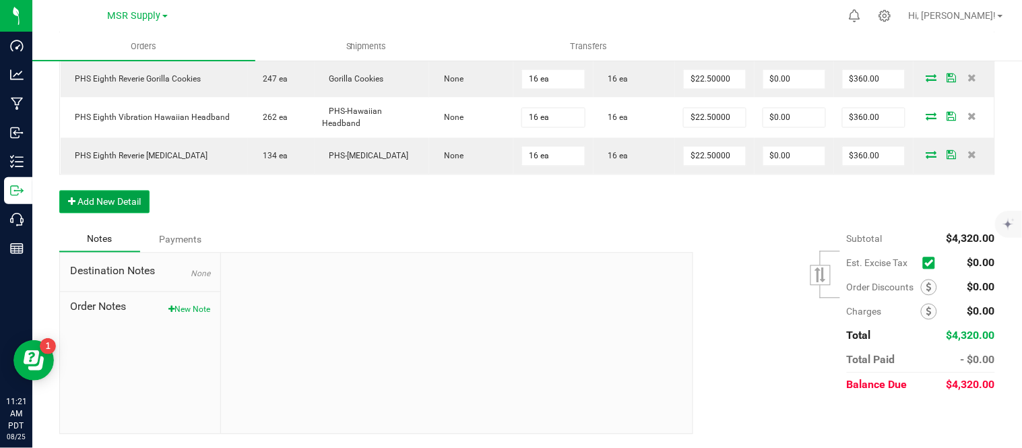
click at [125, 210] on button "Add New Detail" at bounding box center [104, 202] width 90 height 23
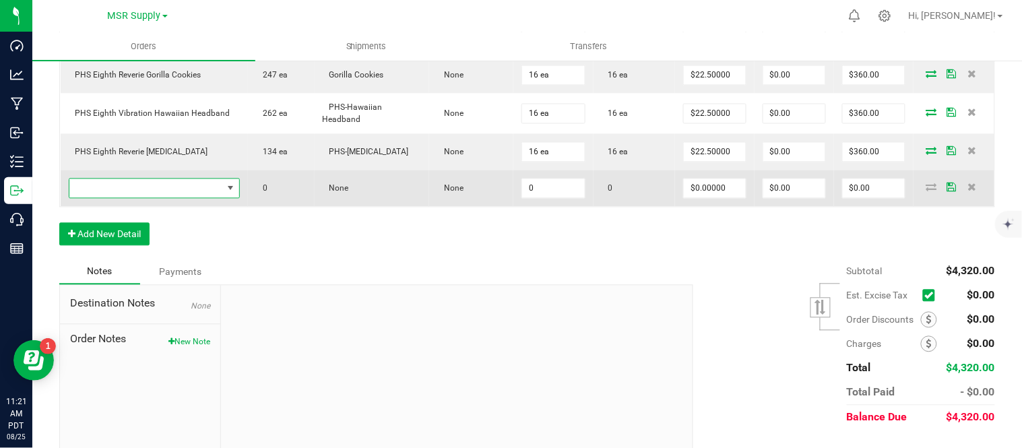
click at [177, 195] on span "NO DATA FOUND" at bounding box center [146, 188] width 154 height 19
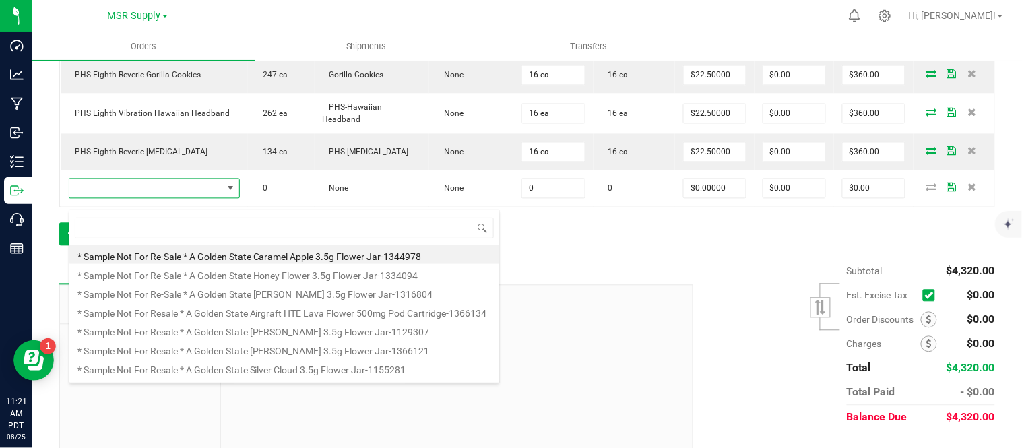
click at [625, 241] on div "Order Details Print All Labels Item Sellable Strain Lot Number Qty Ordered Qty …" at bounding box center [527, 30] width 936 height 459
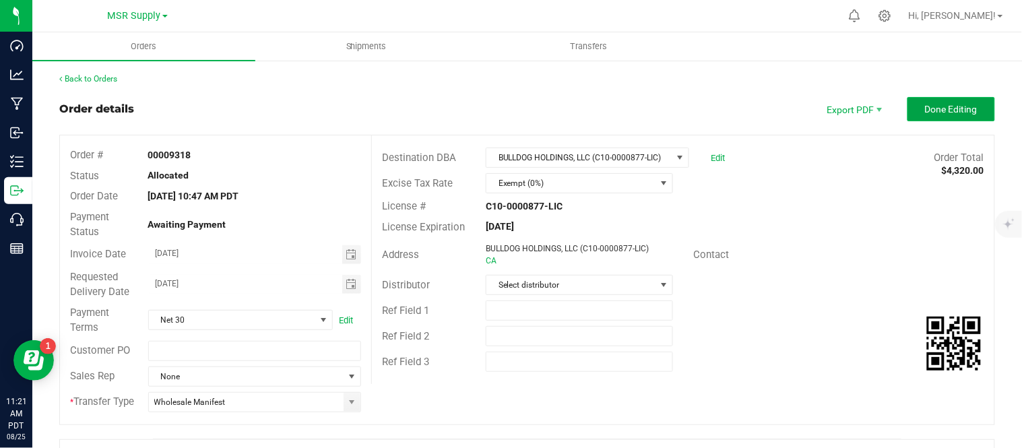
click at [948, 106] on span "Done Editing" at bounding box center [951, 109] width 53 height 11
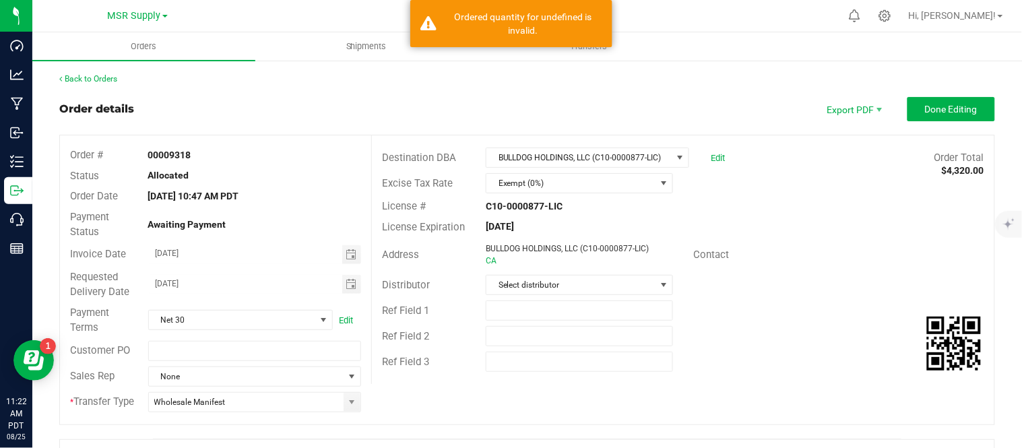
scroll to position [681, 0]
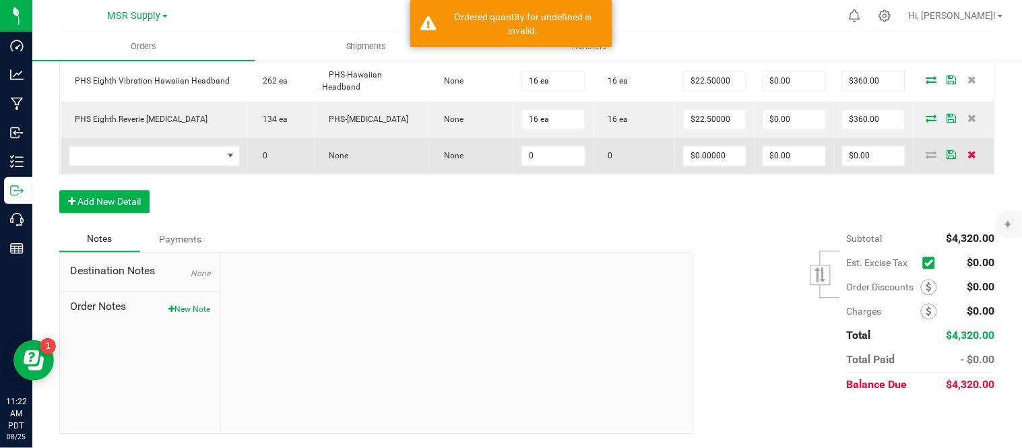
click at [968, 156] on icon at bounding box center [972, 155] width 9 height 8
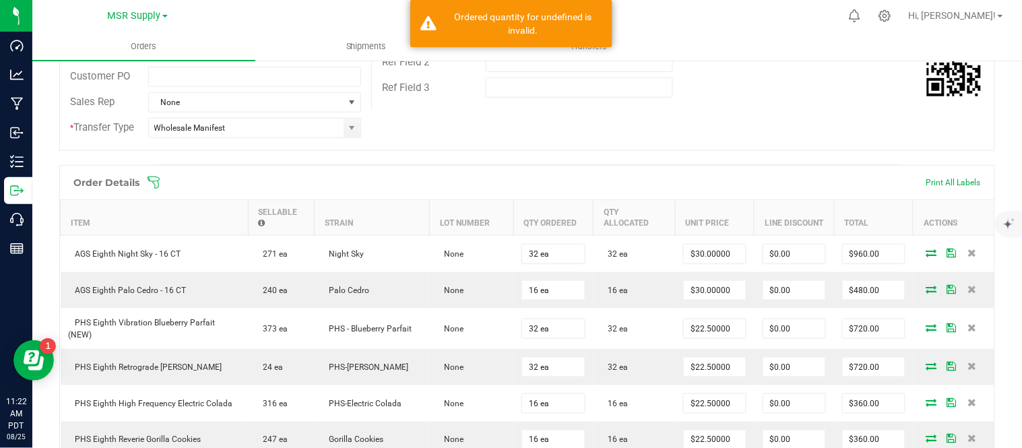
scroll to position [45, 0]
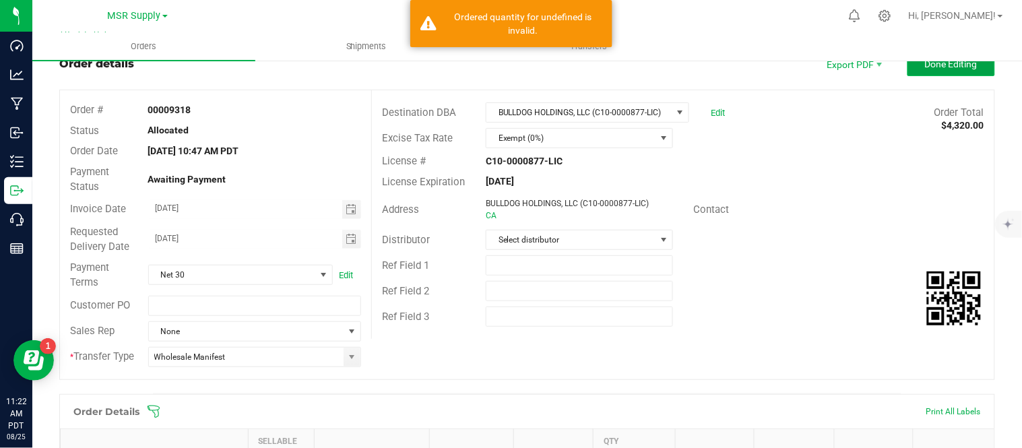
click at [934, 69] on button "Done Editing" at bounding box center [952, 64] width 88 height 24
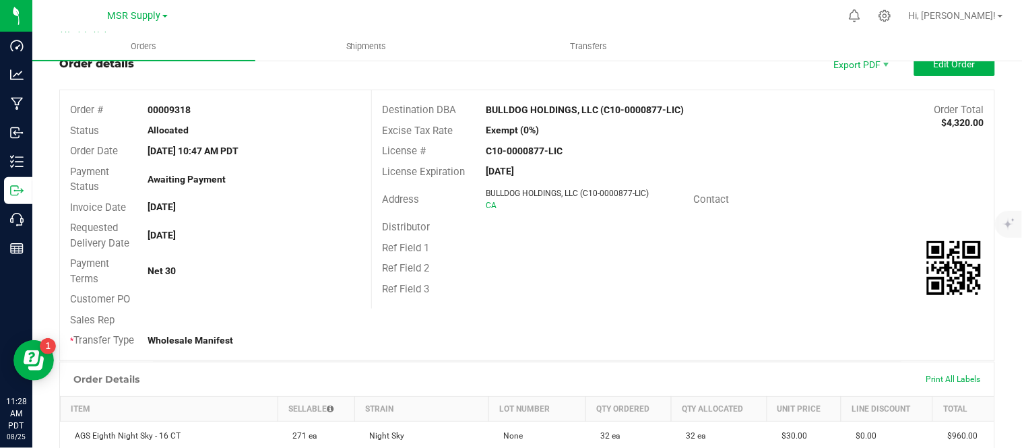
click at [940, 57] on ul "Orders Shipments Transfers" at bounding box center [543, 46] width 1022 height 29
click at [962, 68] on span "Edit Order" at bounding box center [955, 64] width 42 height 11
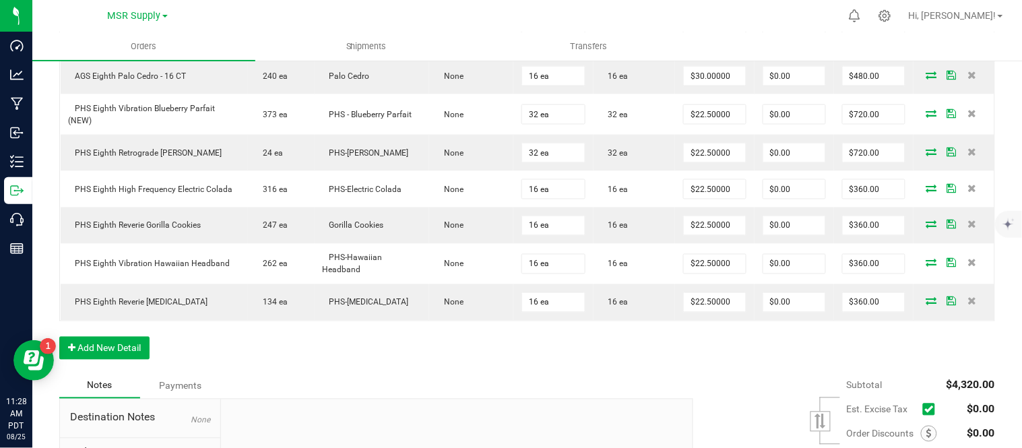
scroll to position [644, 0]
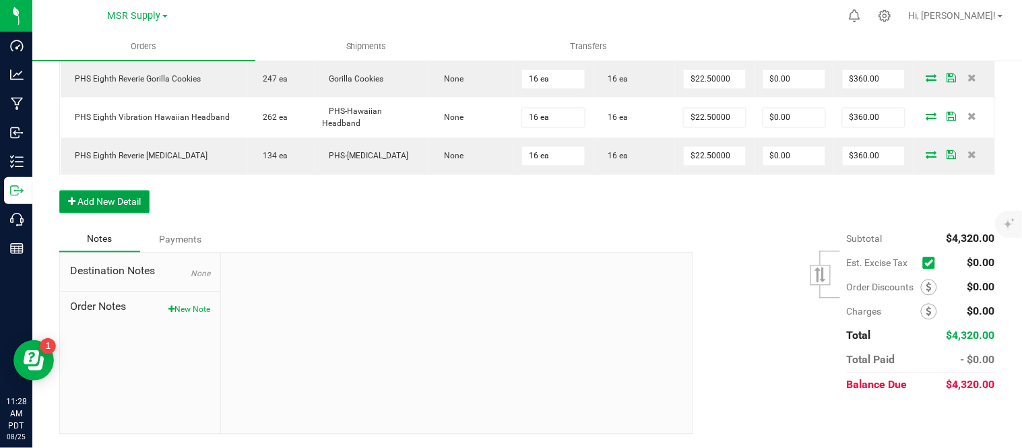
click at [117, 196] on button "Add New Detail" at bounding box center [104, 202] width 90 height 23
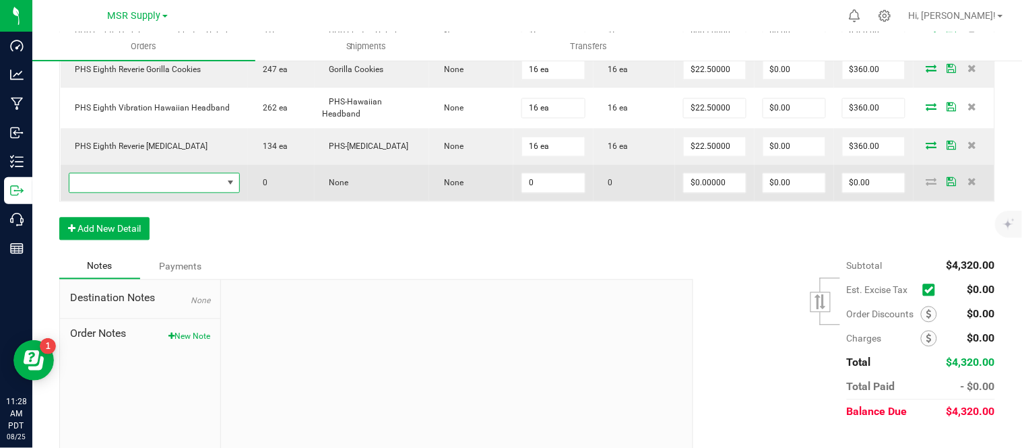
click at [169, 193] on span "NO DATA FOUND" at bounding box center [146, 183] width 154 height 19
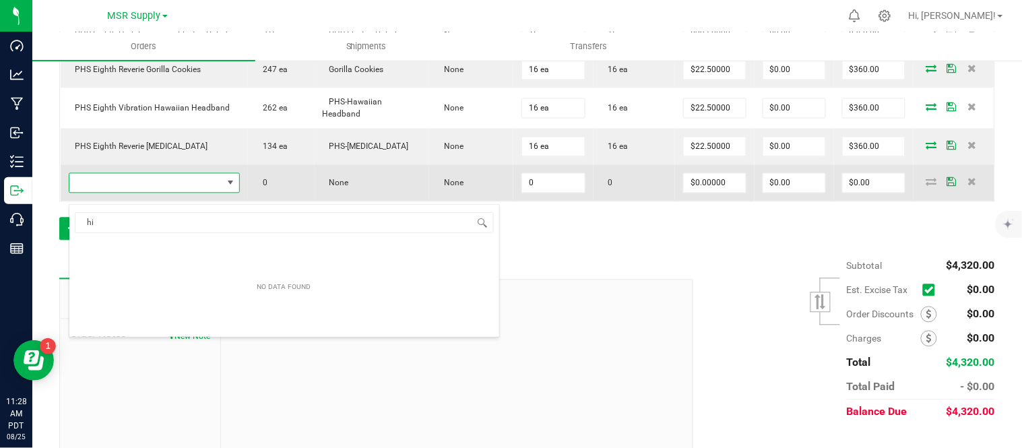
scroll to position [20, 166]
type input "high frequency e"
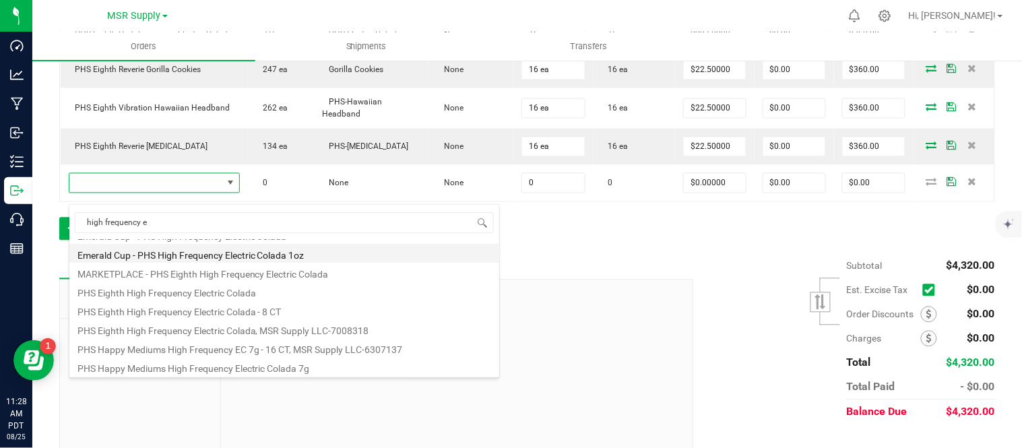
scroll to position [150, 0]
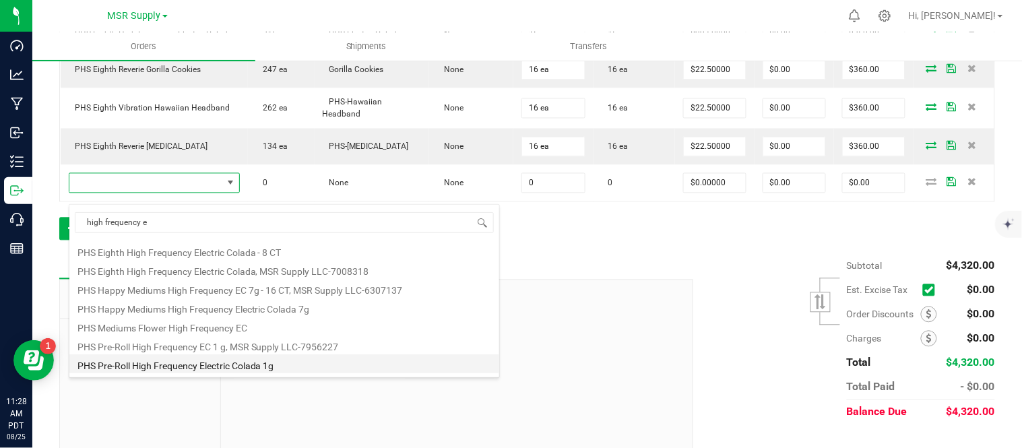
click at [280, 362] on li "PHS Pre-Roll High Frequency Electric Colada 1g" at bounding box center [284, 363] width 430 height 19
type input "0 ea"
type input "$6.50000"
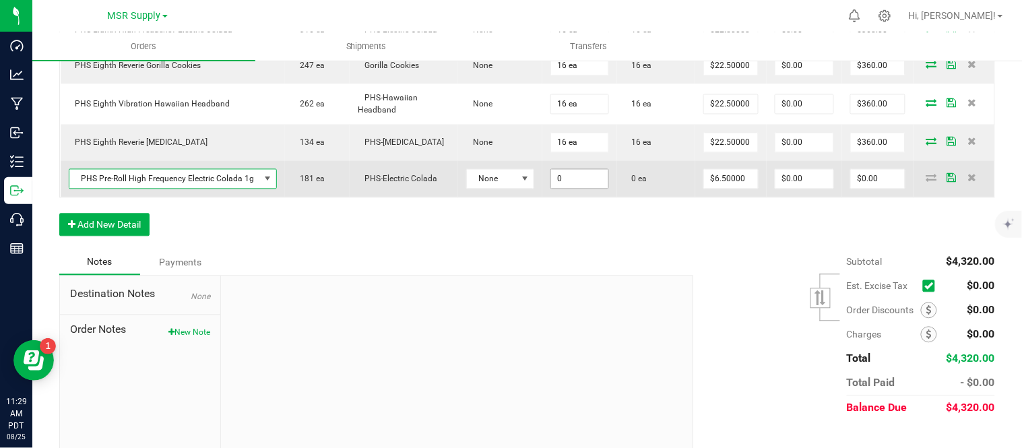
click at [557, 189] on input "0" at bounding box center [579, 179] width 57 height 19
type input "20 ea"
type input "6.5"
type input "$130.00"
click at [927, 182] on icon at bounding box center [932, 178] width 11 height 8
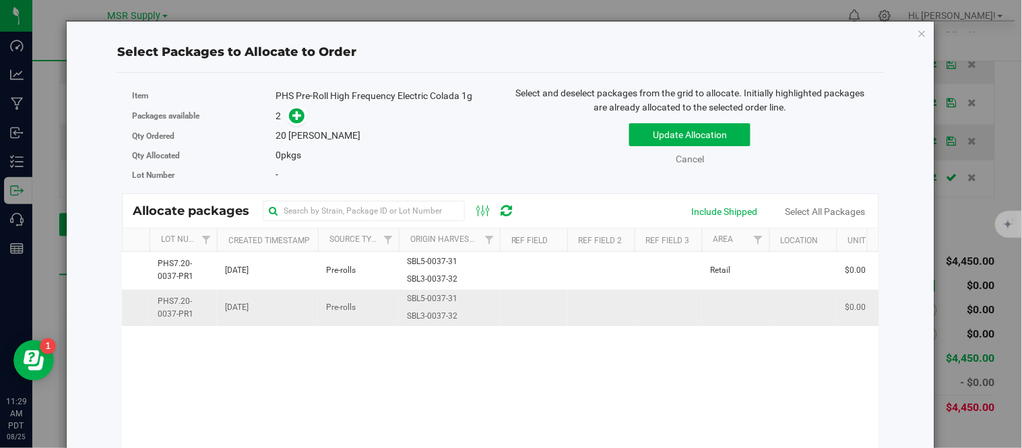
scroll to position [0, 388]
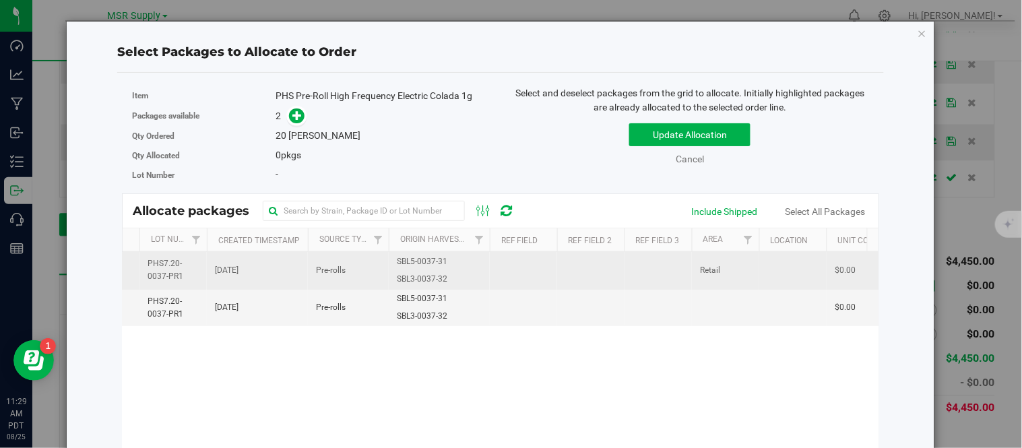
click at [466, 266] on td "SBL5-0037-31 SBL3-0037-32" at bounding box center [439, 270] width 101 height 37
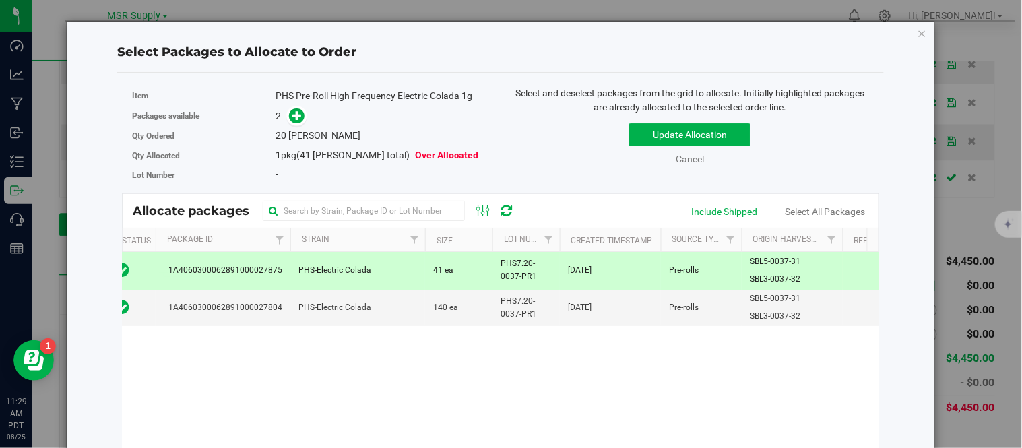
scroll to position [0, 0]
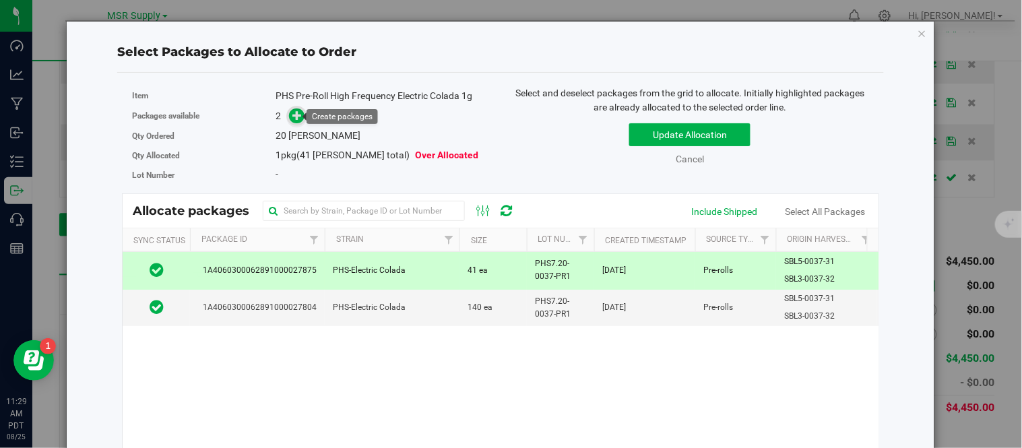
click at [295, 117] on icon at bounding box center [297, 115] width 9 height 9
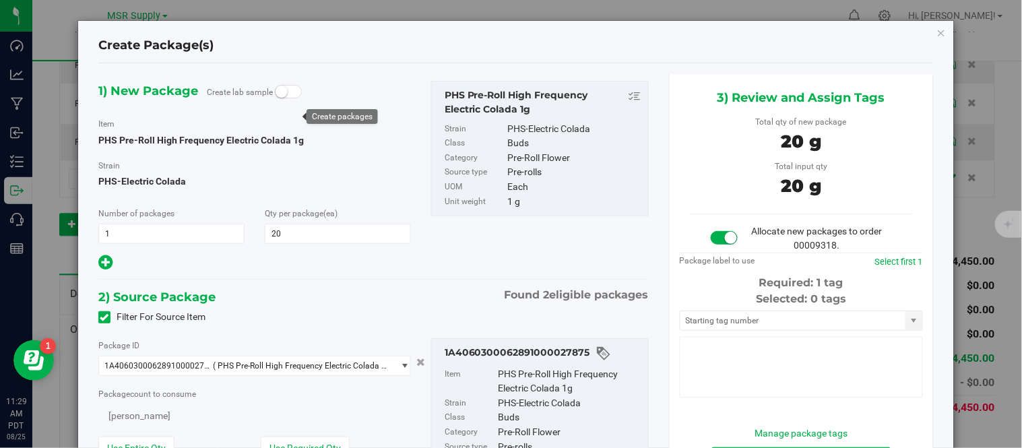
type input "20"
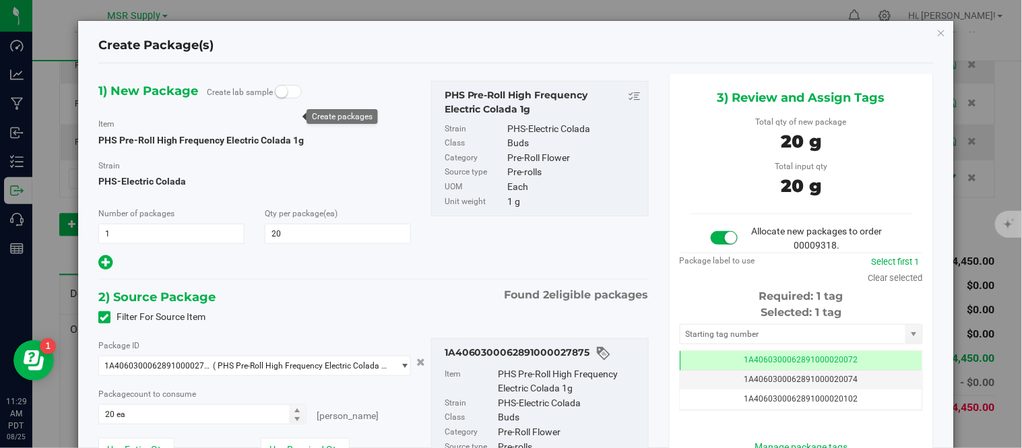
scroll to position [0, -1]
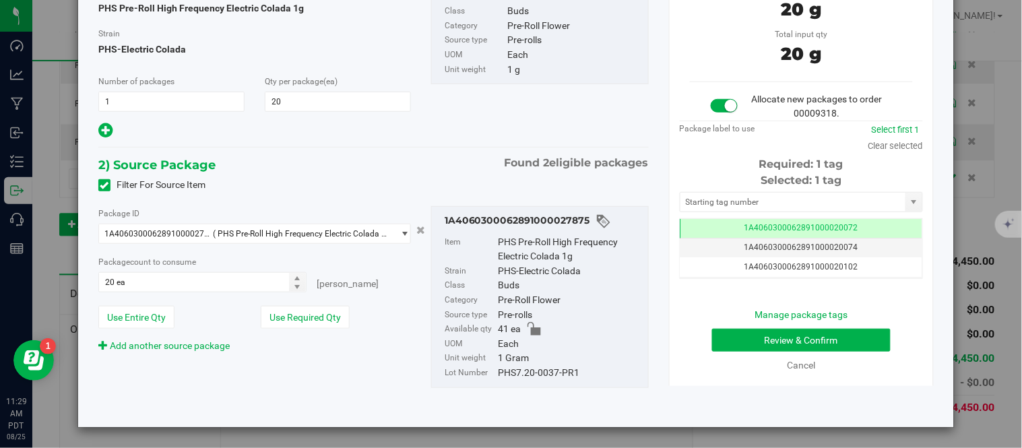
click at [731, 191] on div "Selected: 1 tag Tag 1A4060300062891000020072 1A4060300062891000020074 1A4060300…" at bounding box center [801, 226] width 243 height 106
click at [724, 203] on input "text" at bounding box center [793, 202] width 225 height 19
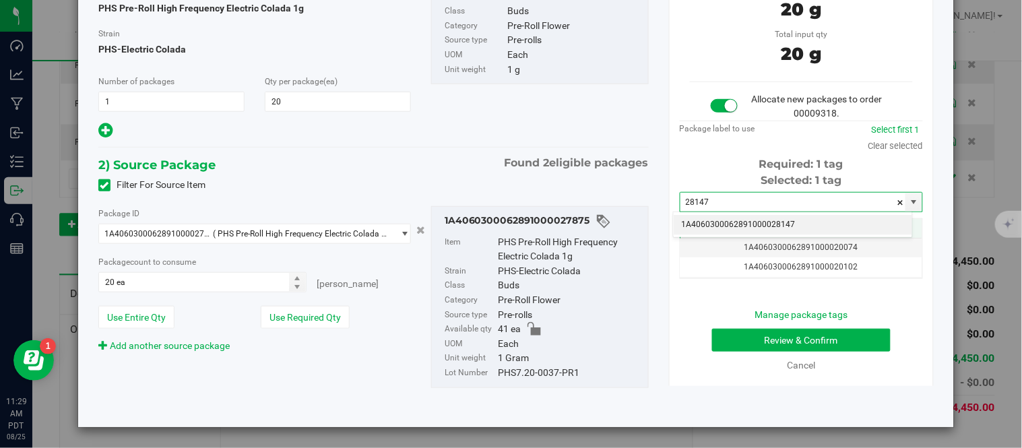
click at [741, 225] on li "1A4060300062891000028147" at bounding box center [793, 225] width 239 height 20
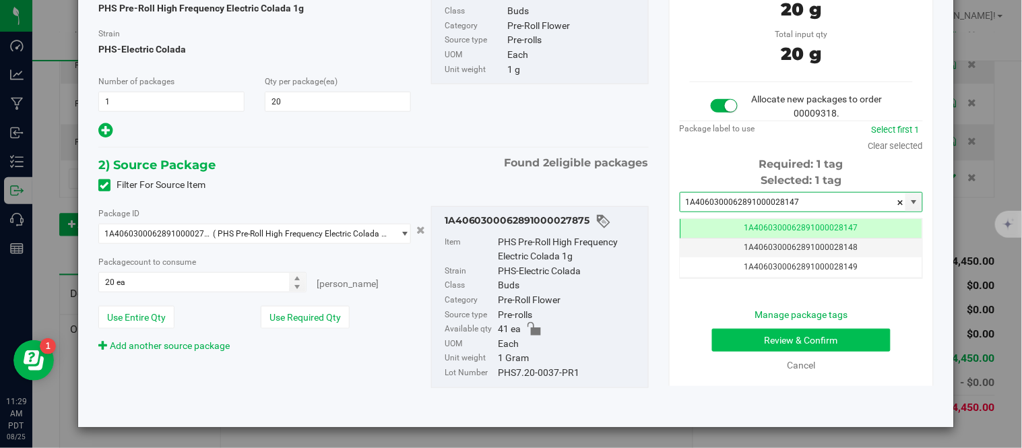
type input "1A4060300062891000028147"
click at [764, 336] on button "Review & Confirm" at bounding box center [801, 340] width 179 height 23
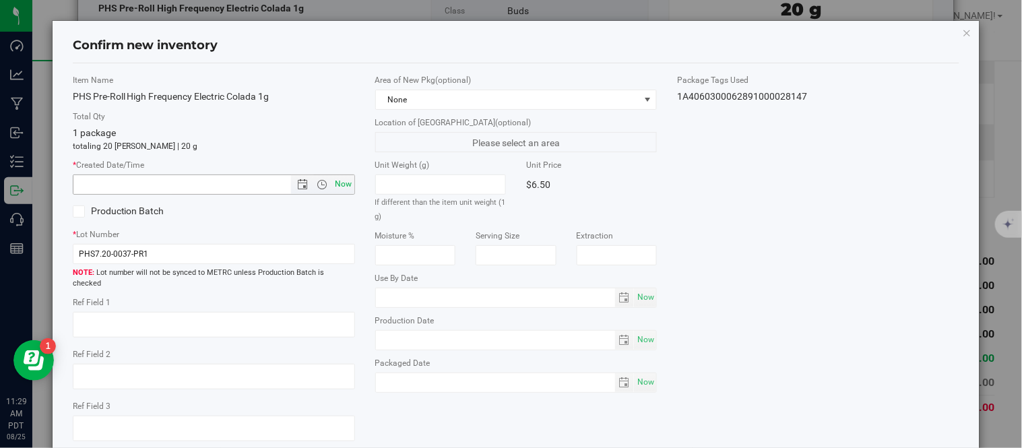
click at [332, 189] on span "Now" at bounding box center [343, 185] width 23 height 20
type input "8/25/2025 11:29 AM"
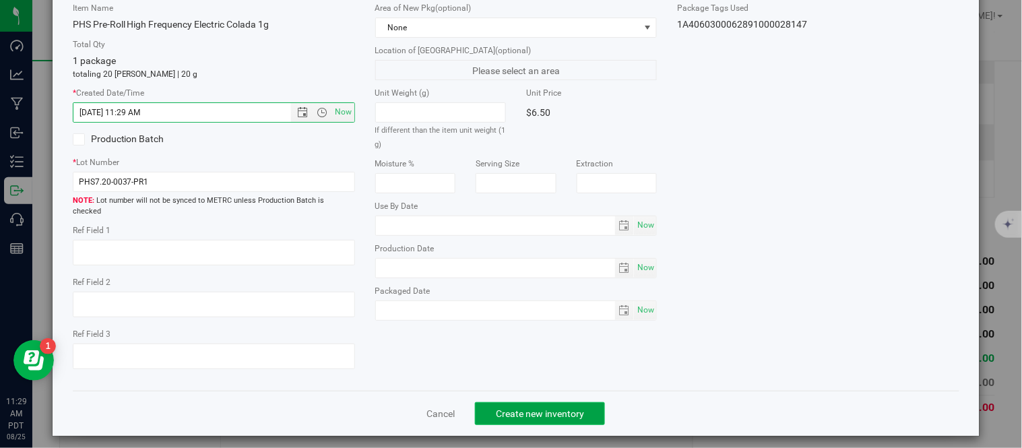
click at [504, 408] on span "Create new inventory" at bounding box center [540, 413] width 88 height 11
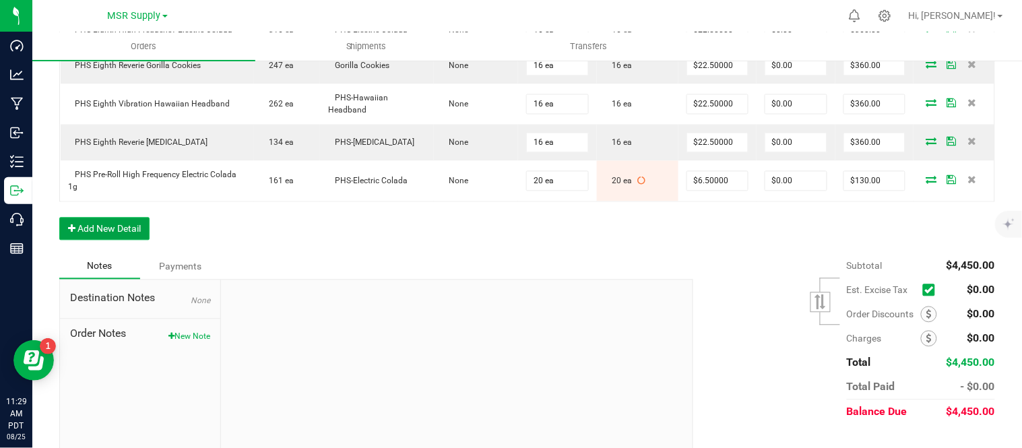
click at [127, 241] on button "Add New Detail" at bounding box center [104, 229] width 90 height 23
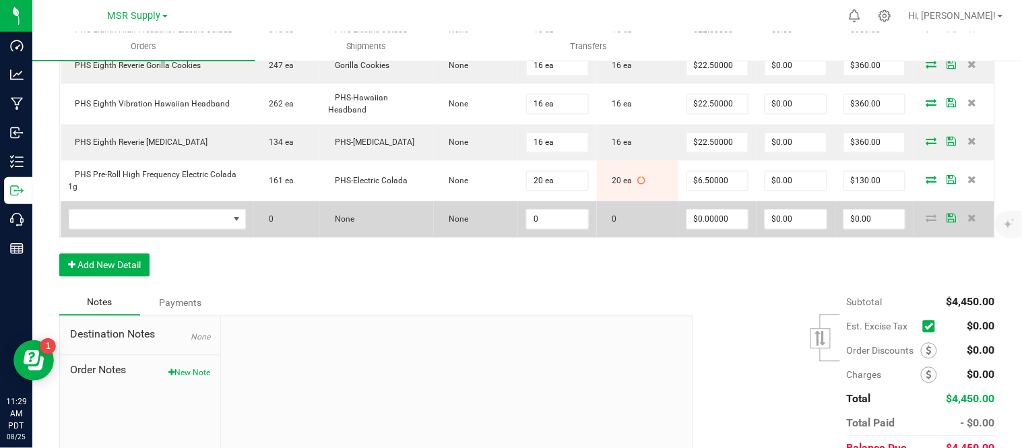
click at [148, 217] on td at bounding box center [158, 220] width 194 height 36
click at [153, 229] on span "NO DATA FOUND" at bounding box center [149, 219] width 160 height 19
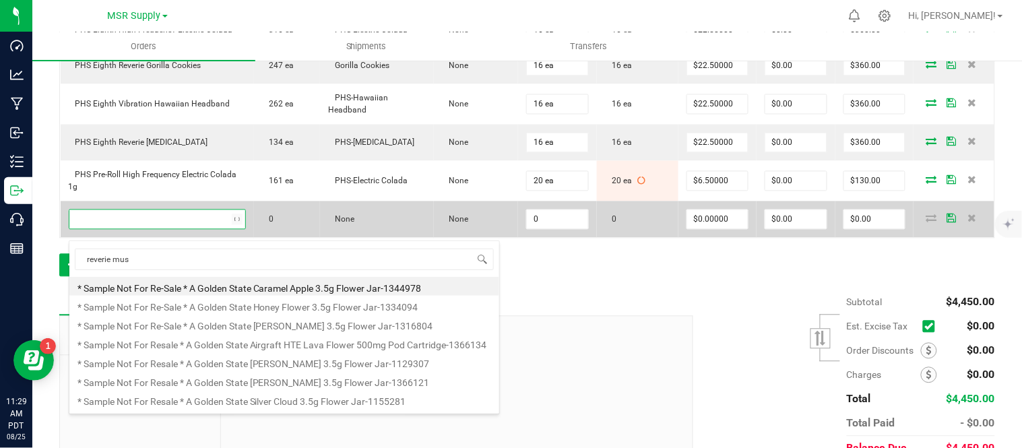
type input "reverie muse"
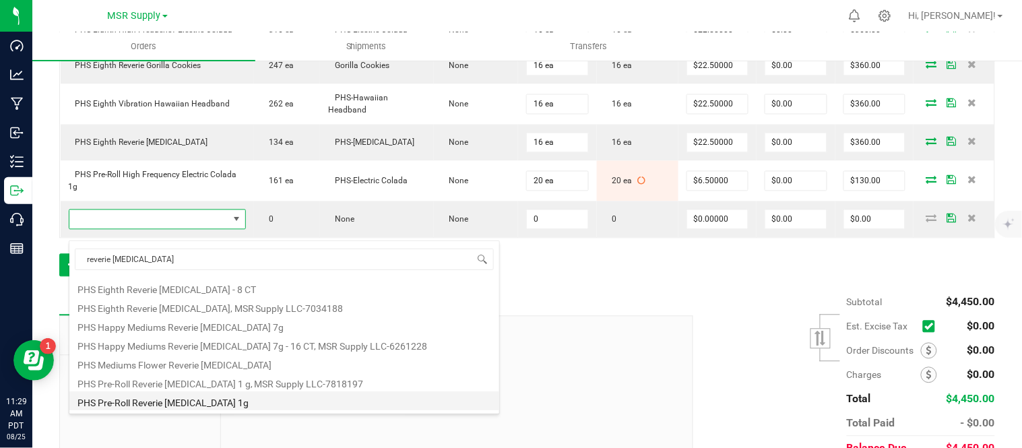
click at [239, 408] on li "PHS Pre-Roll Reverie [MEDICAL_DATA] 1g" at bounding box center [284, 401] width 430 height 19
type input "0 ea"
type input "$6.50000"
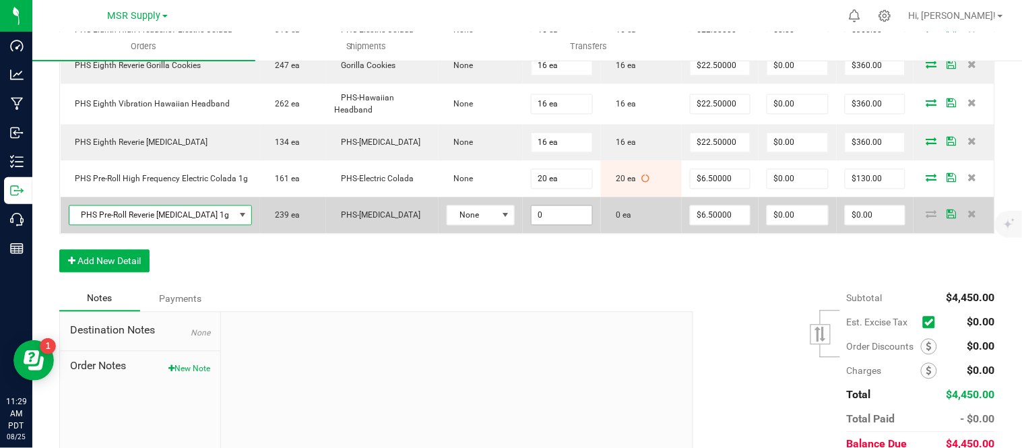
click at [563, 225] on input "0" at bounding box center [562, 215] width 61 height 19
type input "20 ea"
type input "6.5"
type input "$130.00"
click at [927, 218] on icon at bounding box center [932, 214] width 11 height 8
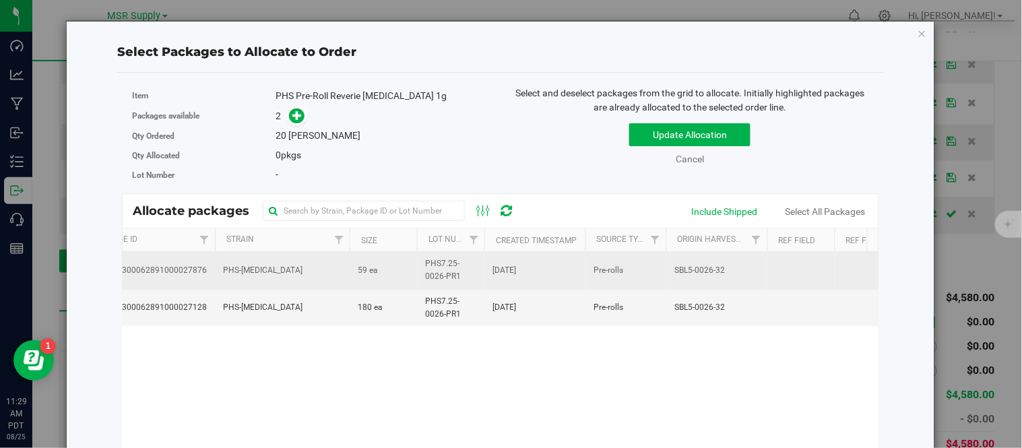
click at [423, 268] on td "PHS7.25-0026-PR1" at bounding box center [450, 270] width 67 height 37
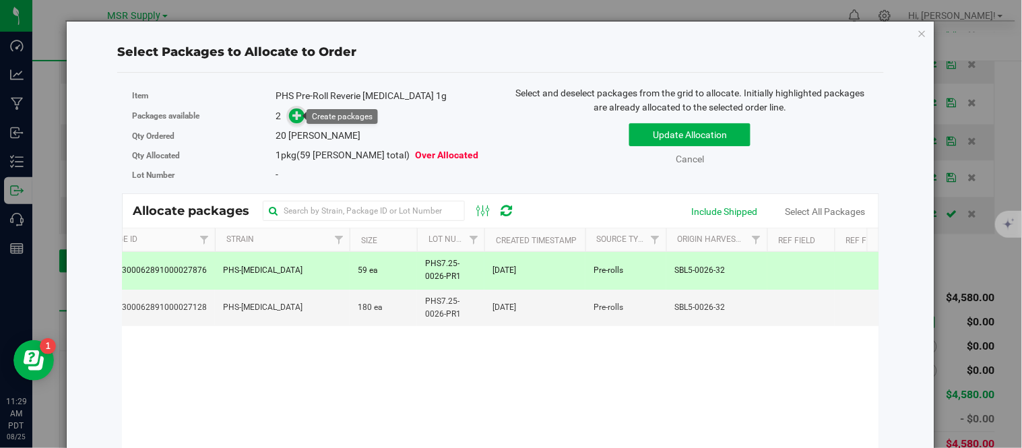
click at [293, 115] on icon at bounding box center [297, 115] width 9 height 9
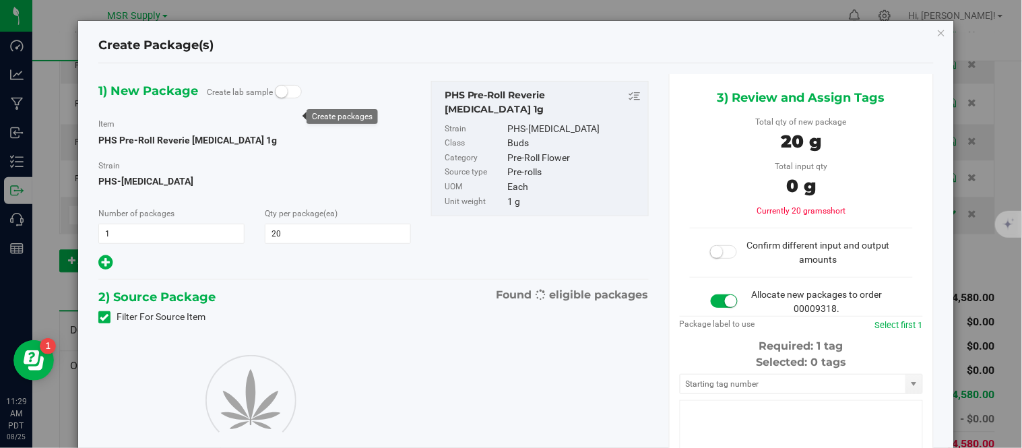
type input "20"
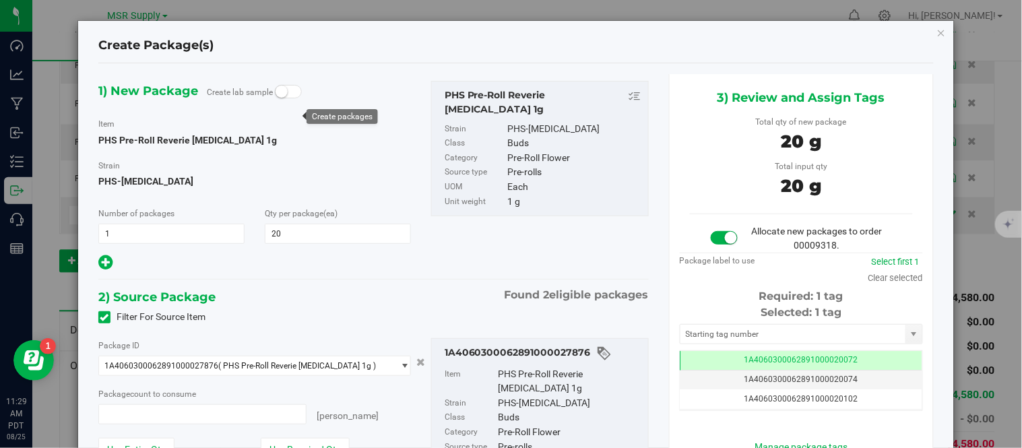
type input "20 ea"
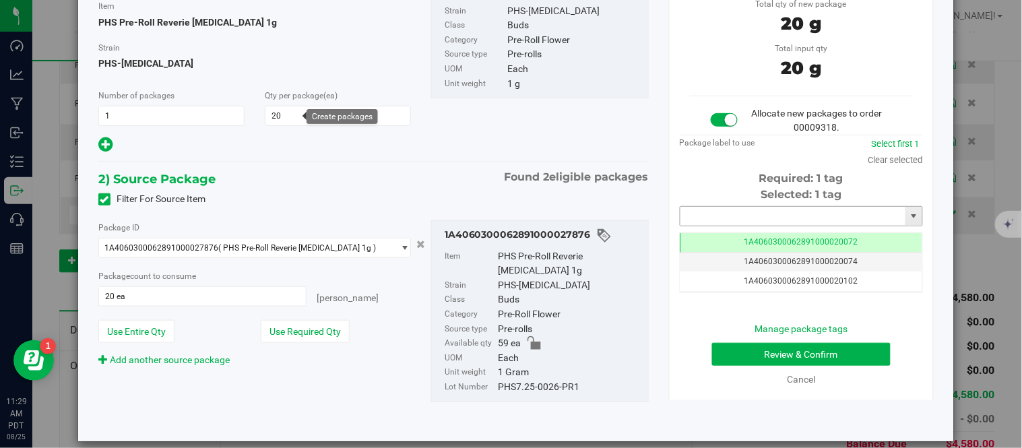
click at [710, 214] on input "text" at bounding box center [793, 216] width 225 height 19
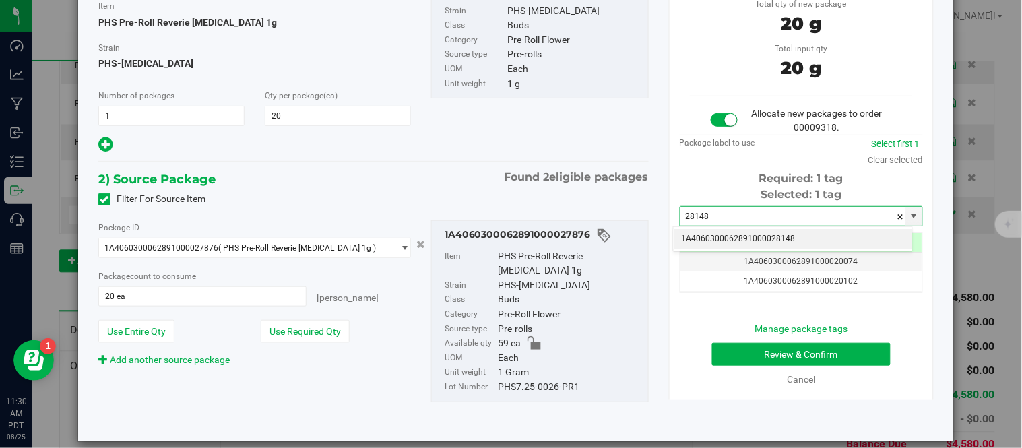
click at [720, 238] on li "1A4060300062891000028148" at bounding box center [793, 239] width 239 height 20
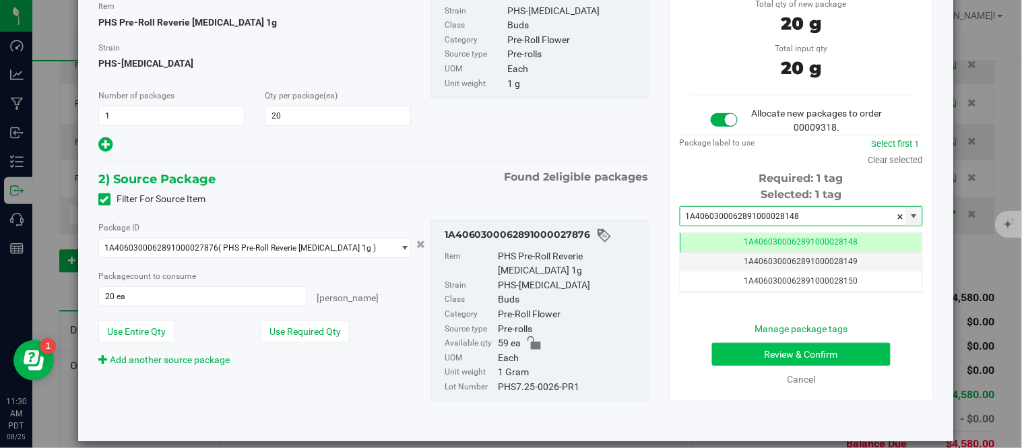
type input "1A4060300062891000028148"
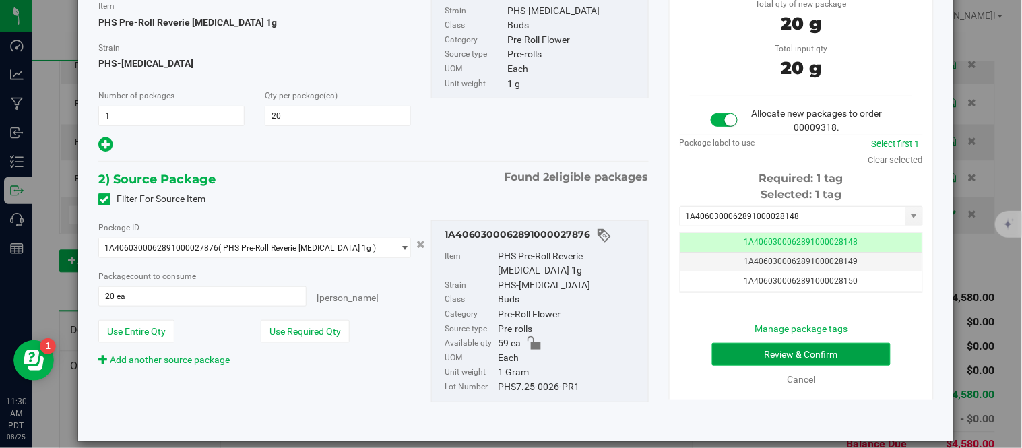
click at [759, 351] on button "Review & Confirm" at bounding box center [801, 354] width 179 height 23
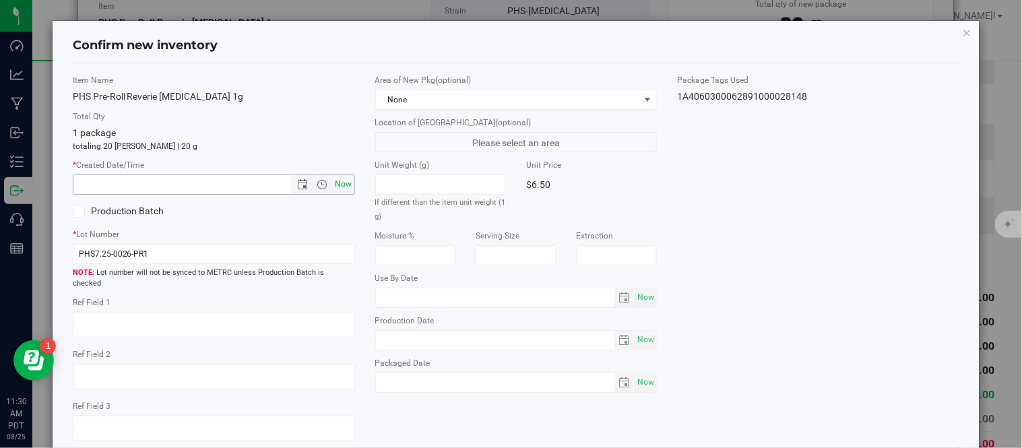
click at [346, 183] on span "Now" at bounding box center [343, 185] width 23 height 20
type input "8/25/2025 11:30 AM"
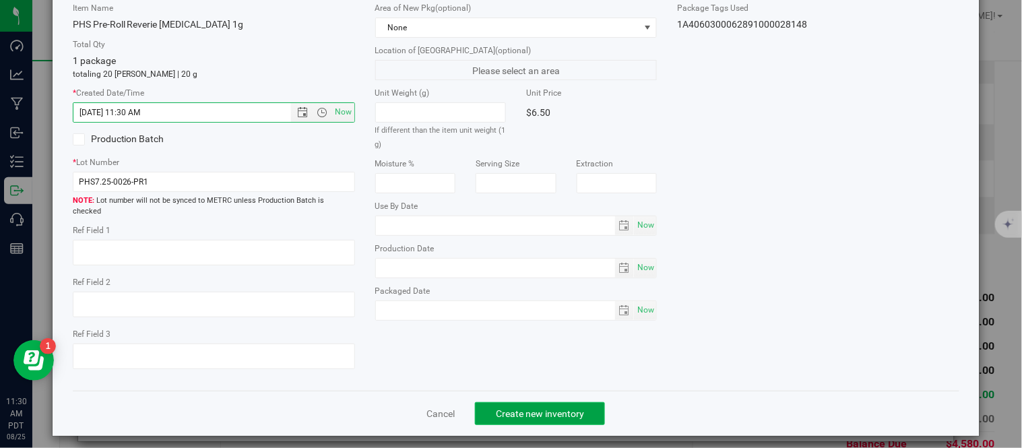
click at [537, 408] on span "Create new inventory" at bounding box center [540, 413] width 88 height 11
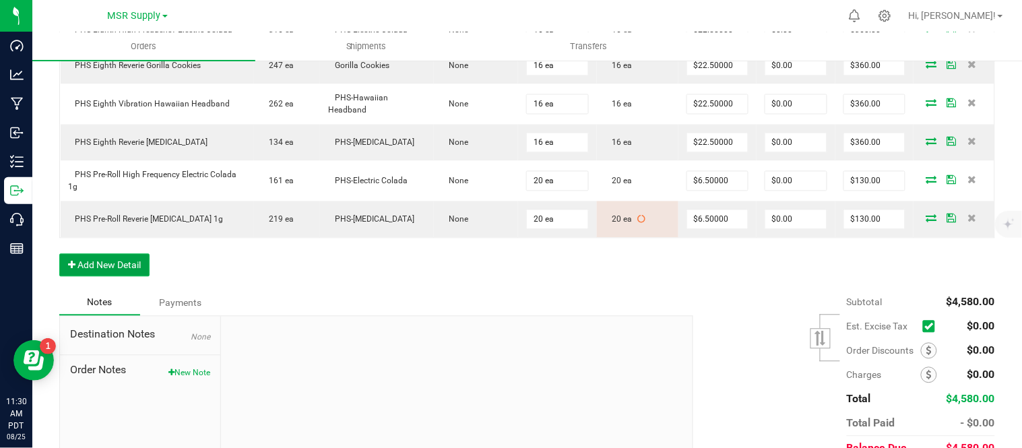
click at [100, 277] on button "Add New Detail" at bounding box center [104, 265] width 90 height 23
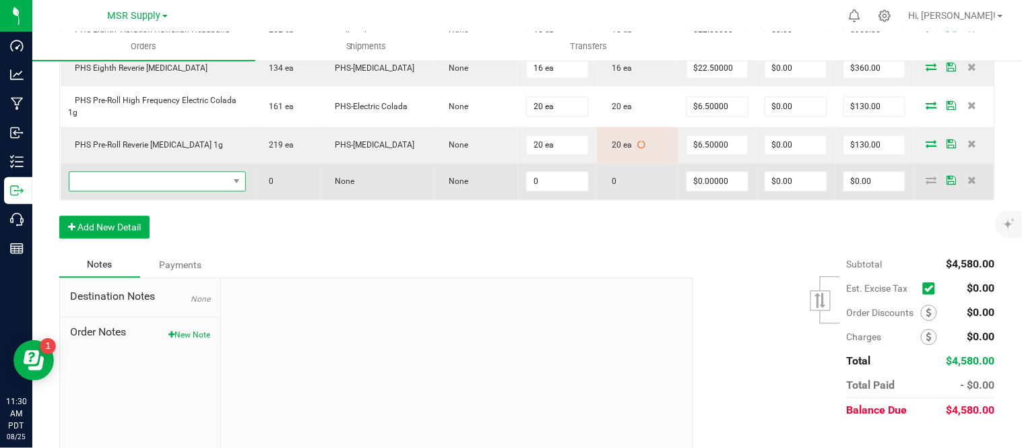
click at [169, 189] on span "NO DATA FOUND" at bounding box center [149, 181] width 160 height 19
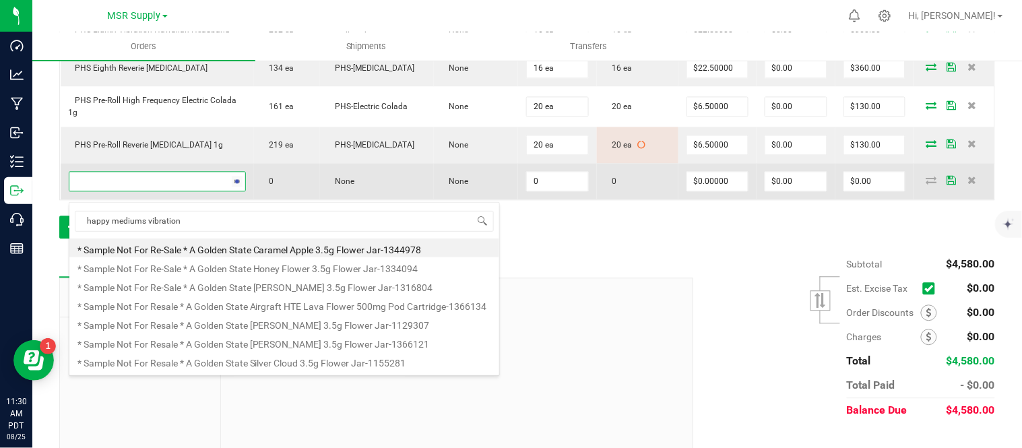
type input "happy mediums vibration b"
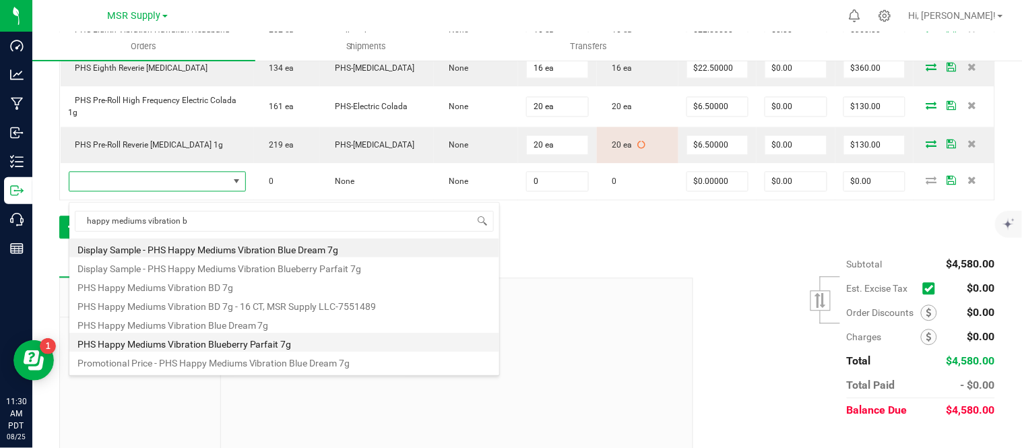
click at [290, 340] on li "PHS Happy Mediums Vibration Blueberry Parfait 7g" at bounding box center [284, 342] width 430 height 19
type input "0 ea"
type input "$27.00000"
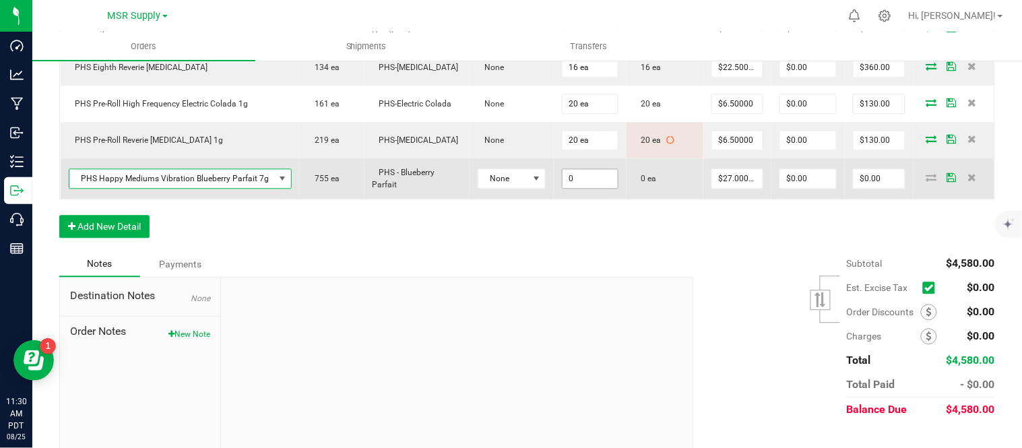
click at [581, 188] on input "0" at bounding box center [590, 178] width 55 height 19
type input "16 ea"
type input "27"
type input "$432.00"
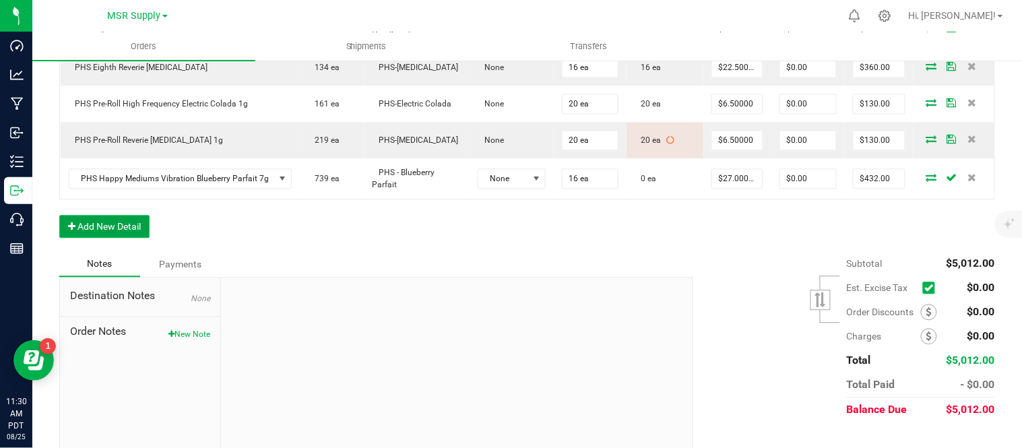
click at [95, 229] on button "Add New Detail" at bounding box center [104, 226] width 90 height 23
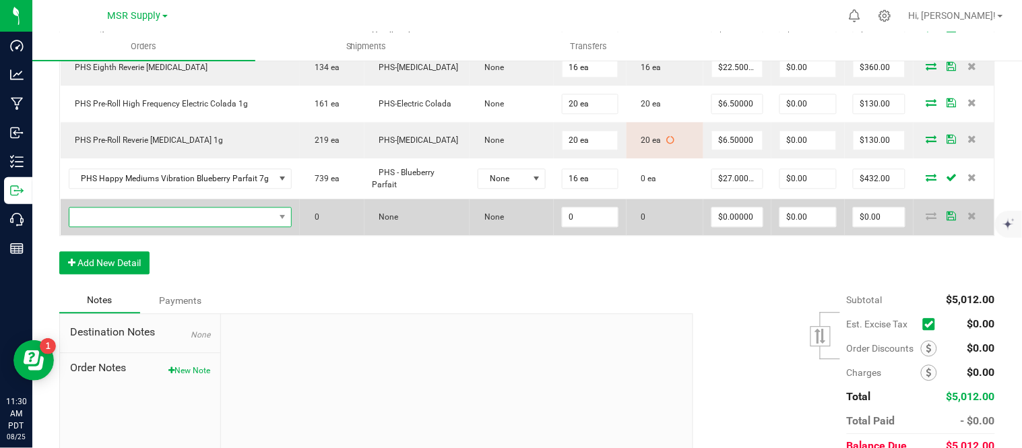
click at [119, 225] on span "NO DATA FOUND" at bounding box center [172, 217] width 206 height 19
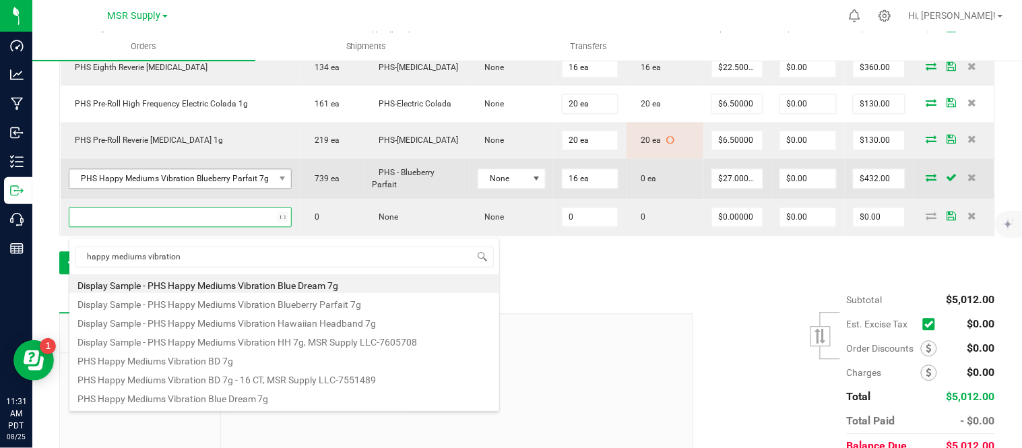
type input "happy mediums vibration h"
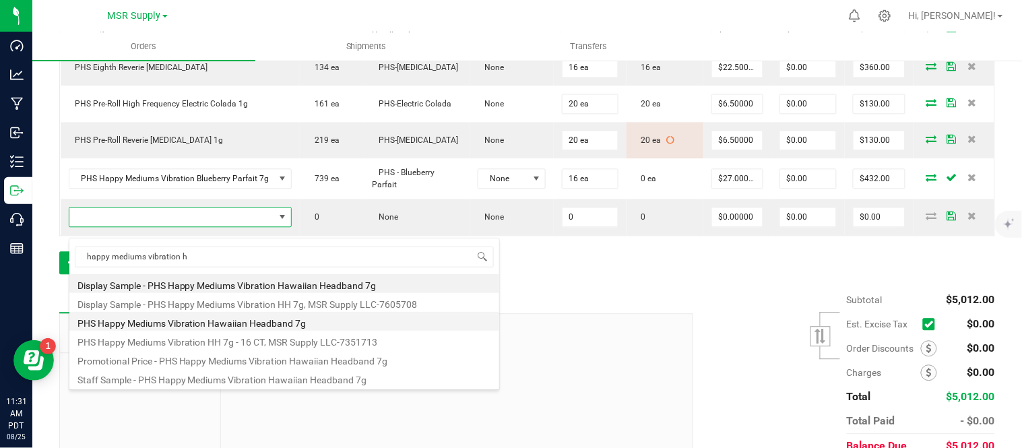
click at [298, 323] on li "PHS Happy Mediums Vibration Hawaiian Headband 7g" at bounding box center [284, 321] width 430 height 19
type input "0 ea"
type input "$27.00000"
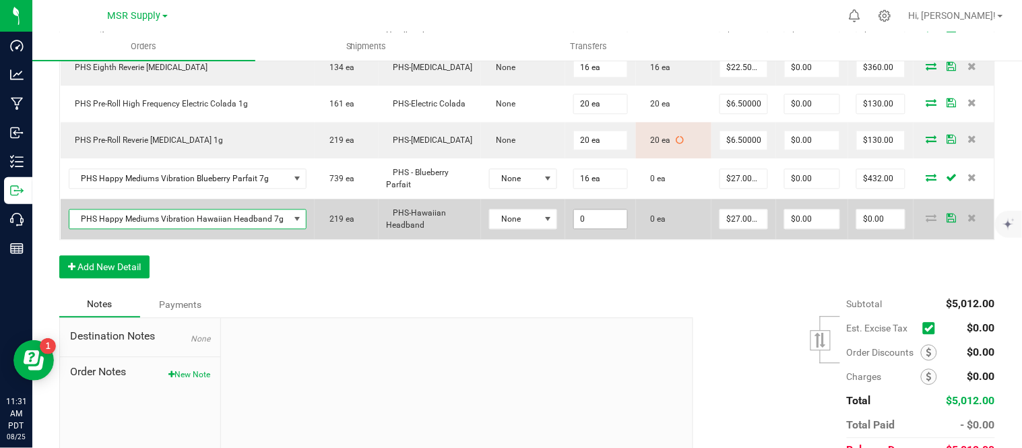
click at [605, 228] on input "0" at bounding box center [600, 219] width 53 height 19
type input "16 ea"
type input "27"
type input "$432.00"
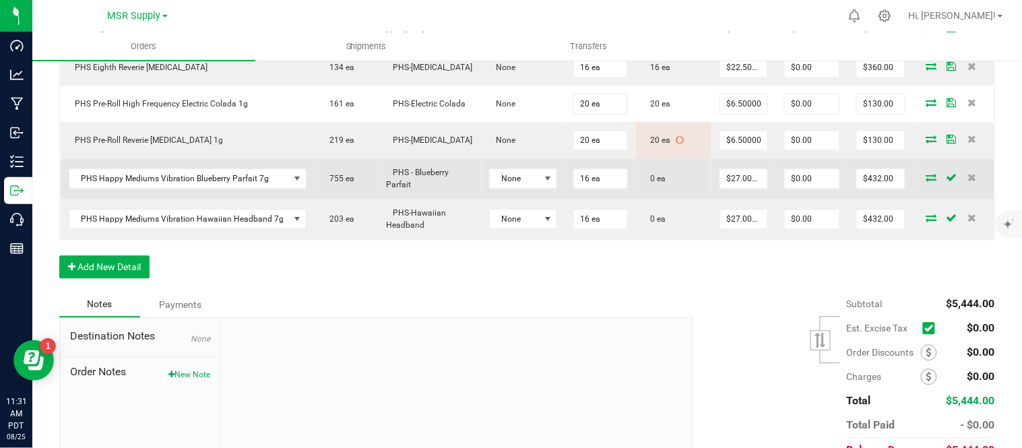
click at [927, 181] on icon at bounding box center [932, 177] width 11 height 8
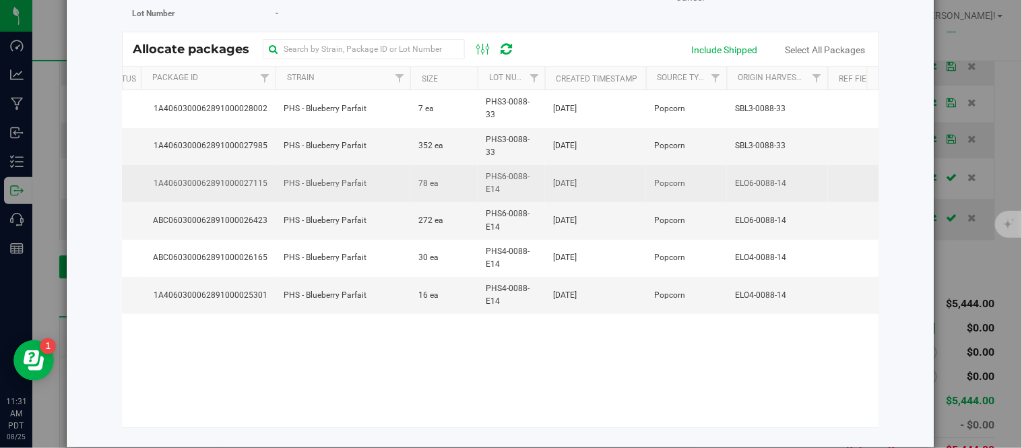
scroll to position [0, 19]
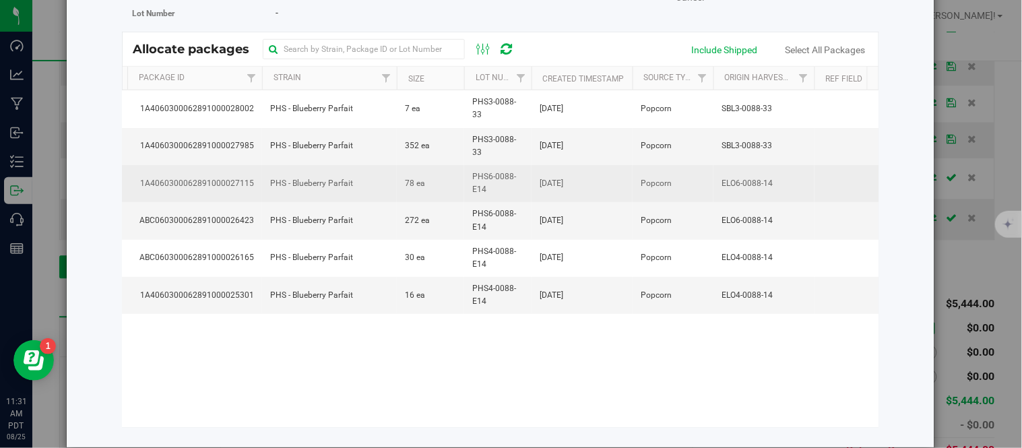
click at [563, 177] on span "Jul 23, 2025" at bounding box center [552, 183] width 24 height 13
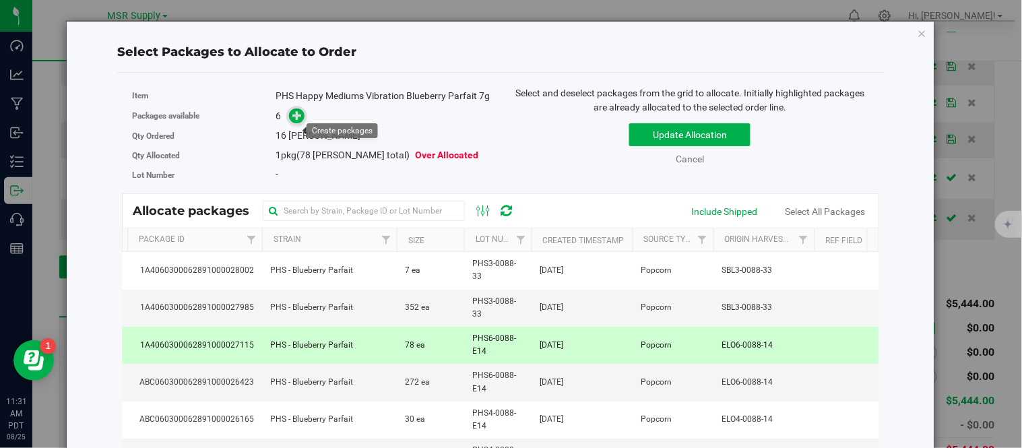
click at [297, 120] on icon at bounding box center [297, 115] width 9 height 9
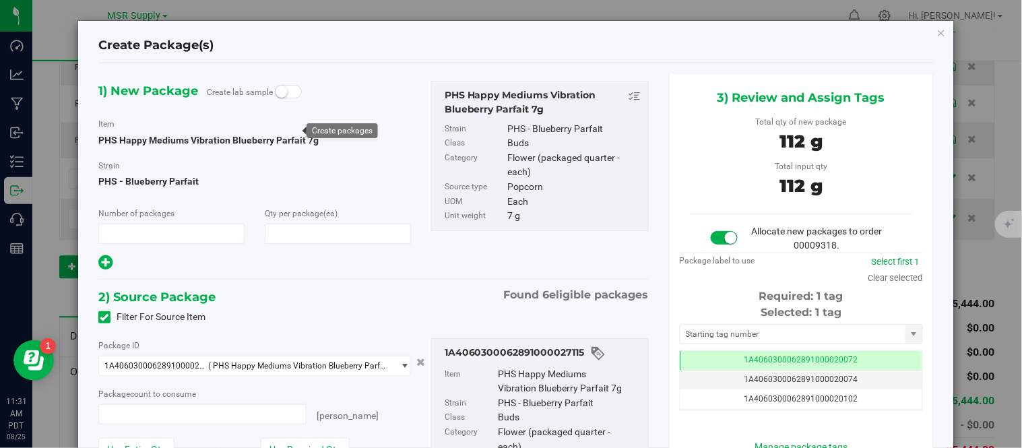
type input "1"
type input "16"
type input "16 ea"
click at [702, 332] on input "text" at bounding box center [793, 334] width 225 height 19
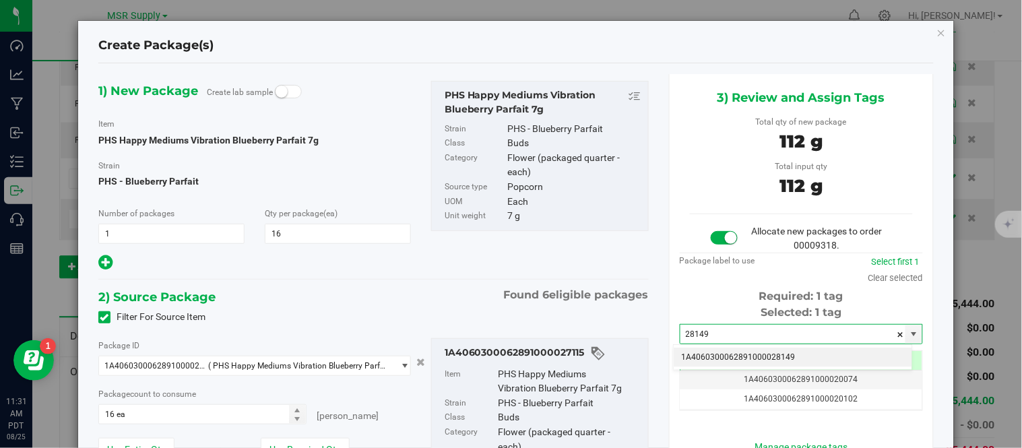
click at [711, 361] on li "1A4060300062891000028149" at bounding box center [793, 358] width 239 height 20
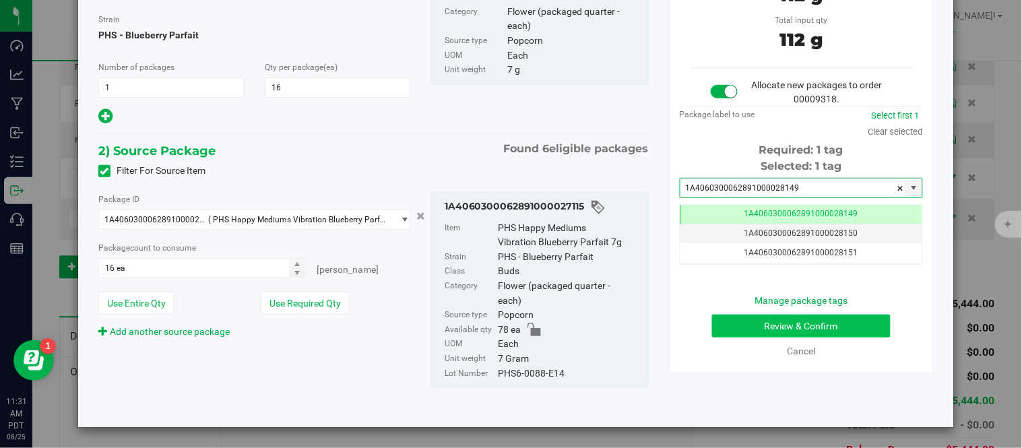
type input "1A4060300062891000028149"
click at [728, 321] on button "Review & Confirm" at bounding box center [801, 326] width 179 height 23
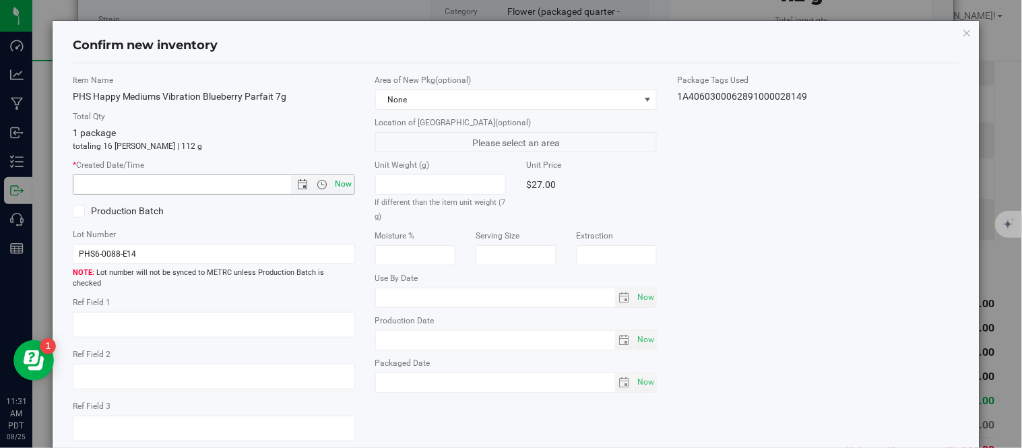
click at [340, 181] on span "Now" at bounding box center [343, 185] width 23 height 20
type input "8/25/2025 11:31 AM"
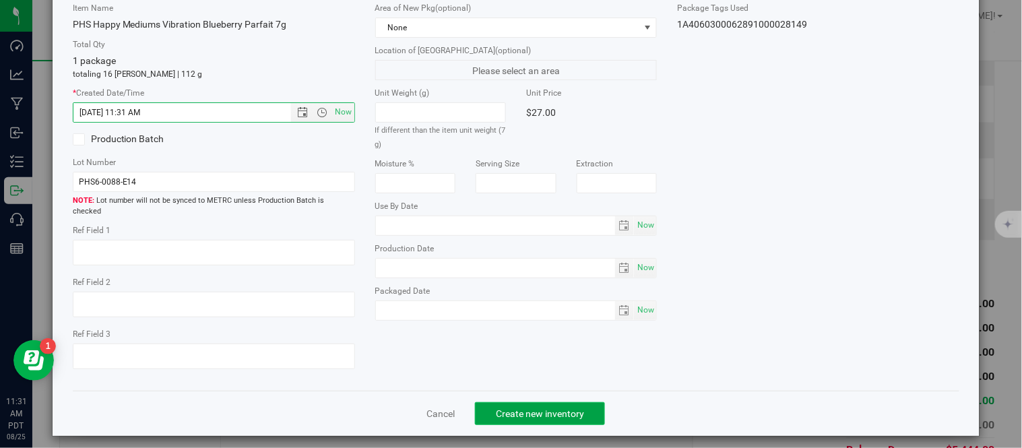
click at [512, 408] on span "Create new inventory" at bounding box center [540, 413] width 88 height 11
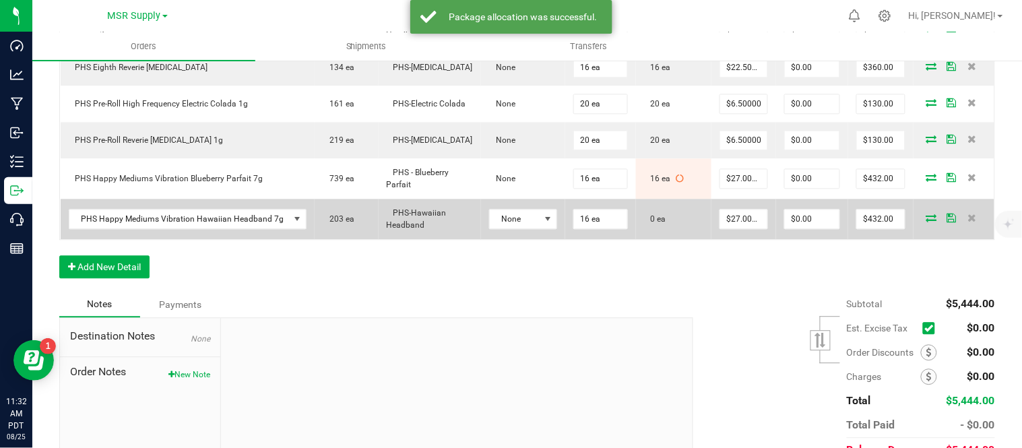
click at [927, 222] on icon at bounding box center [932, 218] width 11 height 8
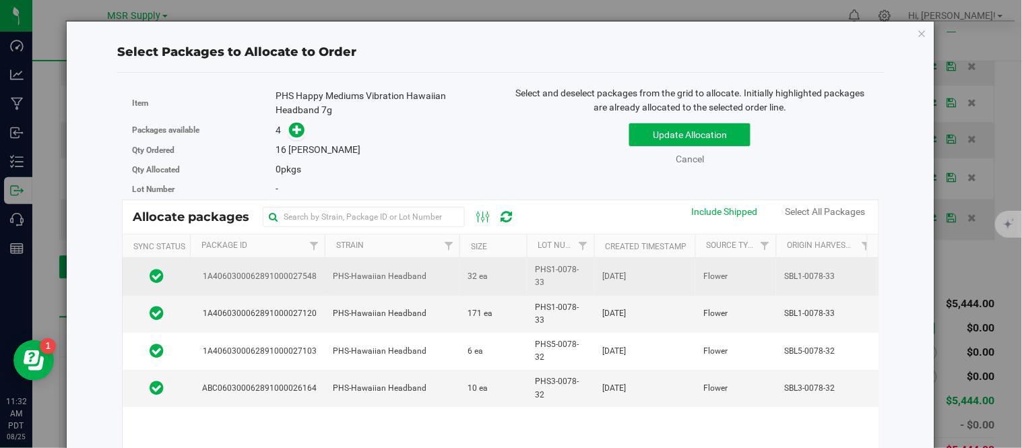
click at [449, 275] on td "PHS-Hawaiian Headband" at bounding box center [392, 276] width 135 height 37
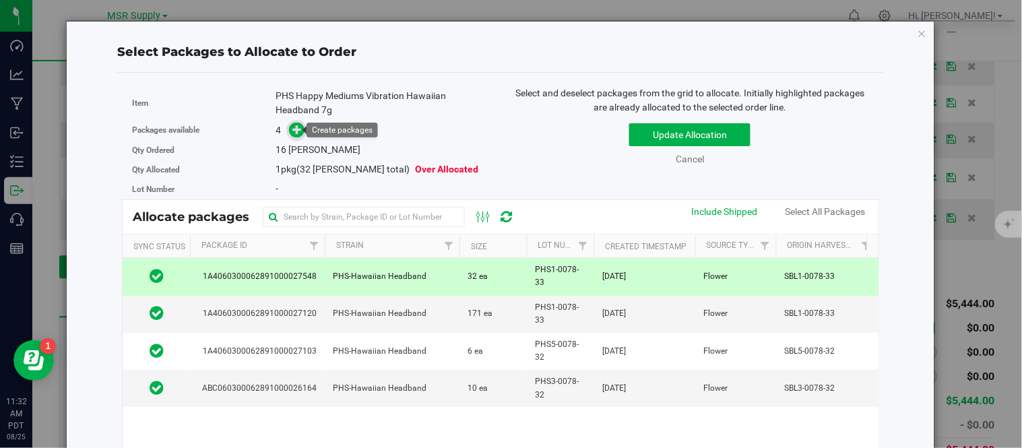
click at [295, 128] on icon at bounding box center [297, 129] width 9 height 9
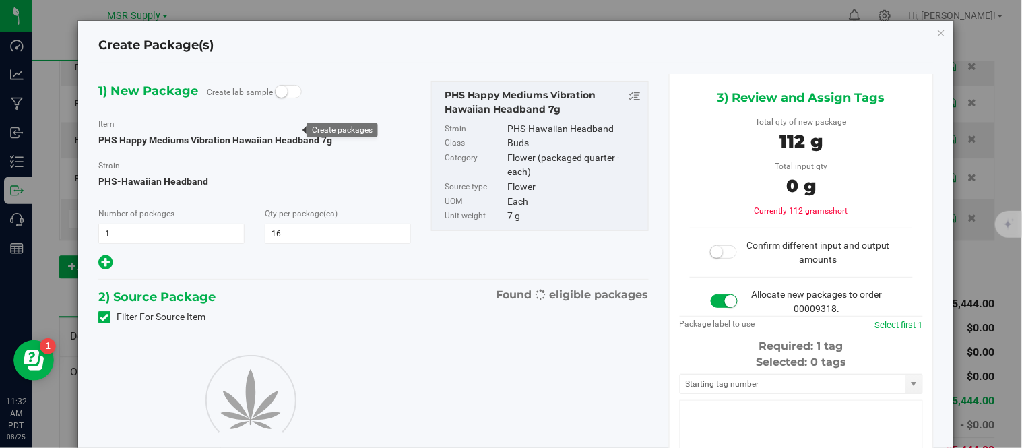
type input "16"
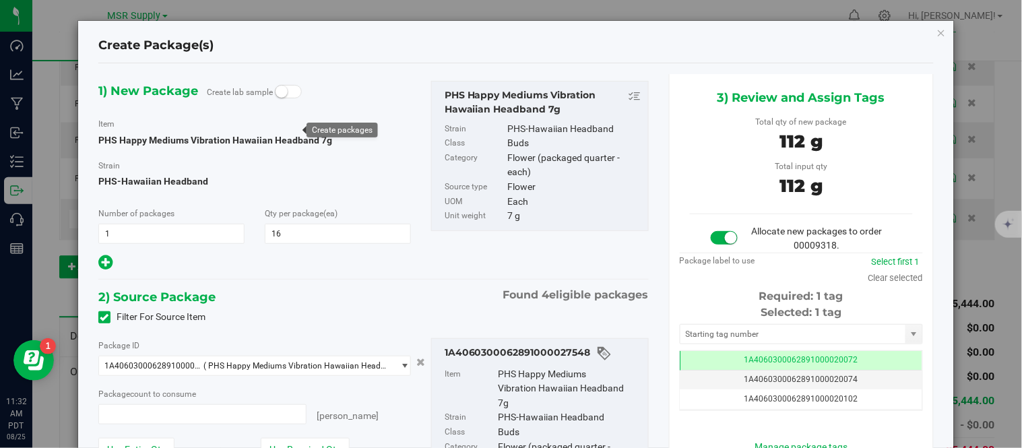
type input "16 ea"
click at [735, 331] on input "text" at bounding box center [793, 334] width 225 height 19
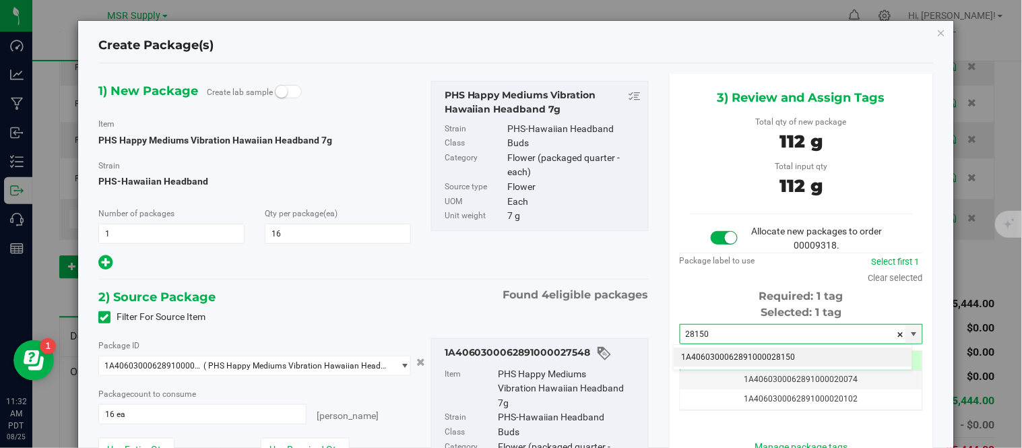
click at [743, 351] on li "1A4060300062891000028150" at bounding box center [793, 358] width 239 height 20
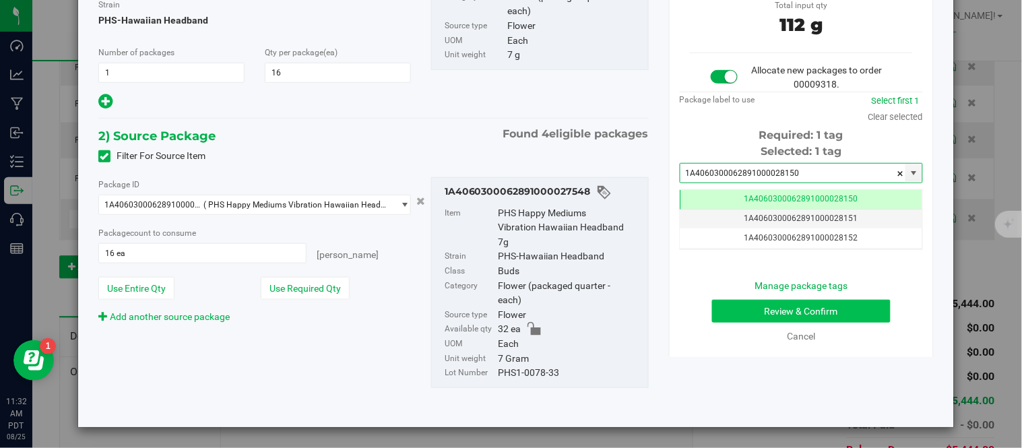
type input "1A4060300062891000028150"
click at [782, 308] on button "Review & Confirm" at bounding box center [801, 311] width 179 height 23
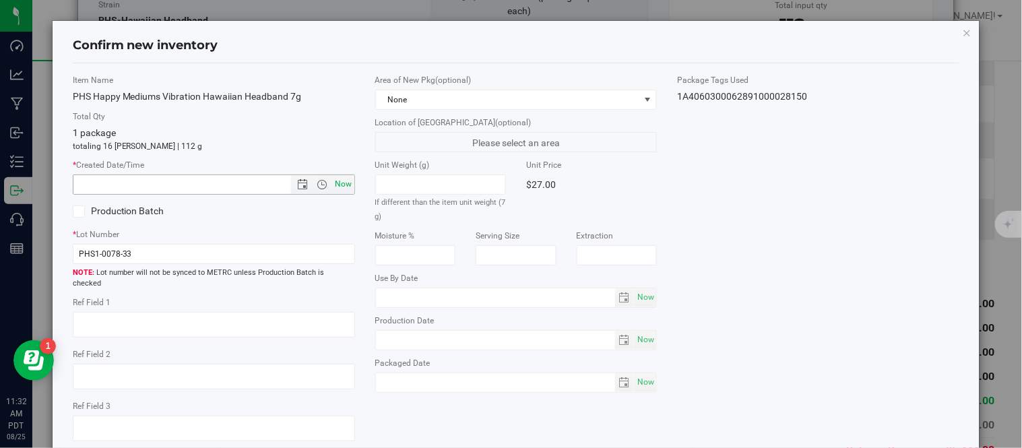
click at [332, 184] on span "Now" at bounding box center [343, 185] width 23 height 20
type input "8/25/2025 11:32 AM"
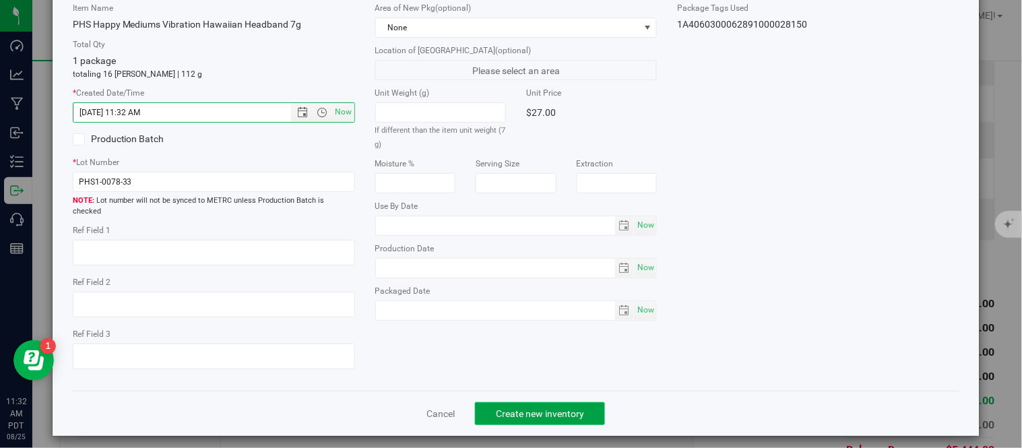
click at [528, 408] on span "Create new inventory" at bounding box center [540, 413] width 88 height 11
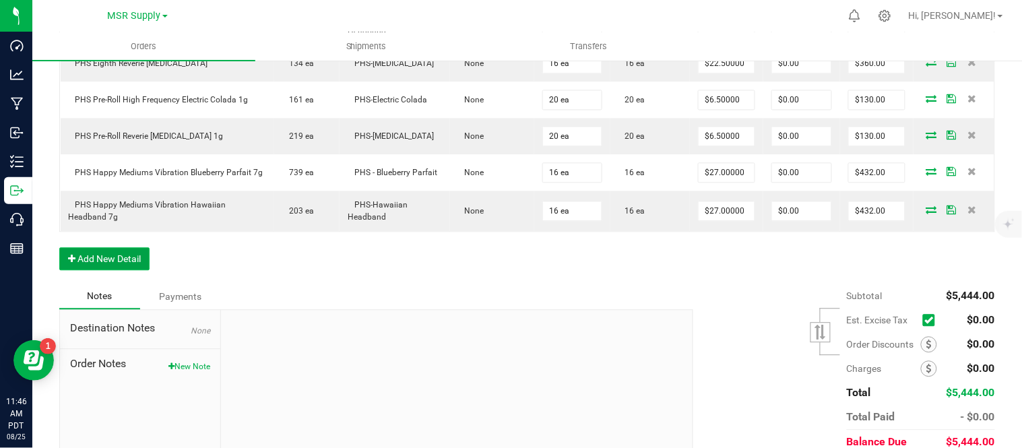
click at [125, 264] on button "Add New Detail" at bounding box center [104, 258] width 90 height 23
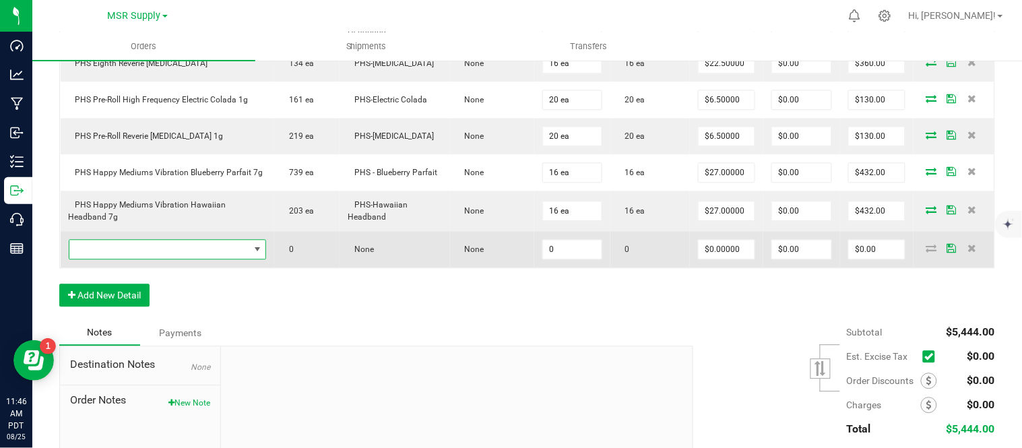
click at [146, 259] on span "NO DATA FOUND" at bounding box center [159, 249] width 180 height 19
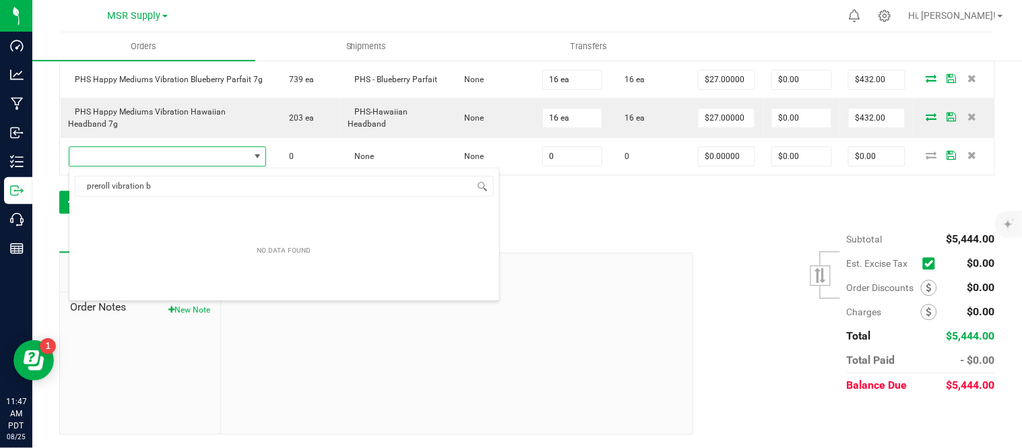
type input "pre-roll vibration b"
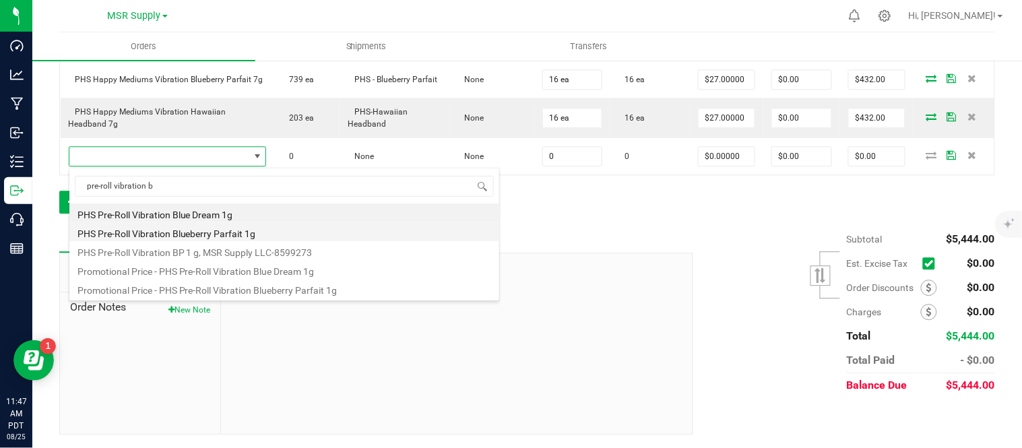
click at [294, 228] on li "PHS Pre-Roll Vibration Blueberry Parfait 1g" at bounding box center [284, 231] width 430 height 19
type input "0 ea"
type input "$6.50000"
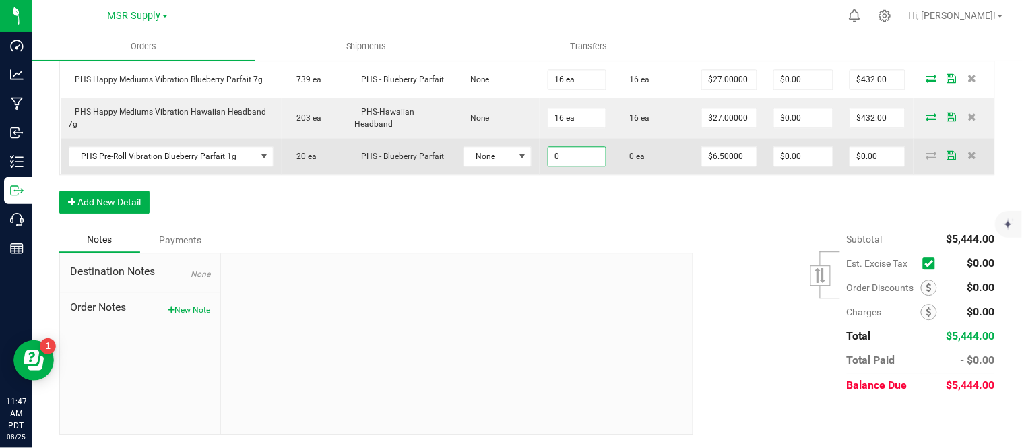
click at [571, 157] on input "0" at bounding box center [578, 156] width 58 height 19
type input "20 ea"
type input "6.5"
type input "$130.00"
click at [922, 155] on span at bounding box center [932, 155] width 20 height 8
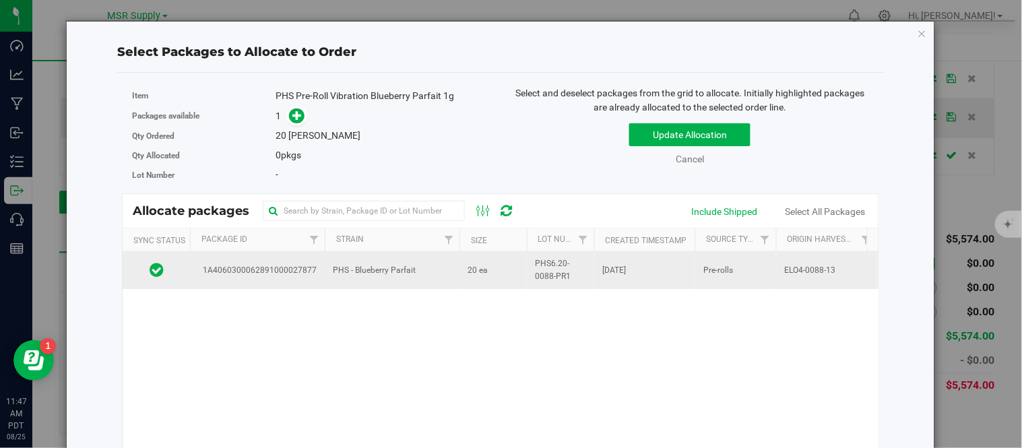
click at [466, 266] on td "20 ea" at bounding box center [493, 270] width 67 height 36
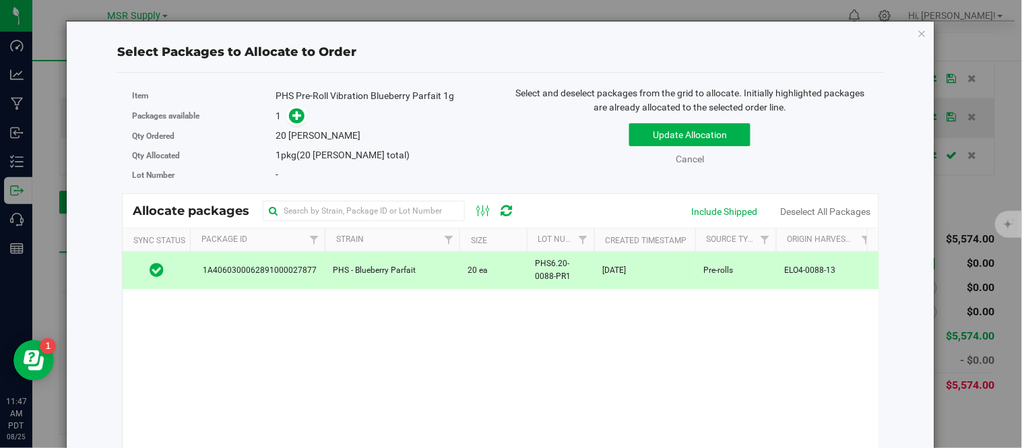
click at [714, 146] on div "Update Allocation Cancel Include Shipped Deselect All Packages" at bounding box center [690, 141] width 359 height 49
click at [729, 135] on button "Update Allocation" at bounding box center [689, 134] width 121 height 23
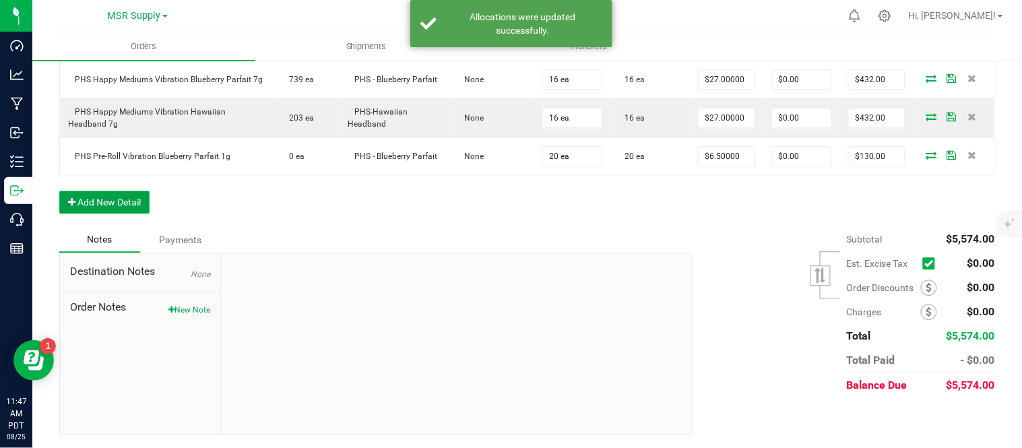
click at [137, 203] on button "Add New Detail" at bounding box center [104, 202] width 90 height 23
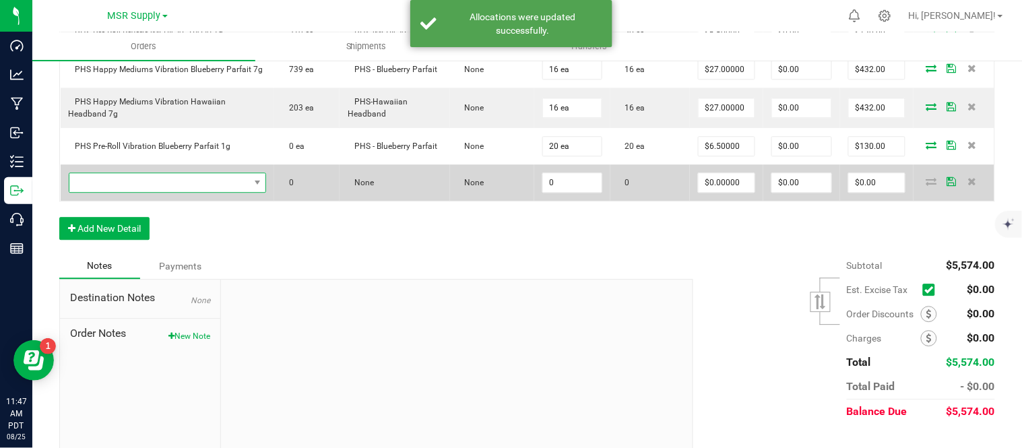
click at [174, 191] on span "NO DATA FOUND" at bounding box center [159, 182] width 180 height 19
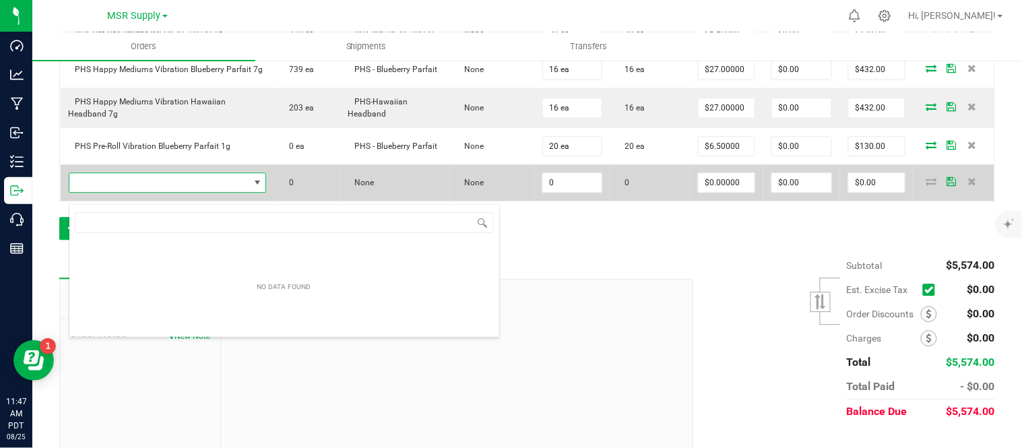
scroll to position [20, 189]
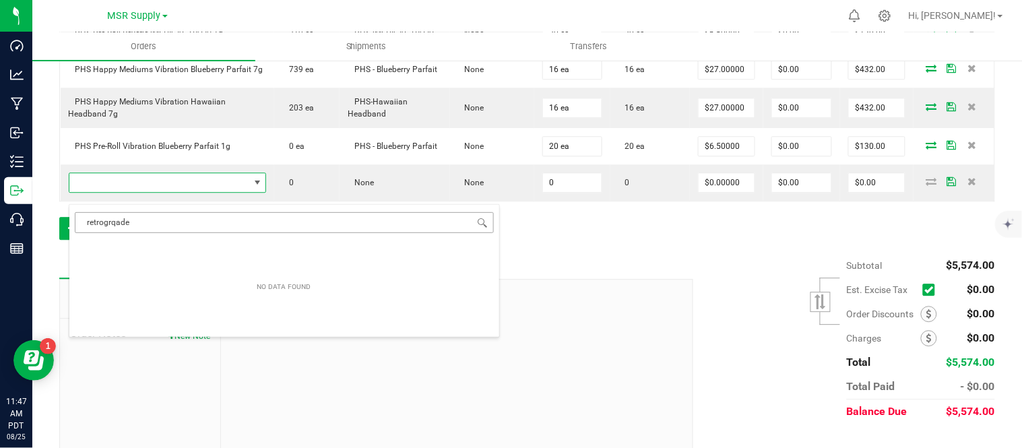
click at [175, 217] on input "retrogrqade" at bounding box center [284, 222] width 419 height 21
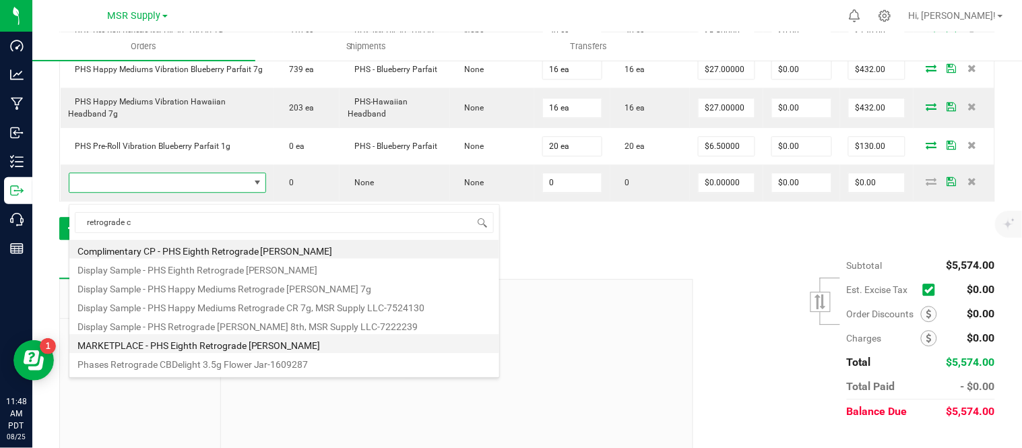
scroll to position [150, 0]
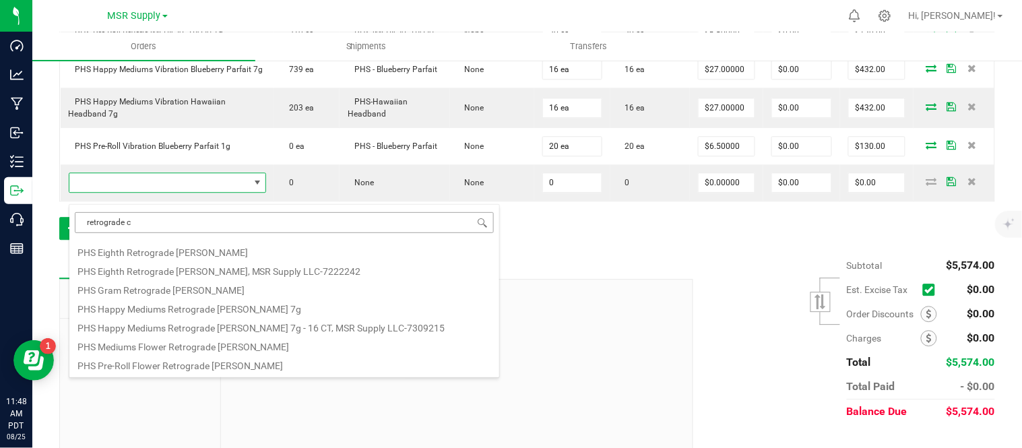
click at [84, 226] on input "retrograde c" at bounding box center [284, 222] width 419 height 21
type input "pre-roll retrograde c"
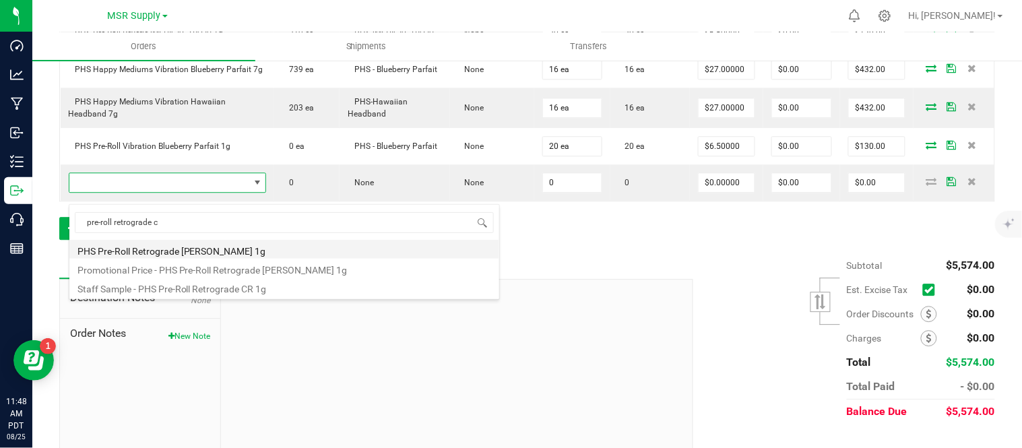
click at [319, 249] on li "PHS Pre-Roll Retrograde [PERSON_NAME] 1g" at bounding box center [284, 249] width 430 height 19
type input "0 ea"
type input "$6.50000"
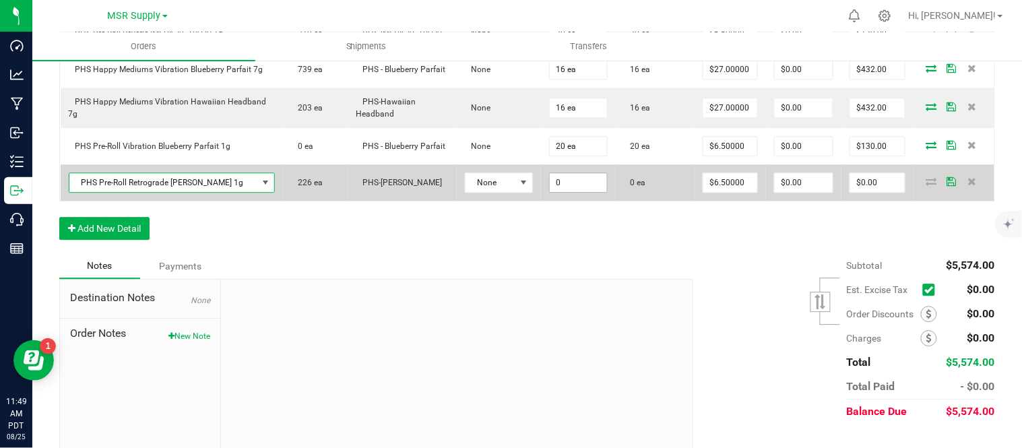
click at [559, 192] on input "0" at bounding box center [578, 182] width 57 height 19
type input "20 ea"
type input "6.5"
type input "$130.00"
click at [927, 185] on icon at bounding box center [932, 181] width 11 height 8
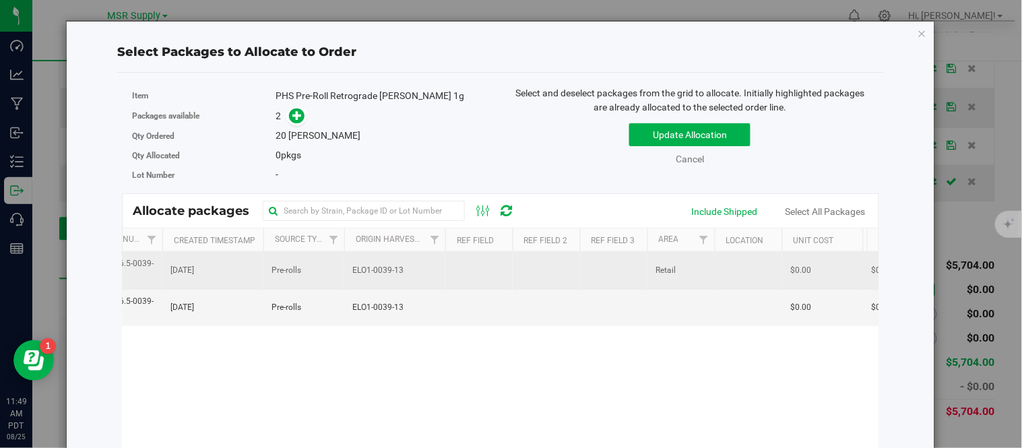
scroll to position [0, 389]
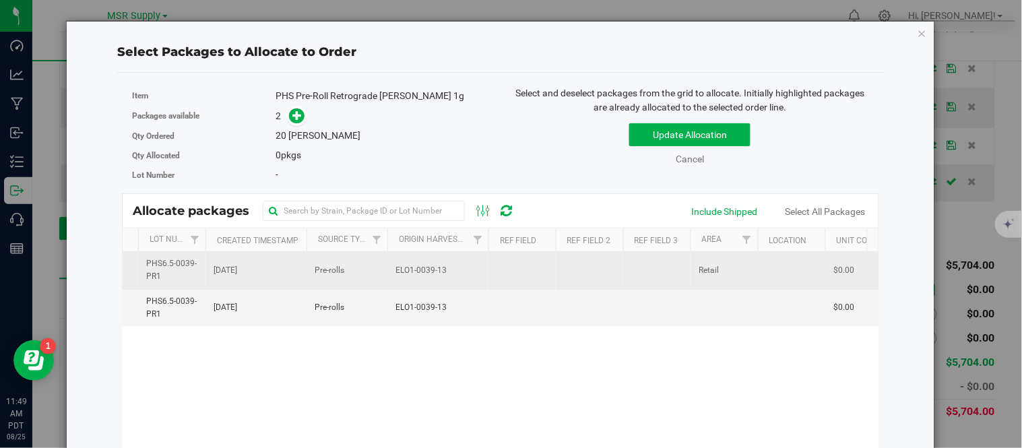
click at [528, 264] on td at bounding box center [522, 270] width 67 height 37
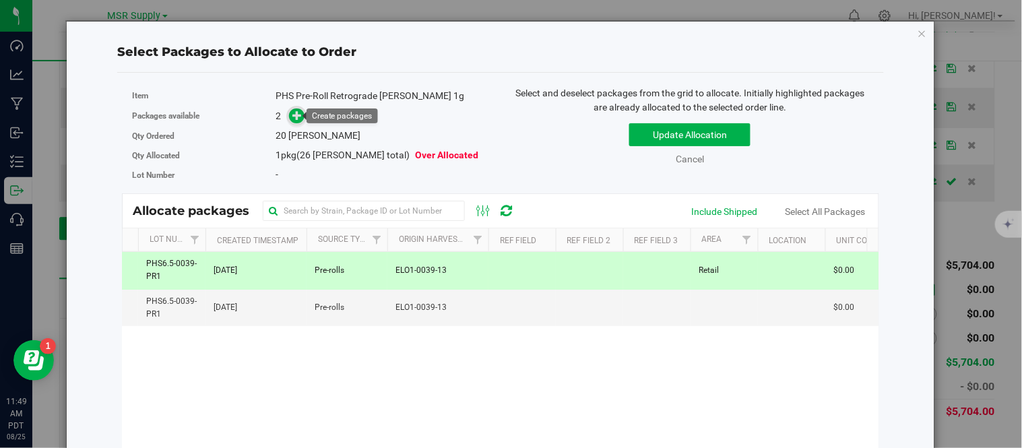
click at [295, 111] on icon at bounding box center [297, 115] width 9 height 9
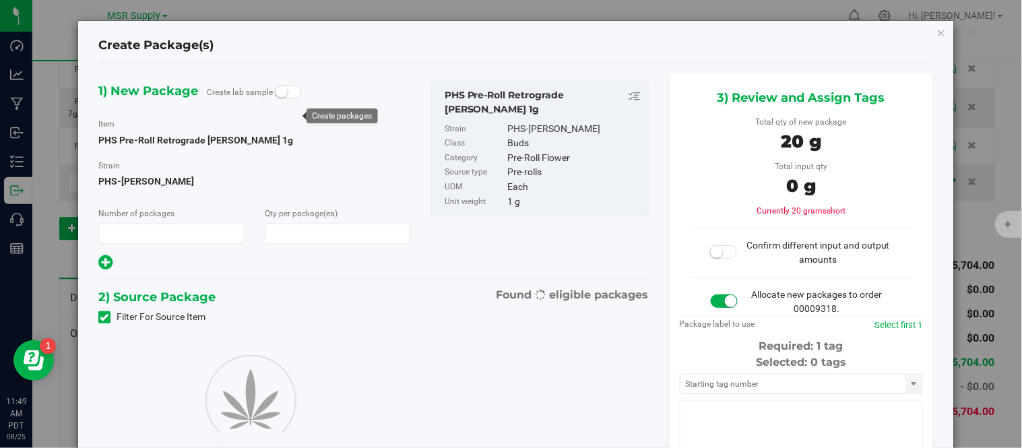
type input "1"
type input "20"
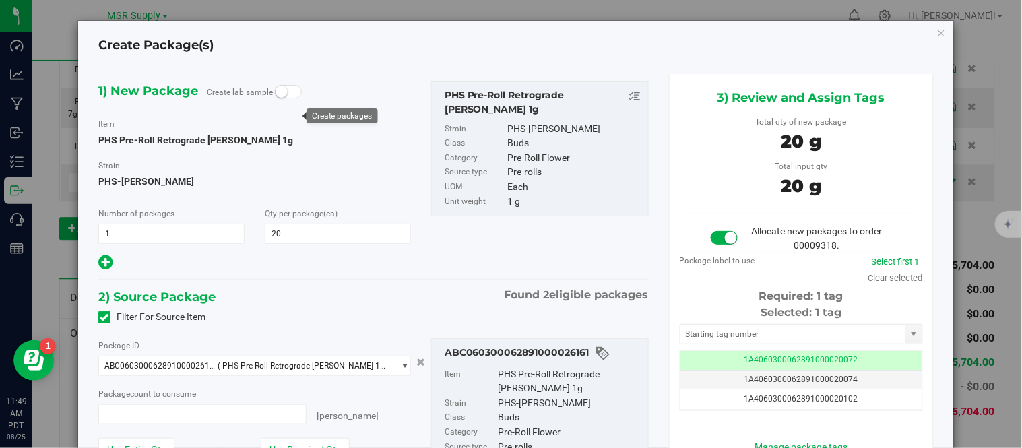
type input "20 ea"
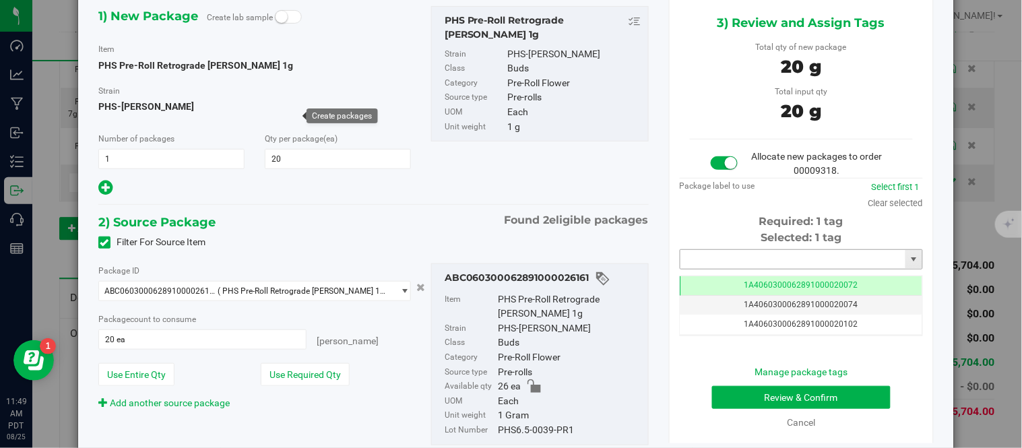
click at [722, 255] on input "text" at bounding box center [793, 259] width 225 height 19
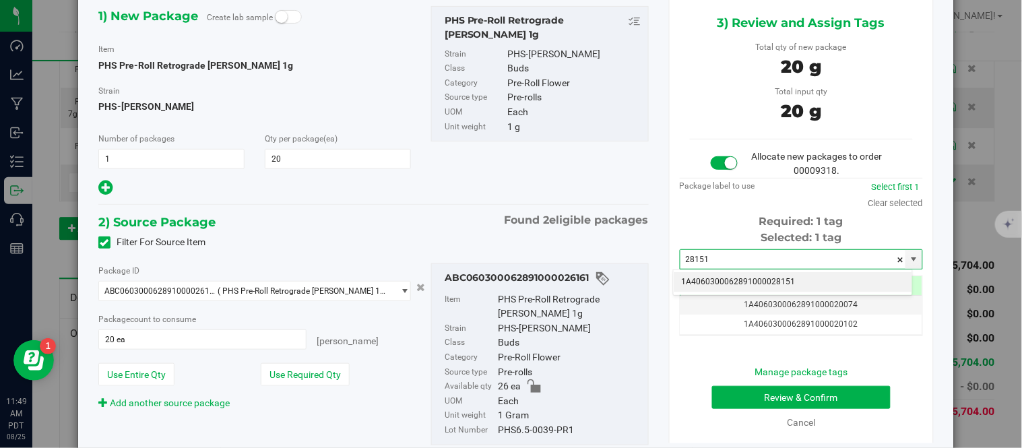
click at [793, 279] on li "1A4060300062891000028151" at bounding box center [793, 282] width 239 height 20
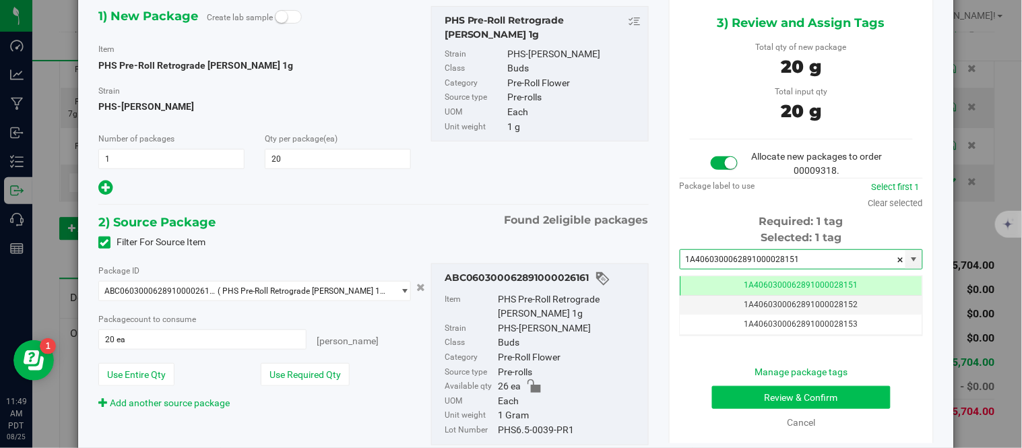
type input "1A4060300062891000028151"
click at [803, 401] on button "Review & Confirm" at bounding box center [801, 397] width 179 height 23
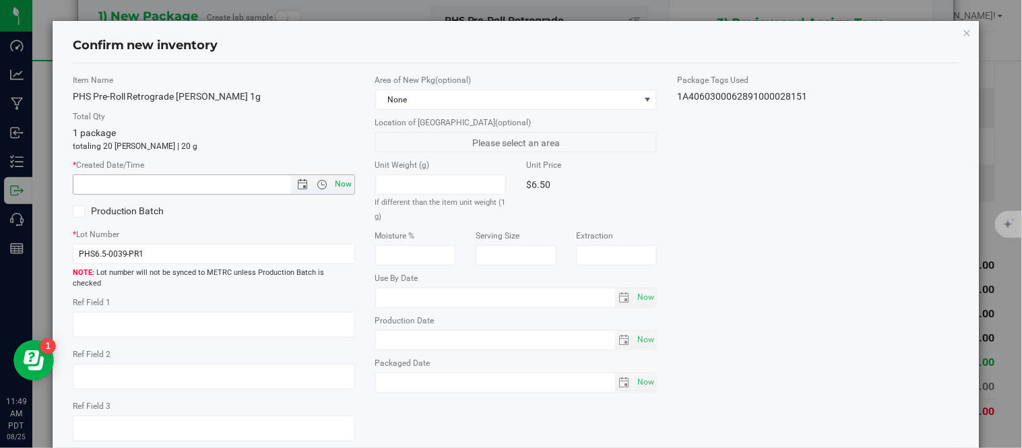
click at [340, 185] on span "Now" at bounding box center [343, 185] width 23 height 20
type input "8/25/2025 11:49 AM"
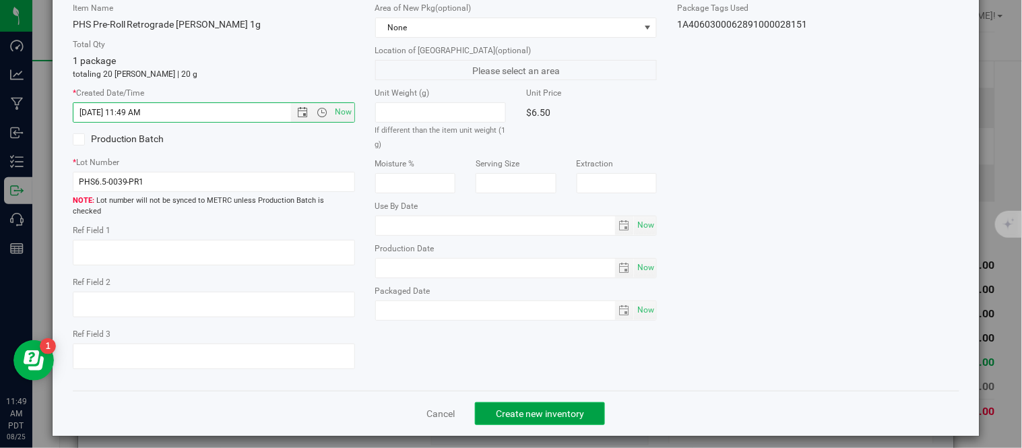
click at [528, 414] on button "Create new inventory" at bounding box center [540, 413] width 130 height 23
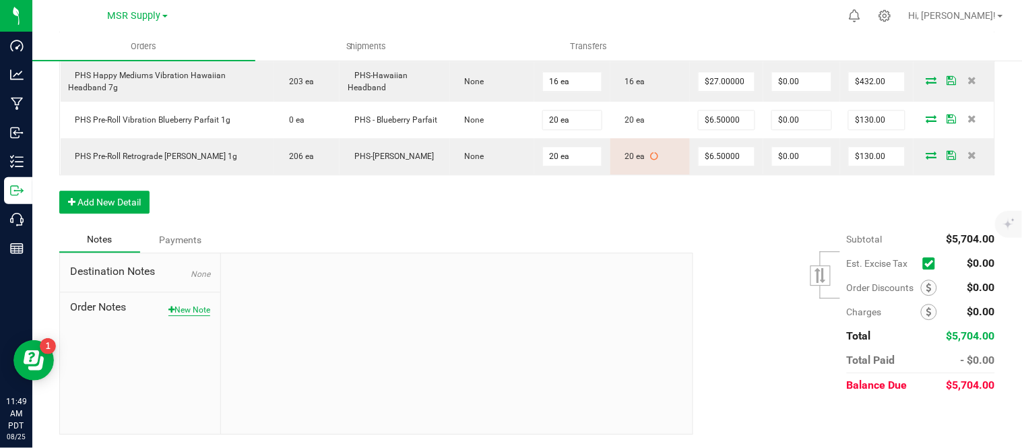
click at [203, 315] on button "New Note" at bounding box center [189, 310] width 42 height 12
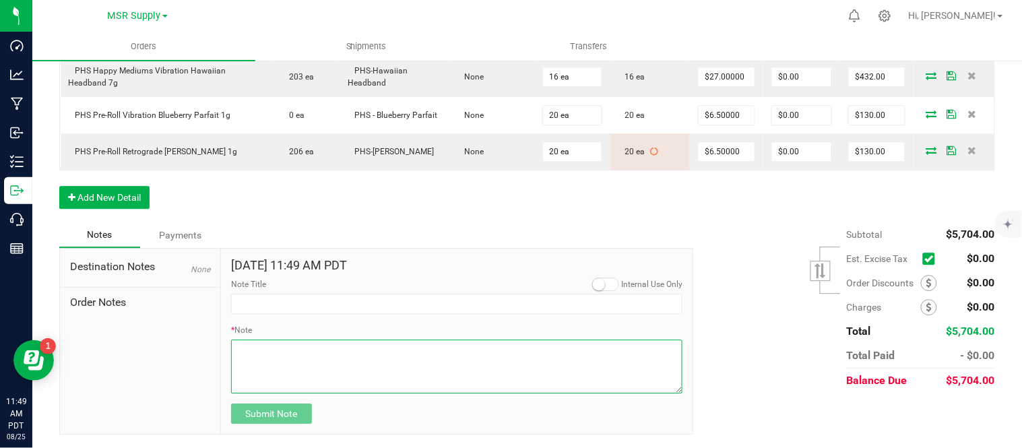
click at [431, 376] on textarea "* Note" at bounding box center [457, 367] width 452 height 54
paste textarea "Payment Details: Domestic Wire and ACH Instructions Beneficiary Name: MSR Suppl…"
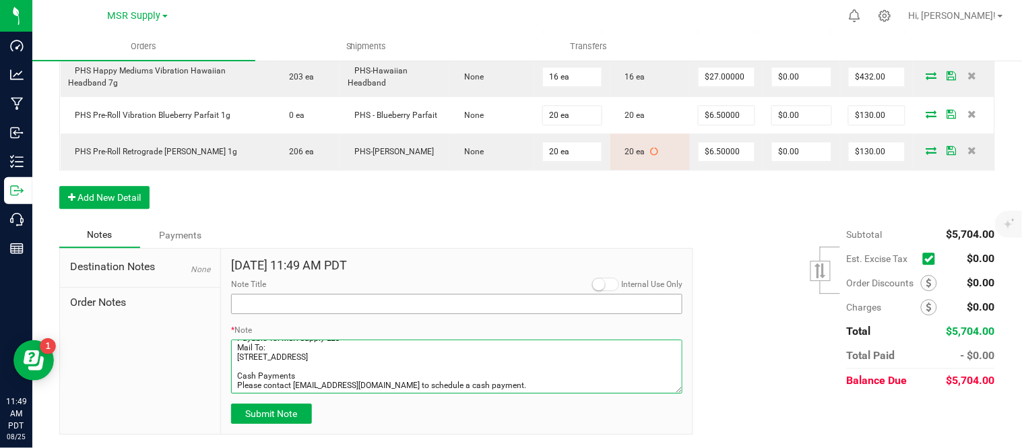
type textarea "Payment Details: Domestic Wire and ACH Instructions Beneficiary Name: MSR Suppl…"
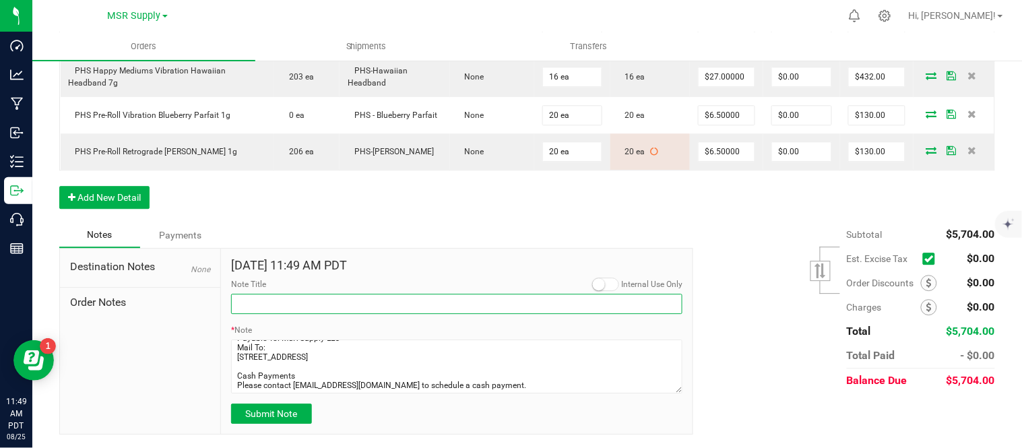
click at [374, 311] on input "Note Title" at bounding box center [457, 304] width 452 height 20
type input "payment details:"
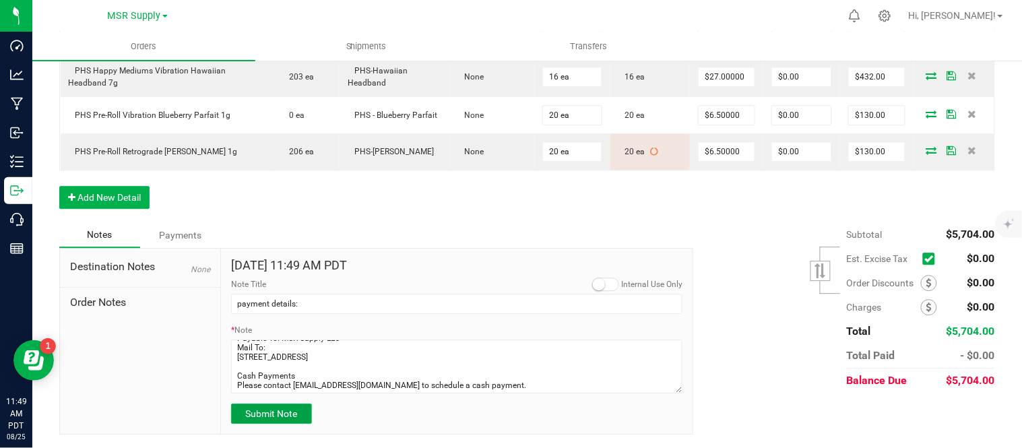
click at [258, 419] on span "Submit Note" at bounding box center [271, 413] width 52 height 11
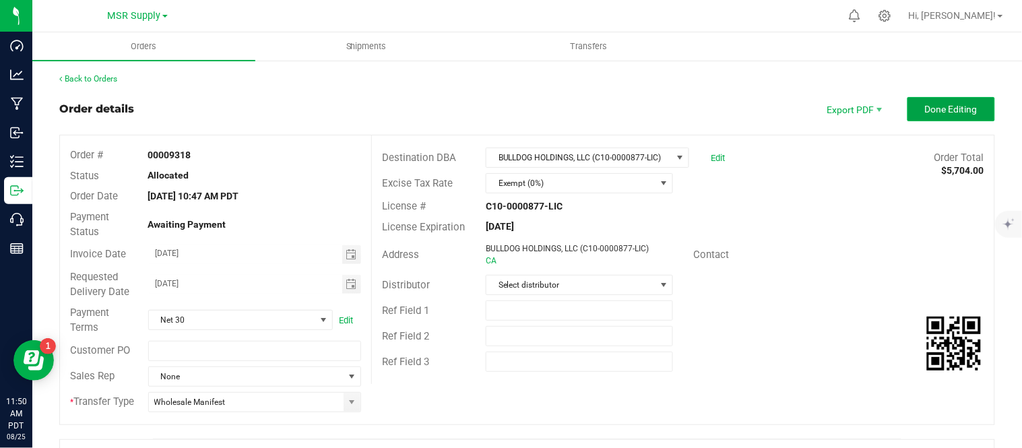
click at [935, 108] on span "Done Editing" at bounding box center [951, 109] width 53 height 11
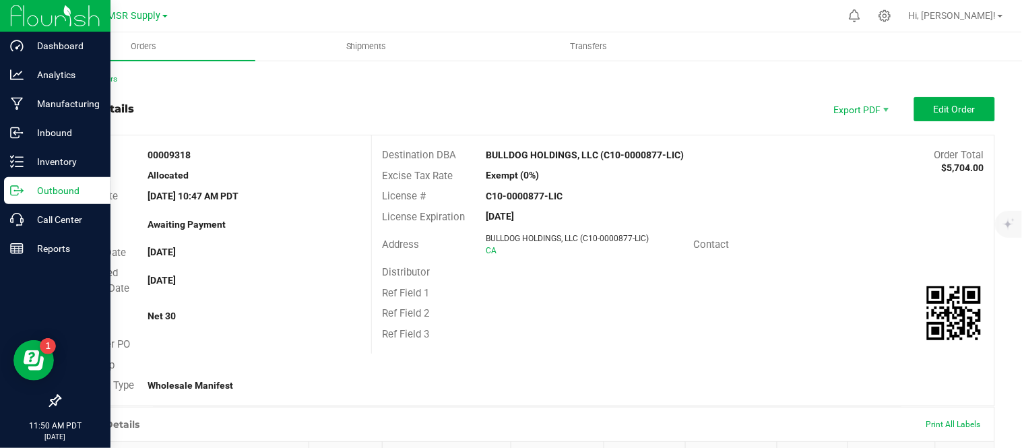
drag, startPoint x: 34, startPoint y: 183, endPoint x: 57, endPoint y: 183, distance: 22.9
click at [34, 183] on p "Outbound" at bounding box center [64, 191] width 81 height 16
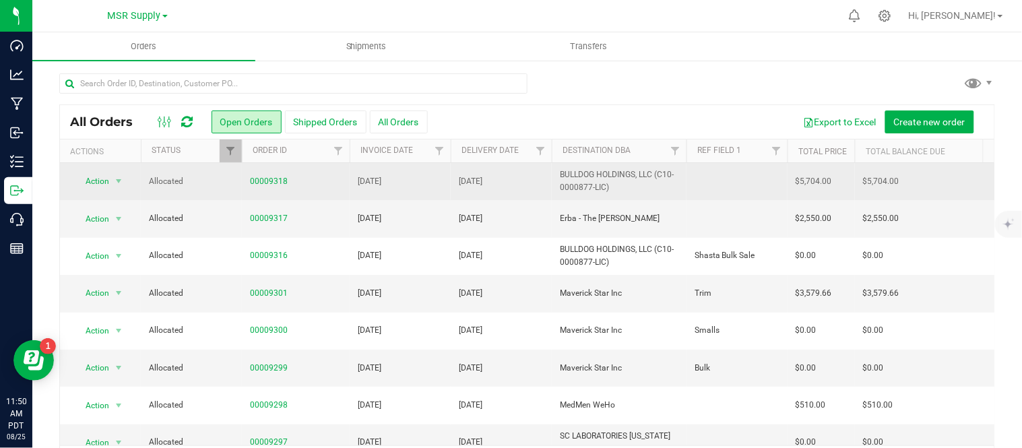
click at [445, 173] on td "[DATE]" at bounding box center [400, 181] width 101 height 37
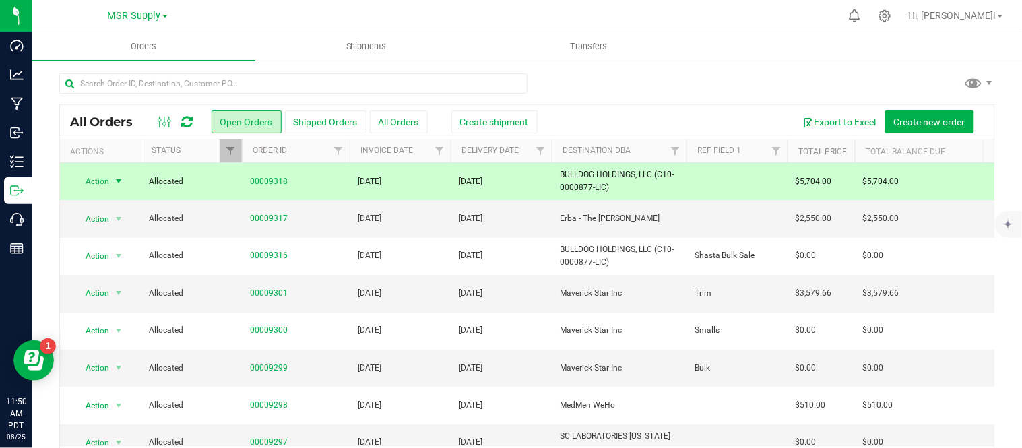
click at [532, 117] on div "Export to Excel Create new order" at bounding box center [756, 122] width 457 height 23
click at [484, 126] on span "Create shipment" at bounding box center [494, 122] width 69 height 11
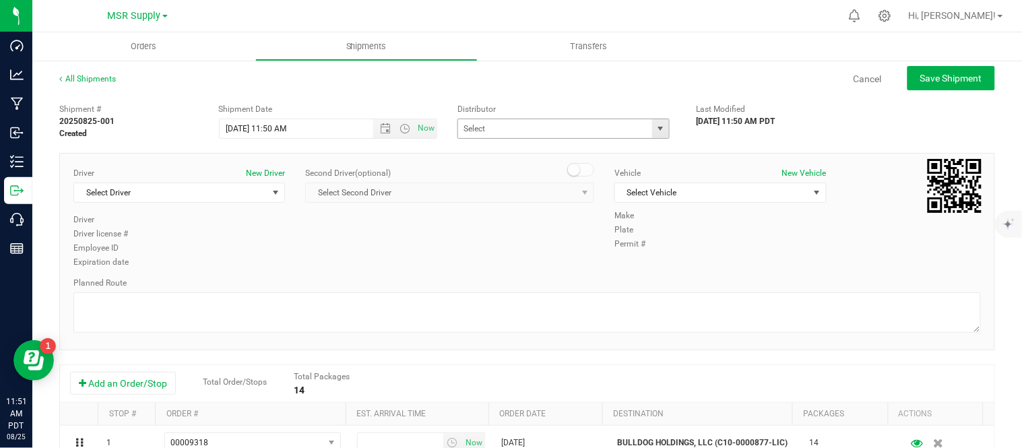
click at [652, 129] on span "select" at bounding box center [660, 128] width 17 height 19
type input "b"
type input "h"
click at [528, 119] on input "text" at bounding box center [552, 128] width 188 height 19
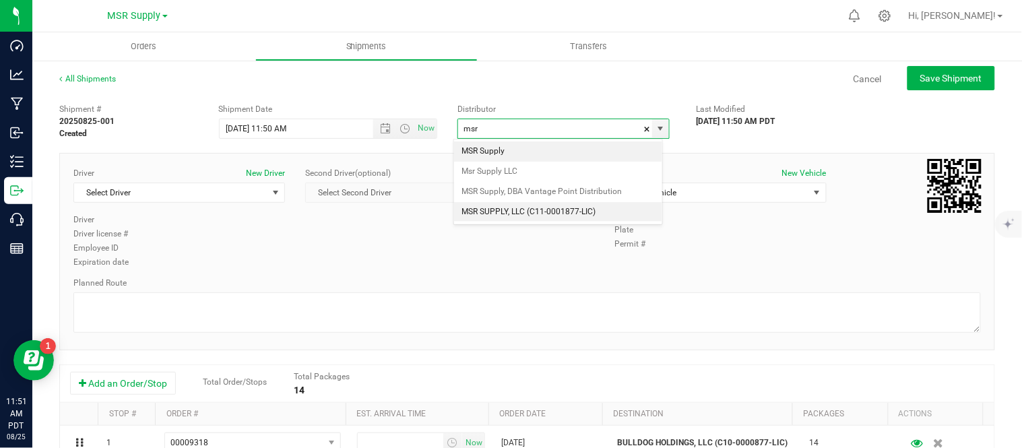
click at [571, 213] on li "MSR SUPPLY, LLC (C11-0001877-LIC)" at bounding box center [558, 212] width 208 height 20
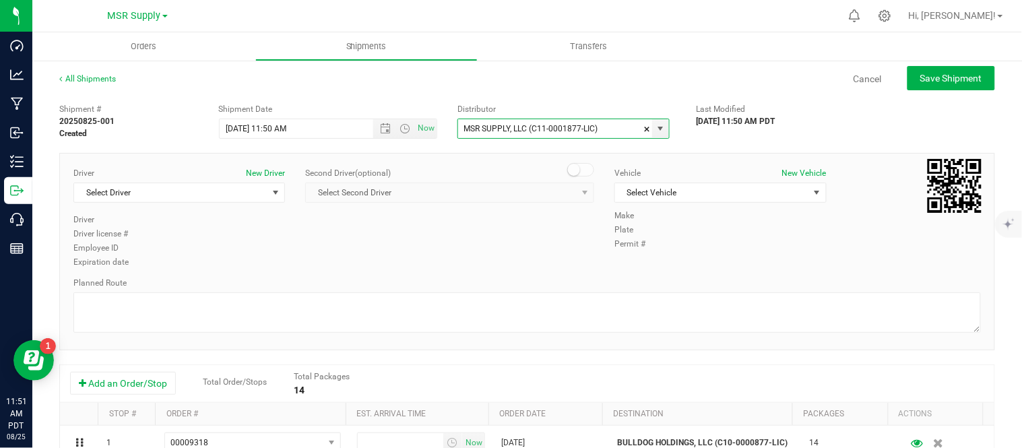
type input "MSR SUPPLY, LLC (C11-0001877-LIC)"
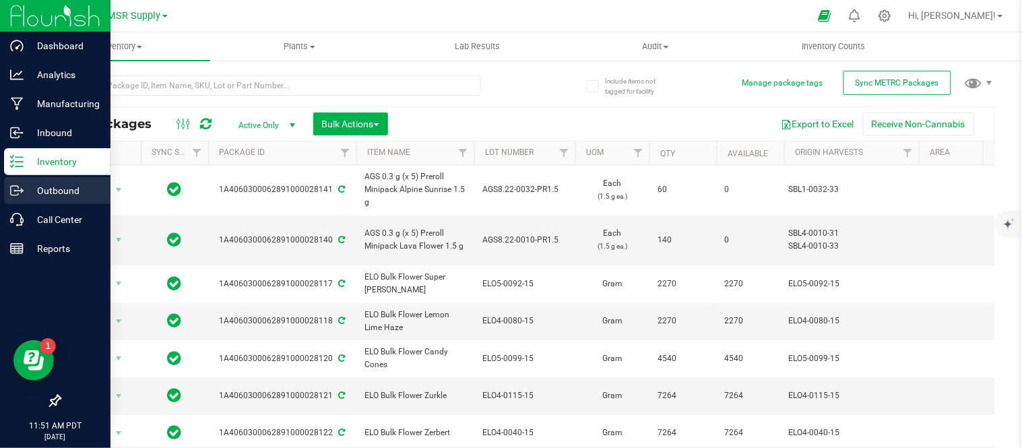
click at [42, 194] on p "Outbound" at bounding box center [64, 191] width 81 height 16
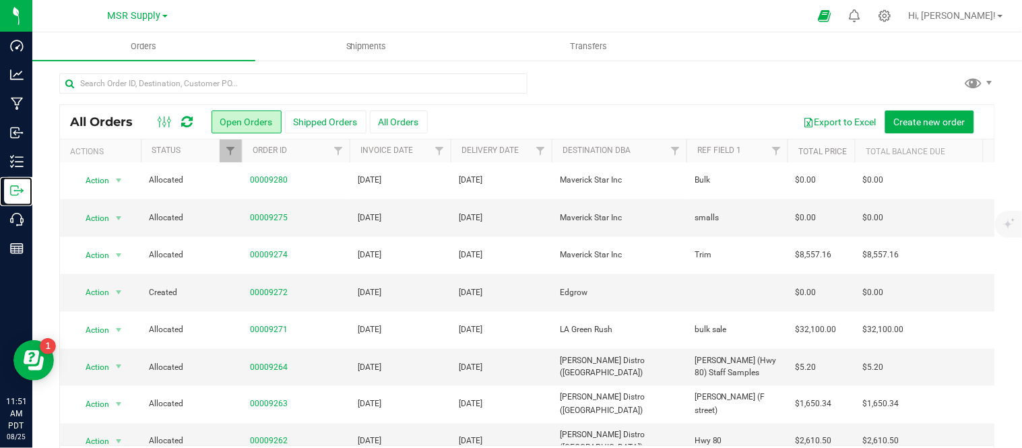
scroll to position [475, 0]
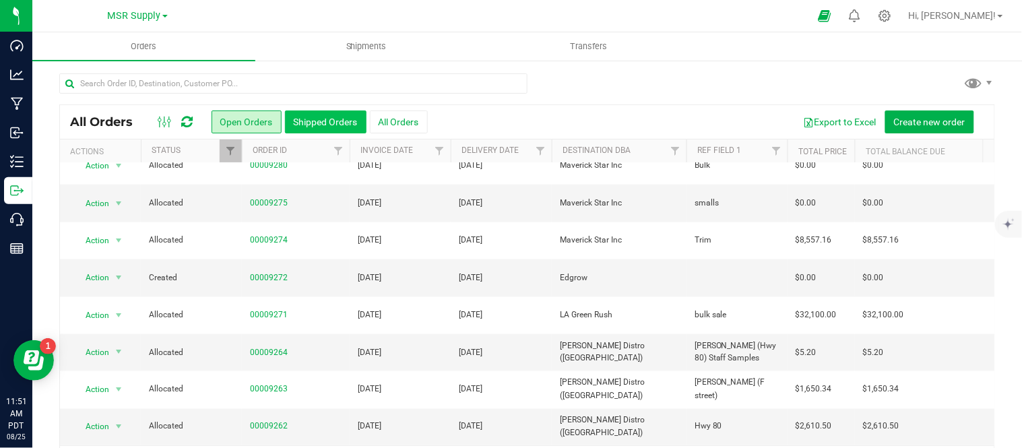
click at [326, 124] on button "Shipped Orders" at bounding box center [326, 122] width 82 height 23
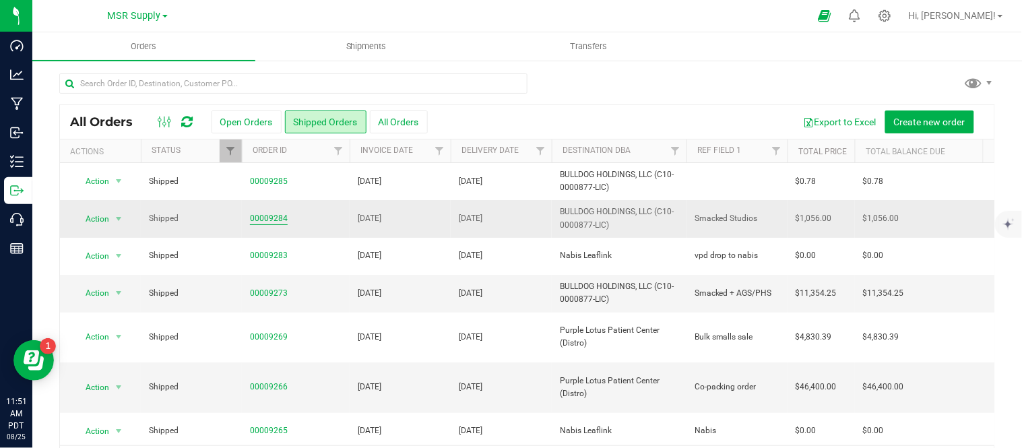
click at [272, 220] on link "00009284" at bounding box center [269, 218] width 38 height 13
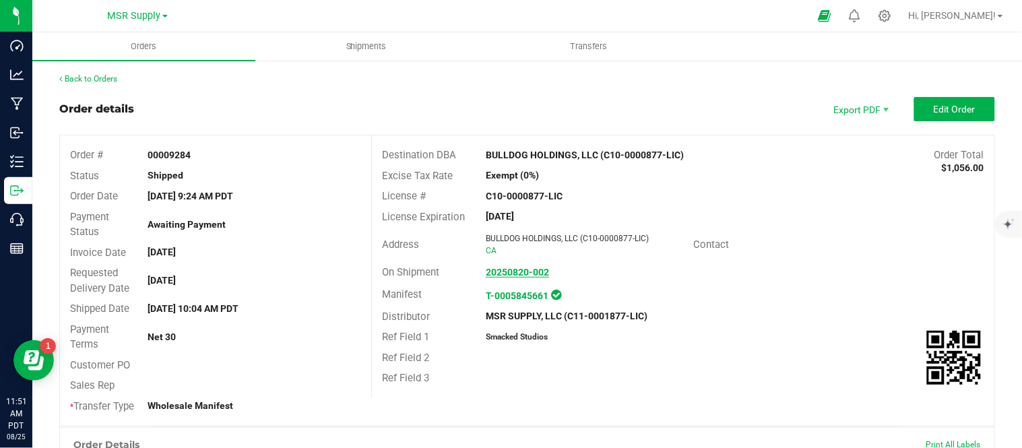
click at [508, 272] on strong "20250820-002" at bounding box center [517, 272] width 63 height 11
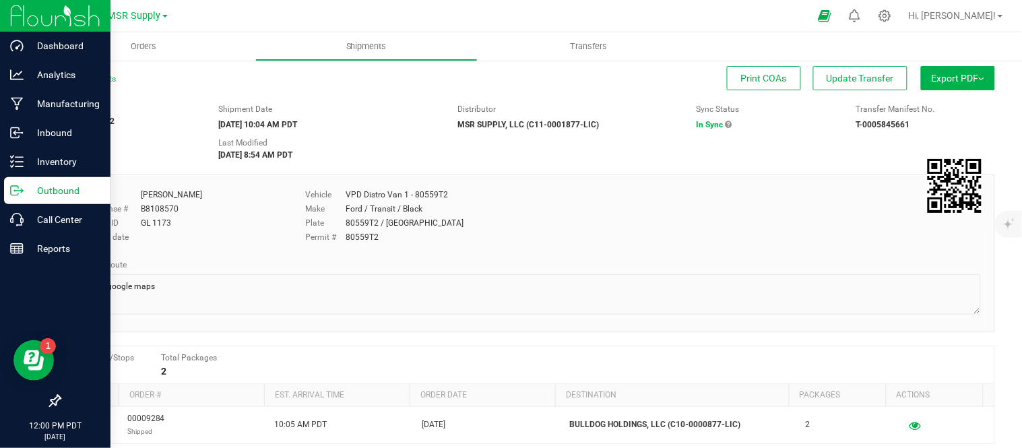
click at [43, 183] on p "Outbound" at bounding box center [64, 191] width 81 height 16
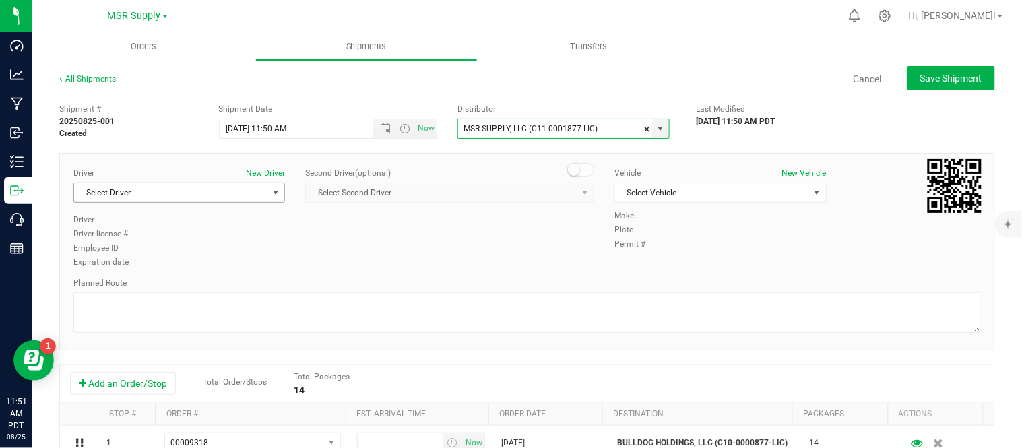
click at [236, 191] on span "Select Driver" at bounding box center [170, 192] width 193 height 19
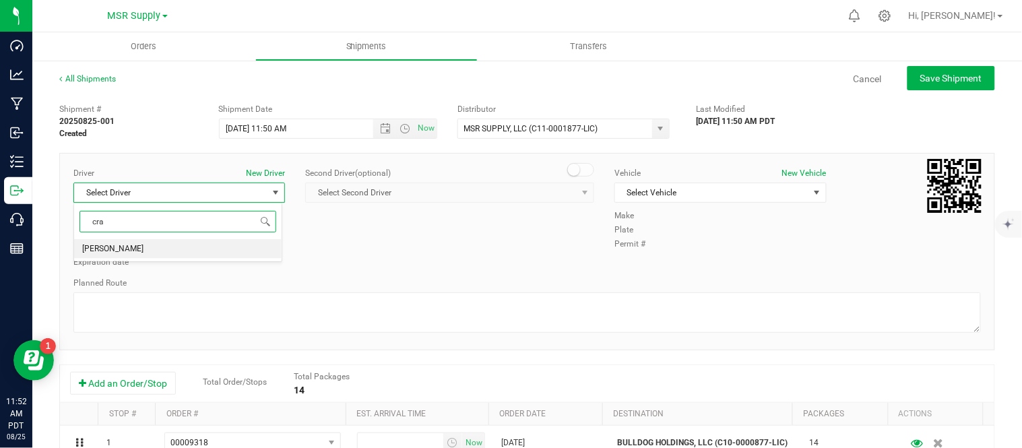
click at [259, 253] on li "[PERSON_NAME]" at bounding box center [178, 249] width 208 height 20
type input "cra"
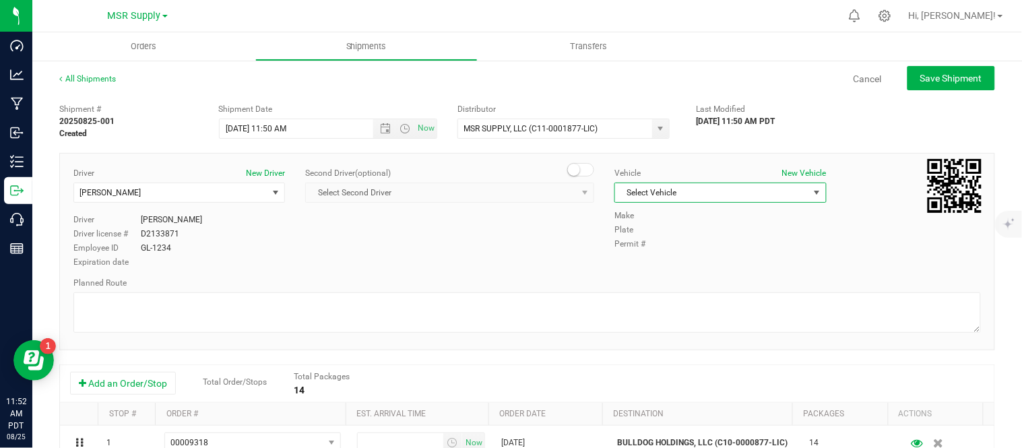
click at [670, 193] on span "Select Vehicle" at bounding box center [711, 192] width 193 height 19
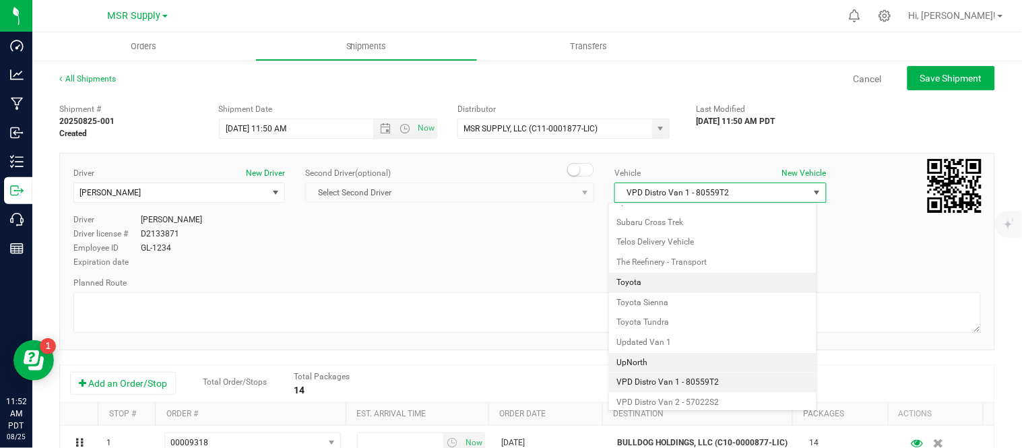
scroll to position [2378, 0]
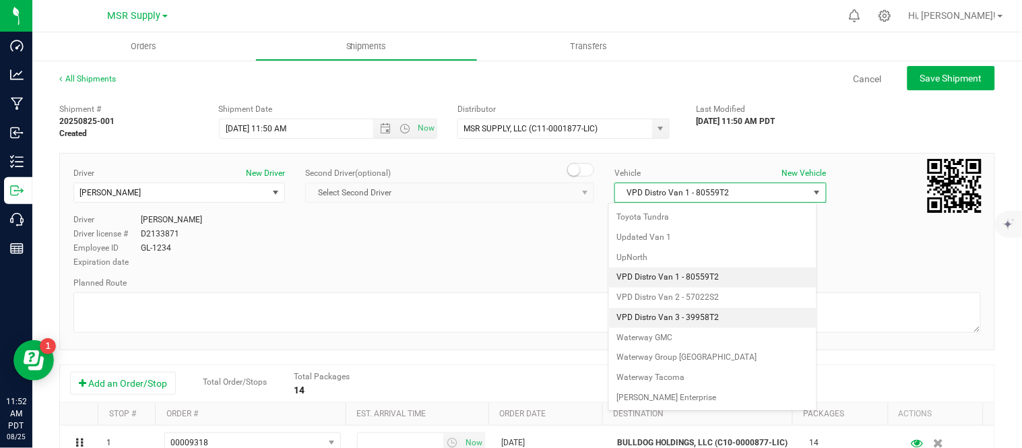
click at [691, 315] on li "VPD Distro Van 3 - 39958T2" at bounding box center [713, 318] width 208 height 20
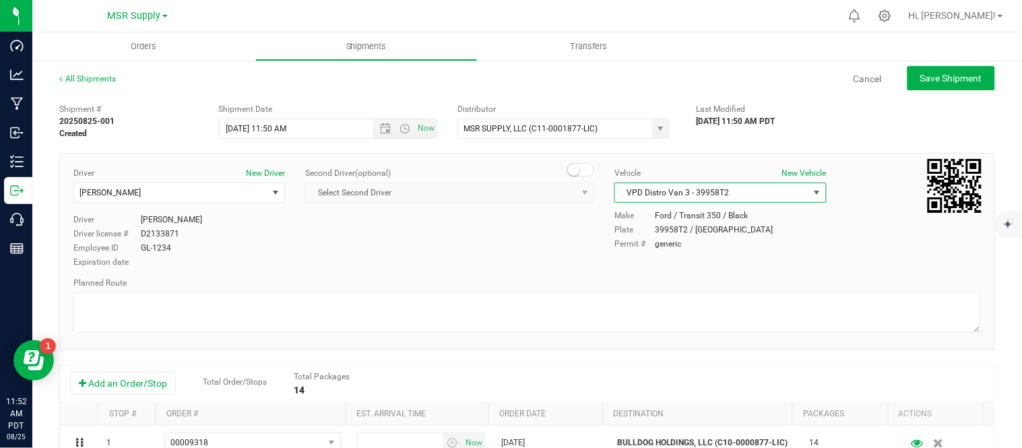
click at [505, 254] on div "Driver New Driver [PERSON_NAME] Select Driver [PERSON_NAME] Driver [PERSON_NAME…" at bounding box center [527, 218] width 928 height 103
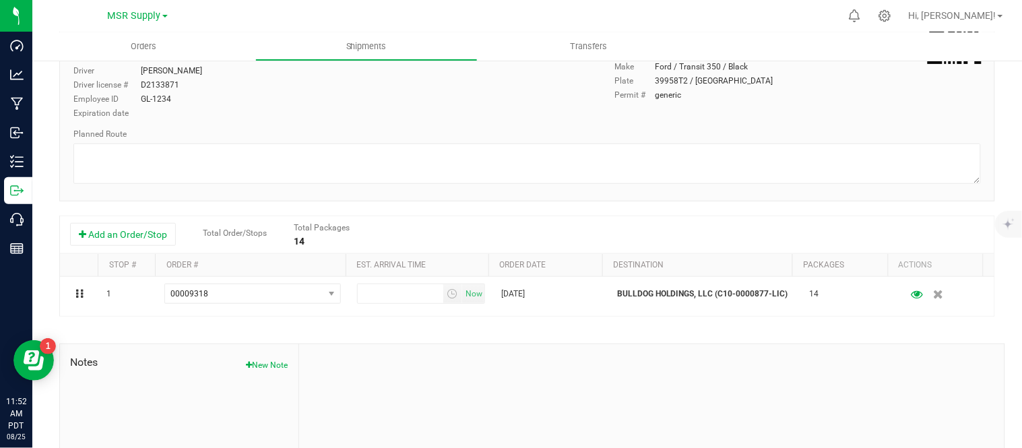
scroll to position [150, 0]
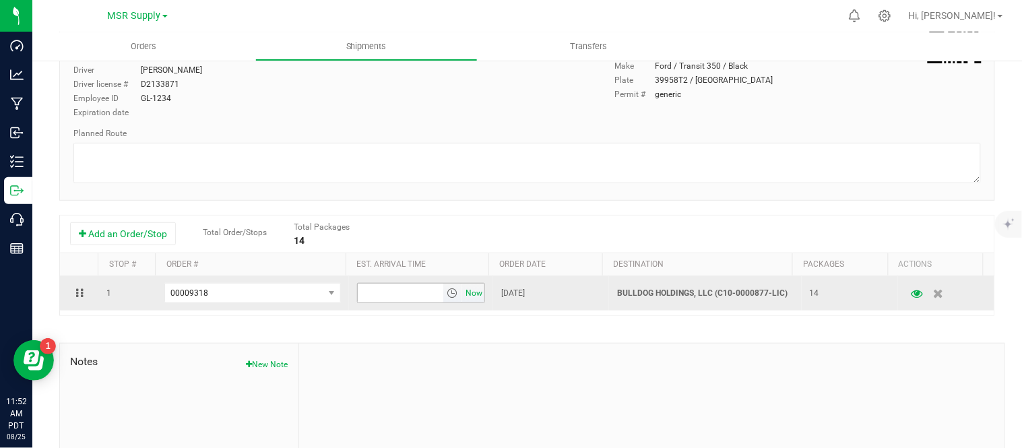
click at [463, 298] on span "Now" at bounding box center [474, 294] width 23 height 20
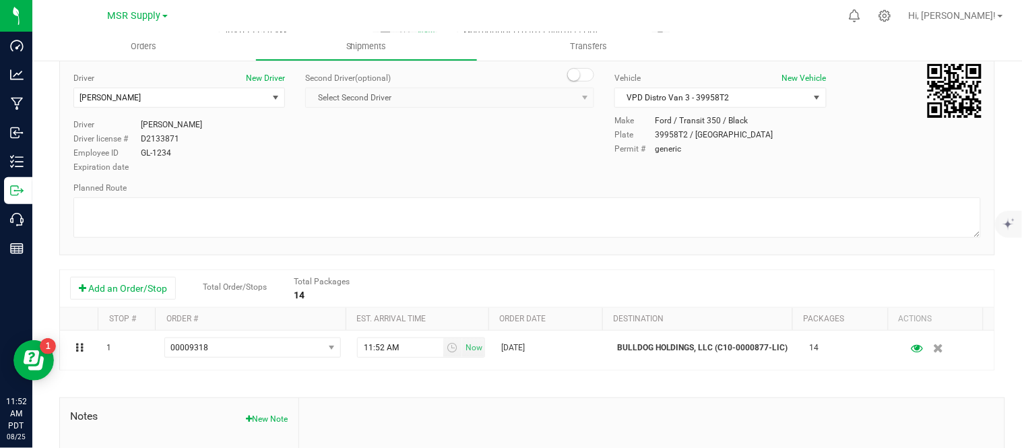
scroll to position [0, 0]
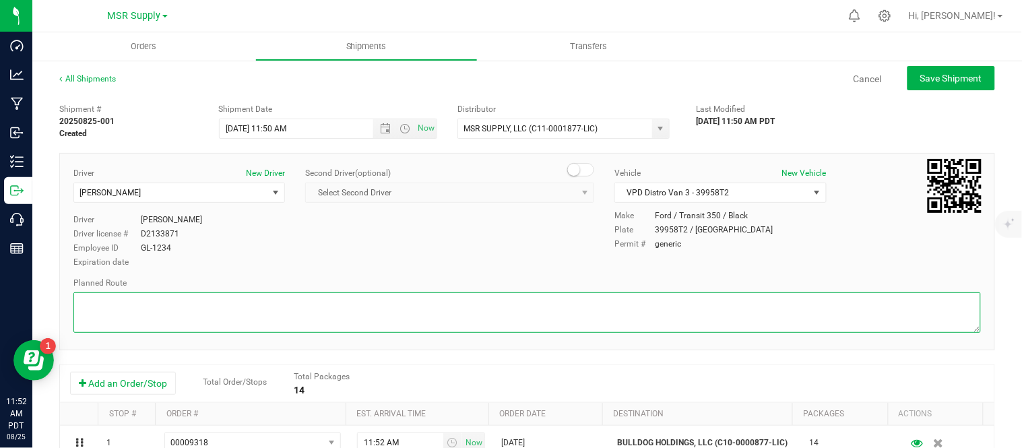
click at [454, 307] on textarea at bounding box center [527, 312] width 908 height 40
type textarea "follow google instructions"
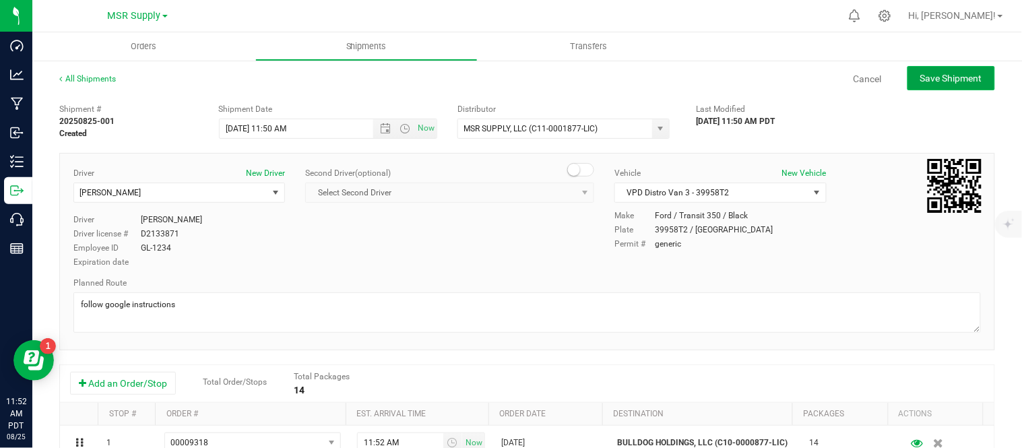
click at [921, 82] on span "Save Shipment" at bounding box center [952, 78] width 62 height 11
type input "[DATE] 6:50 PM"
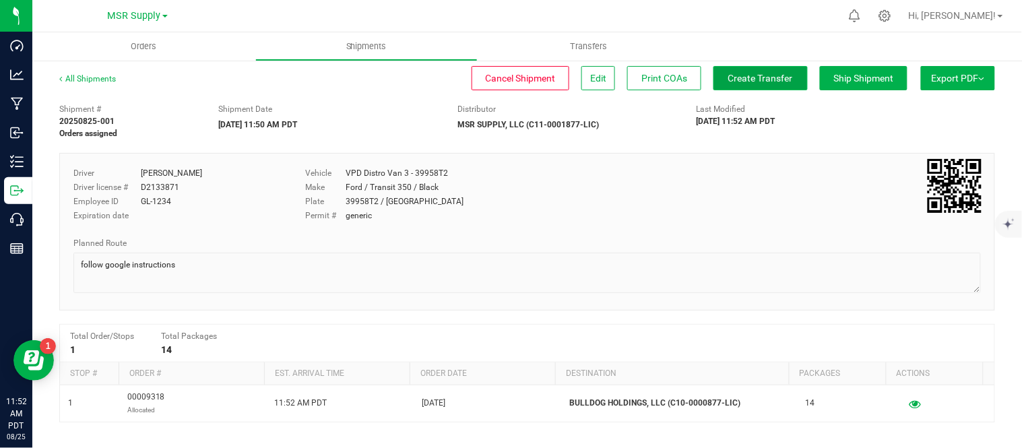
click at [729, 81] on span "Create Transfer" at bounding box center [761, 78] width 65 height 11
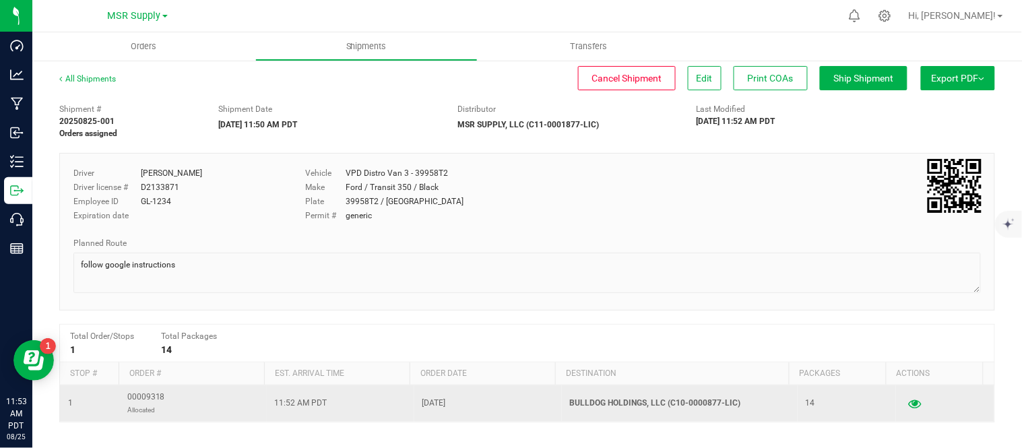
click at [909, 404] on icon "button" at bounding box center [915, 403] width 13 height 9
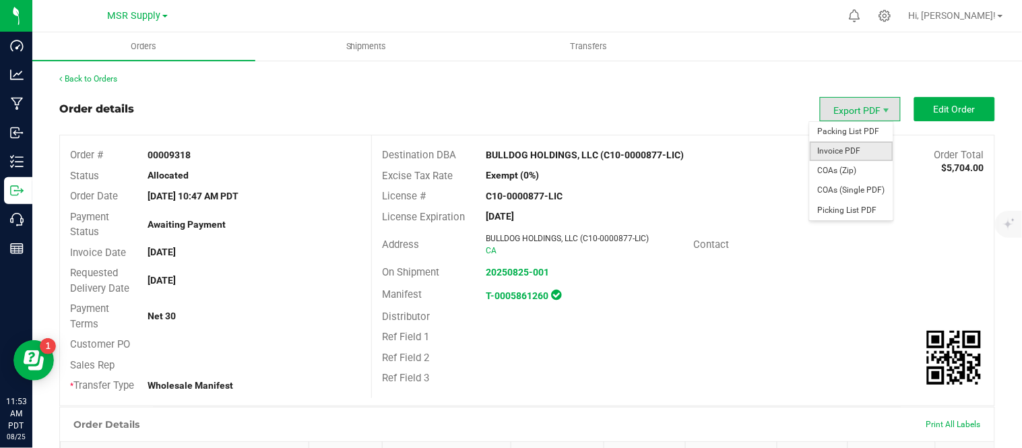
click at [859, 144] on span "Invoice PDF" at bounding box center [852, 152] width 84 height 20
click at [865, 133] on span "Packing List PDF" at bounding box center [852, 132] width 84 height 20
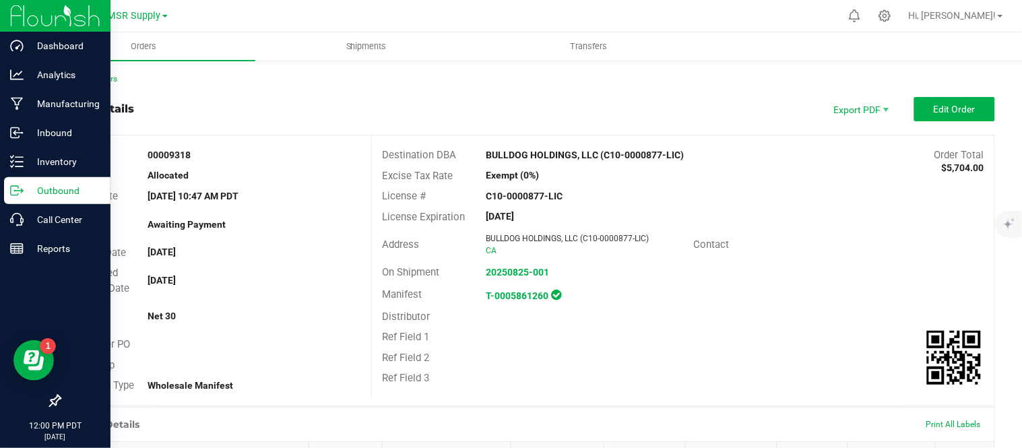
click at [31, 191] on p "Outbound" at bounding box center [64, 191] width 81 height 16
